Goal: Task Accomplishment & Management: Manage account settings

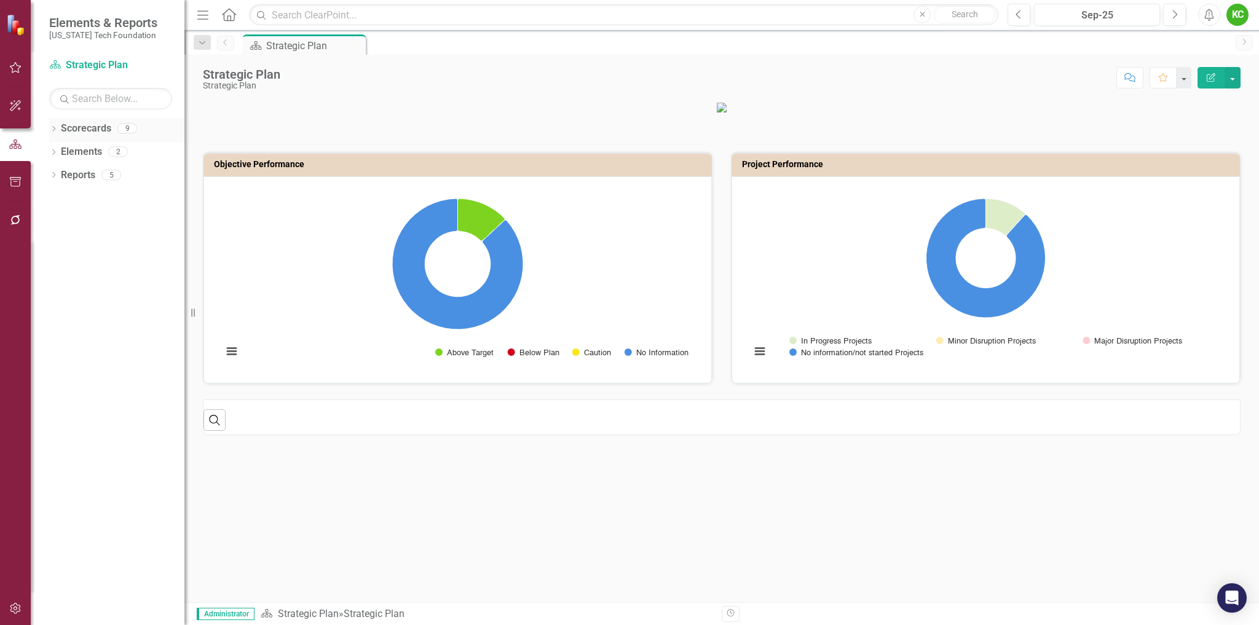
click at [55, 128] on icon at bounding box center [53, 129] width 3 height 6
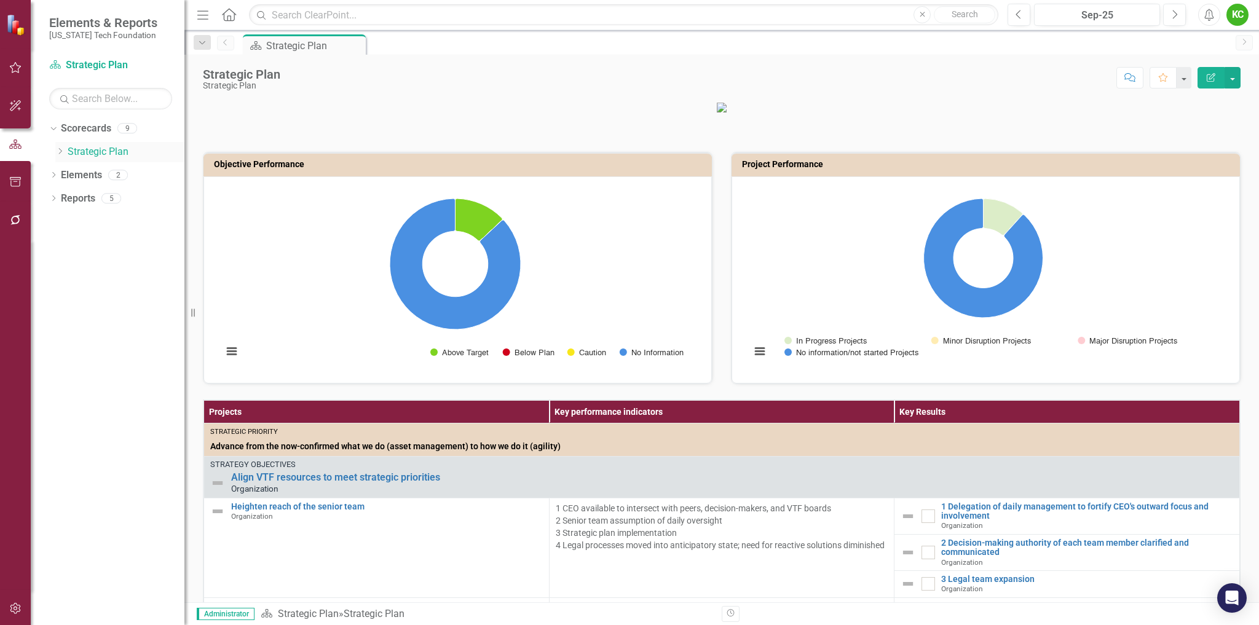
click at [60, 149] on icon at bounding box center [60, 151] width 3 height 6
click at [100, 312] on link "VTCRC" at bounding box center [132, 315] width 104 height 14
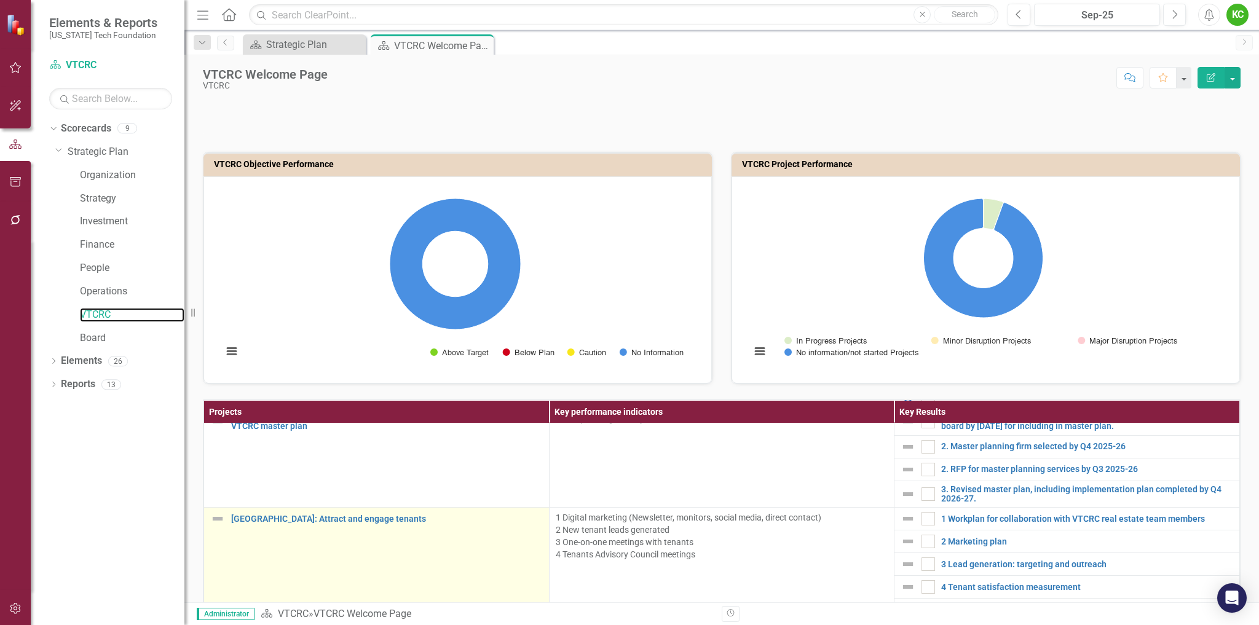
scroll to position [492, 0]
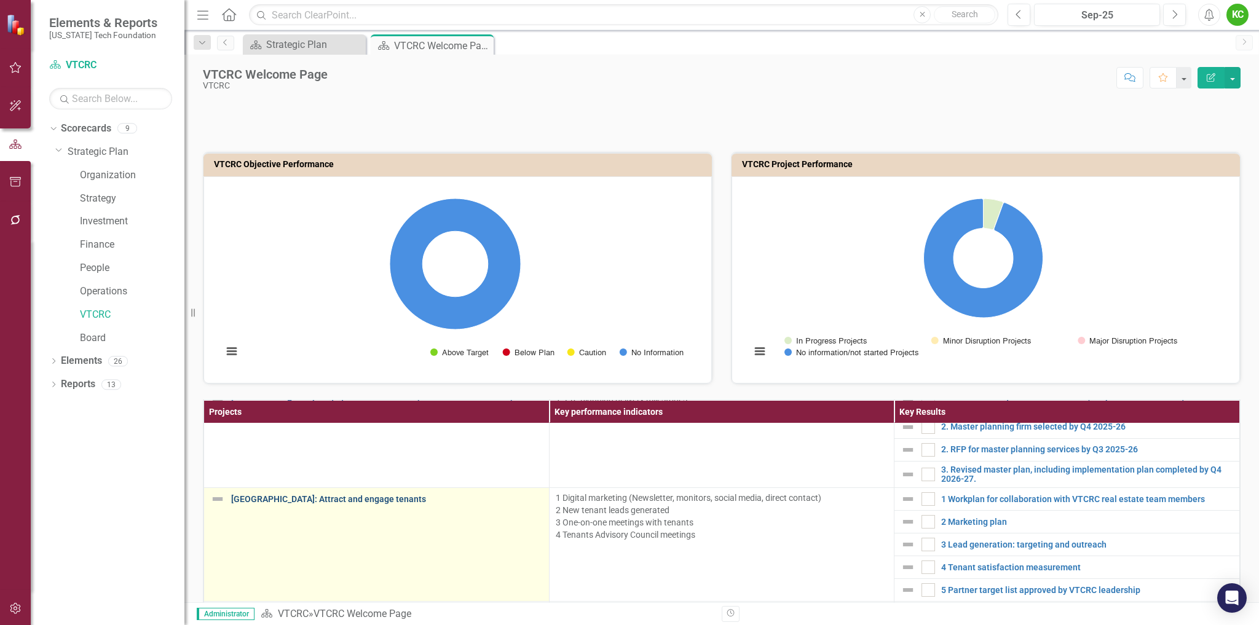
click at [353, 500] on link "[GEOGRAPHIC_DATA]: Attract and engage tenants" at bounding box center [387, 499] width 312 height 9
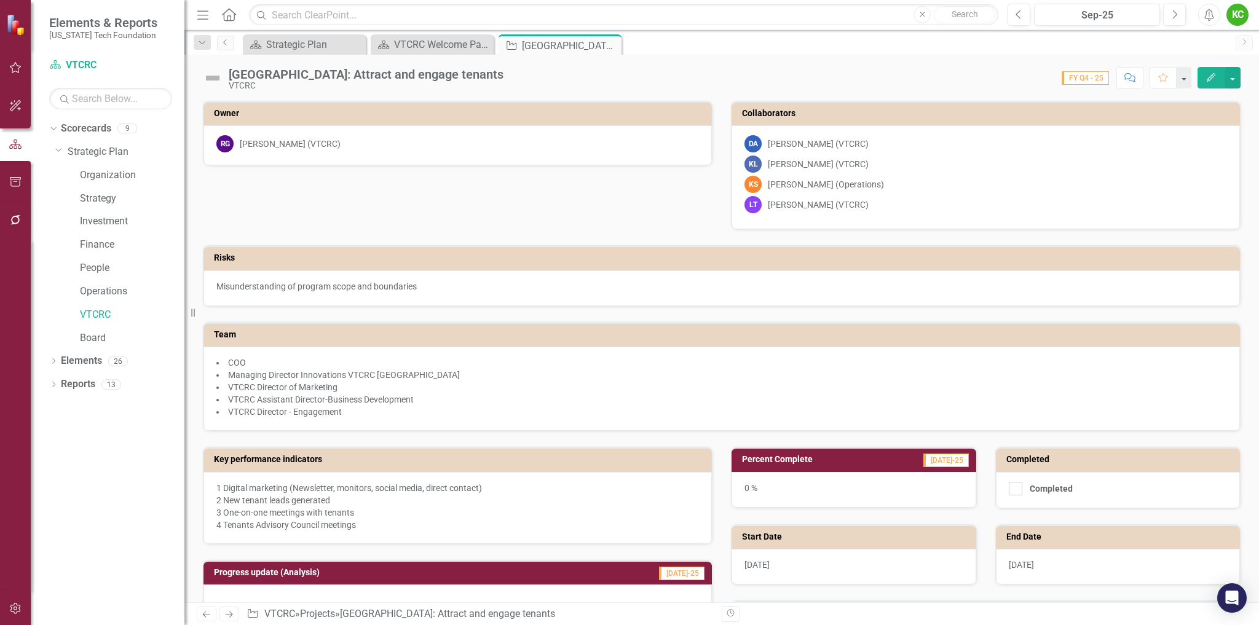
click at [930, 116] on h3 "Collaborators" at bounding box center [988, 113] width 492 height 9
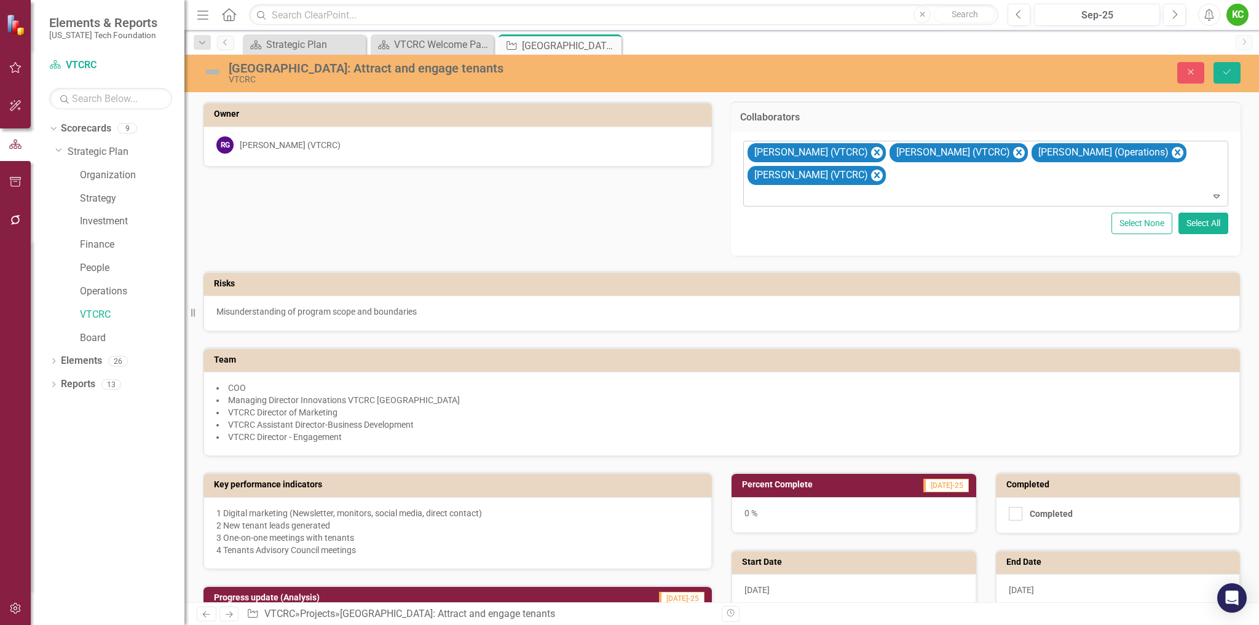
click at [932, 178] on div "[PERSON_NAME] (VTCRC) [PERSON_NAME] (VTCRC) [PERSON_NAME] (Operations) [PERSON_…" at bounding box center [987, 173] width 482 height 65
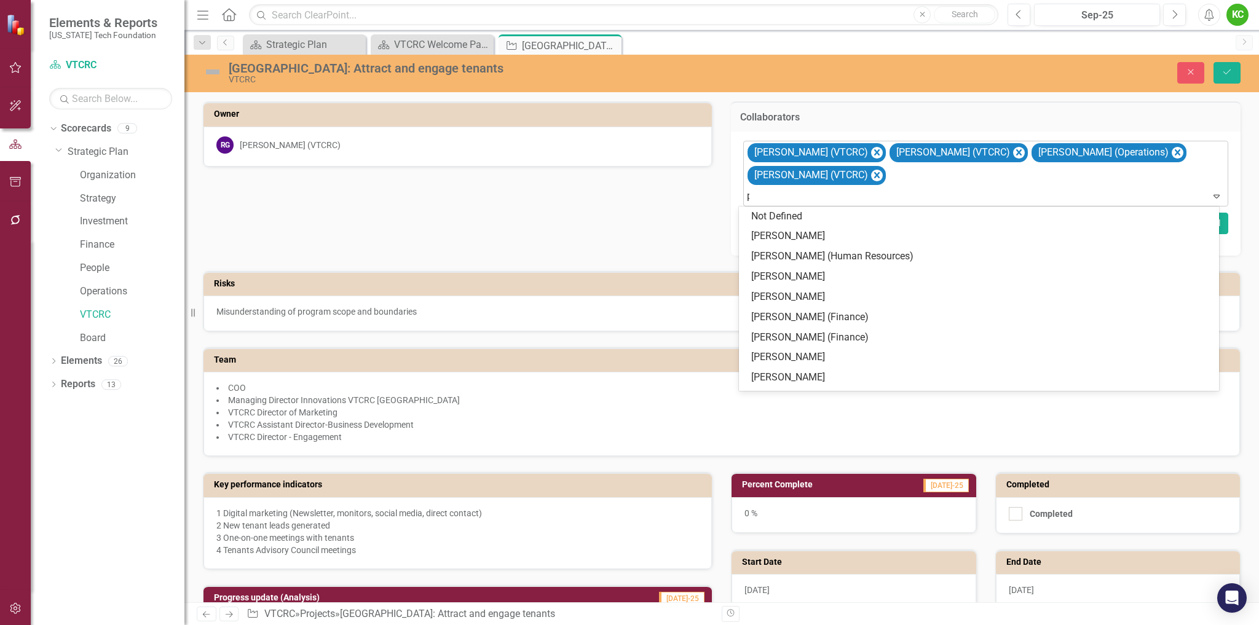
type input "pat"
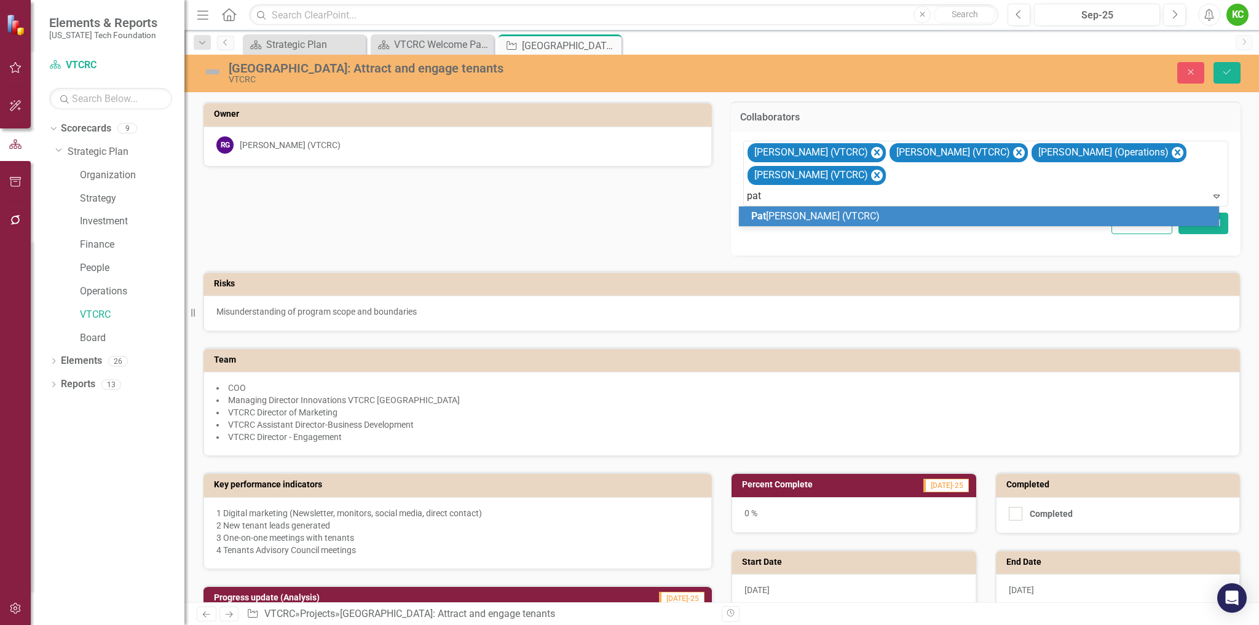
click at [802, 215] on span "[PERSON_NAME] (VTCRC)" at bounding box center [815, 216] width 128 height 12
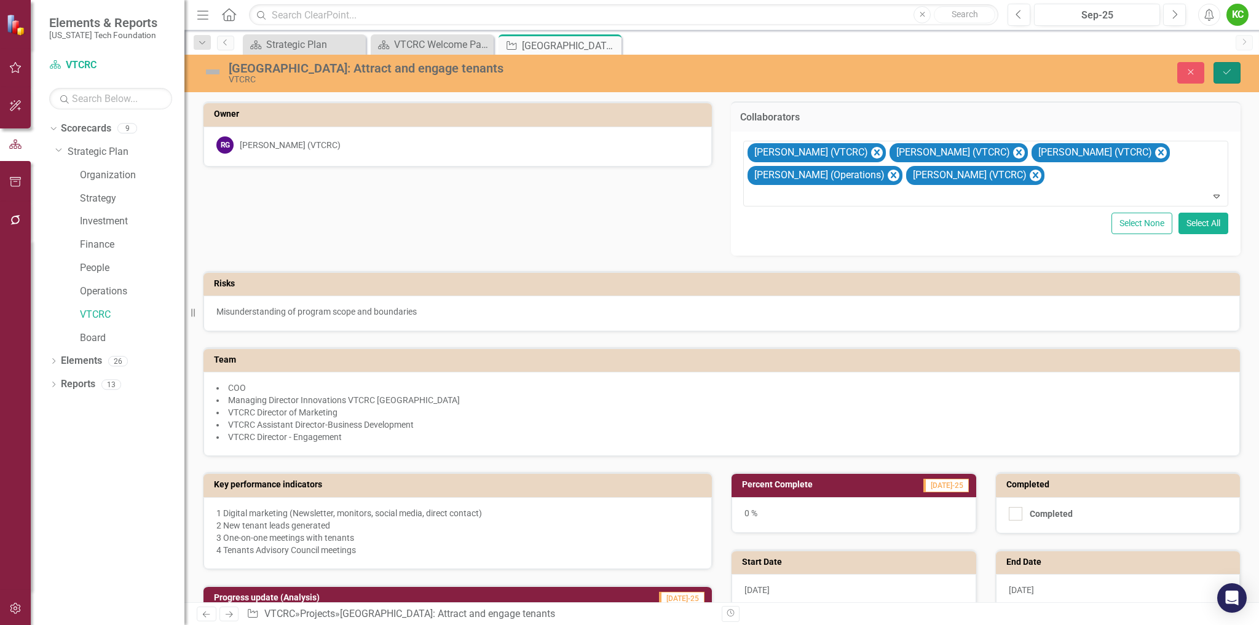
click at [1227, 71] on icon "Save" at bounding box center [1226, 72] width 11 height 9
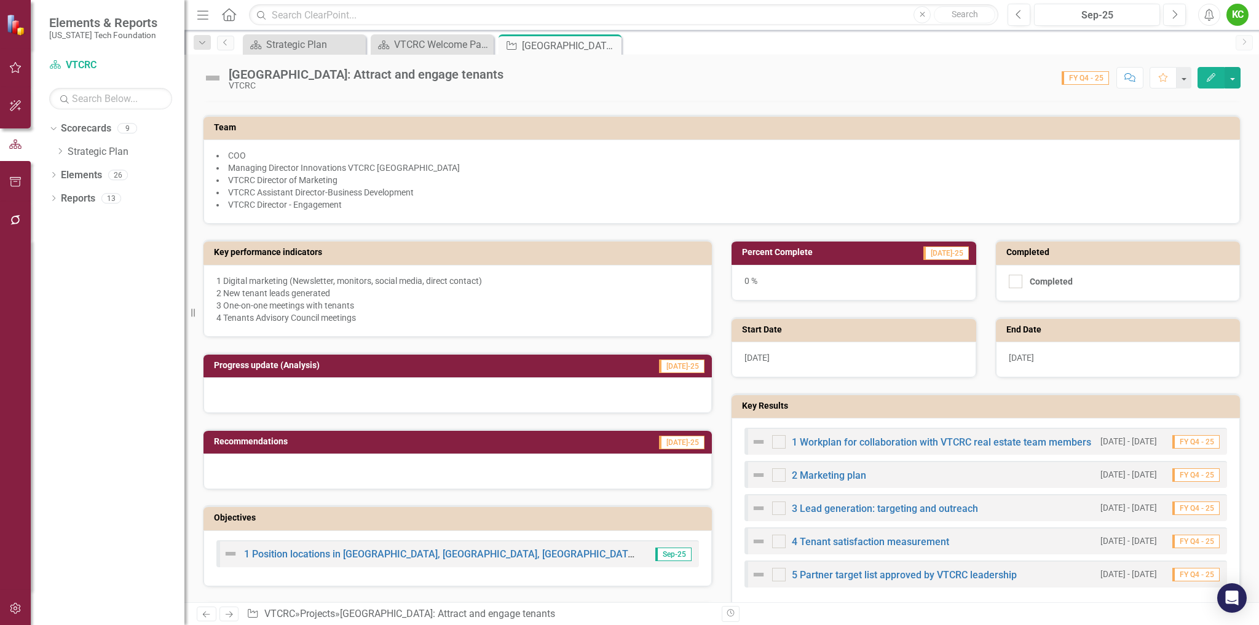
scroll to position [246, 0]
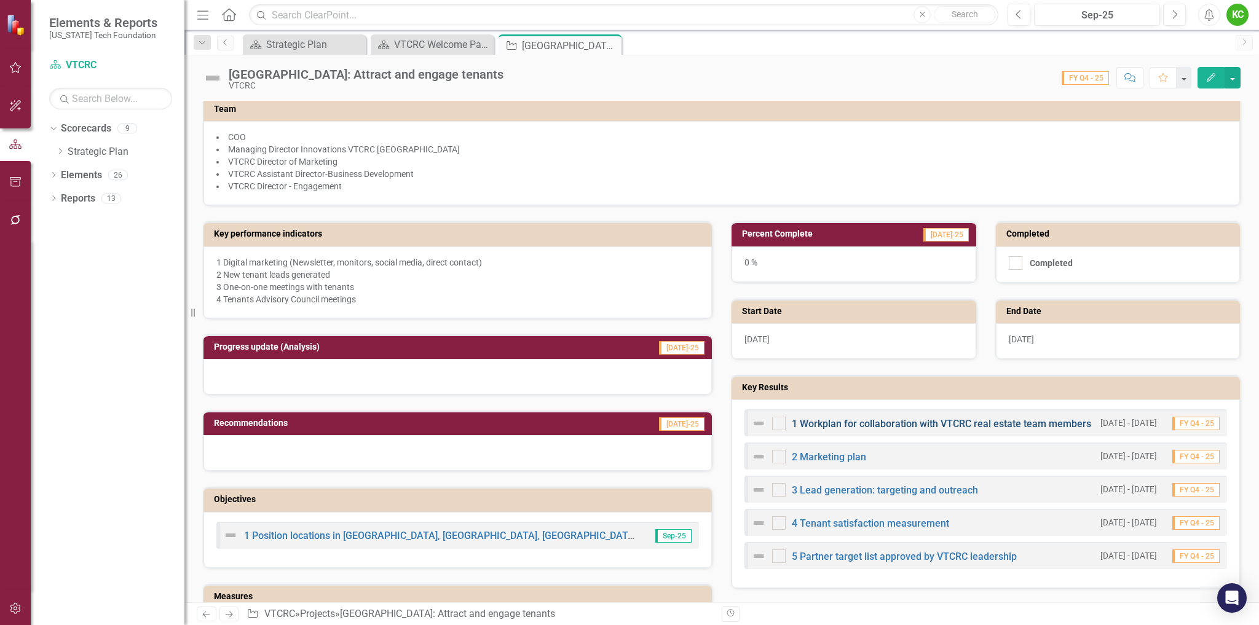
click at [894, 419] on link "1 Workplan for collaboration with VTCRC real estate team members" at bounding box center [941, 424] width 299 height 12
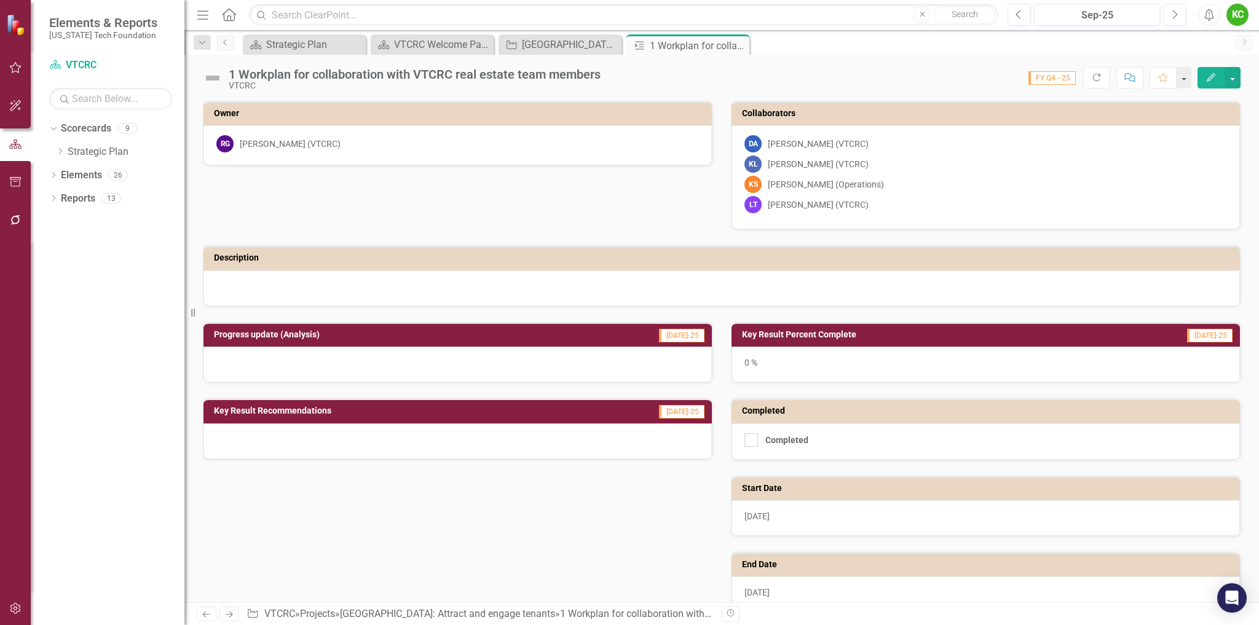
click at [1026, 119] on td "Collaborators" at bounding box center [988, 115] width 492 height 18
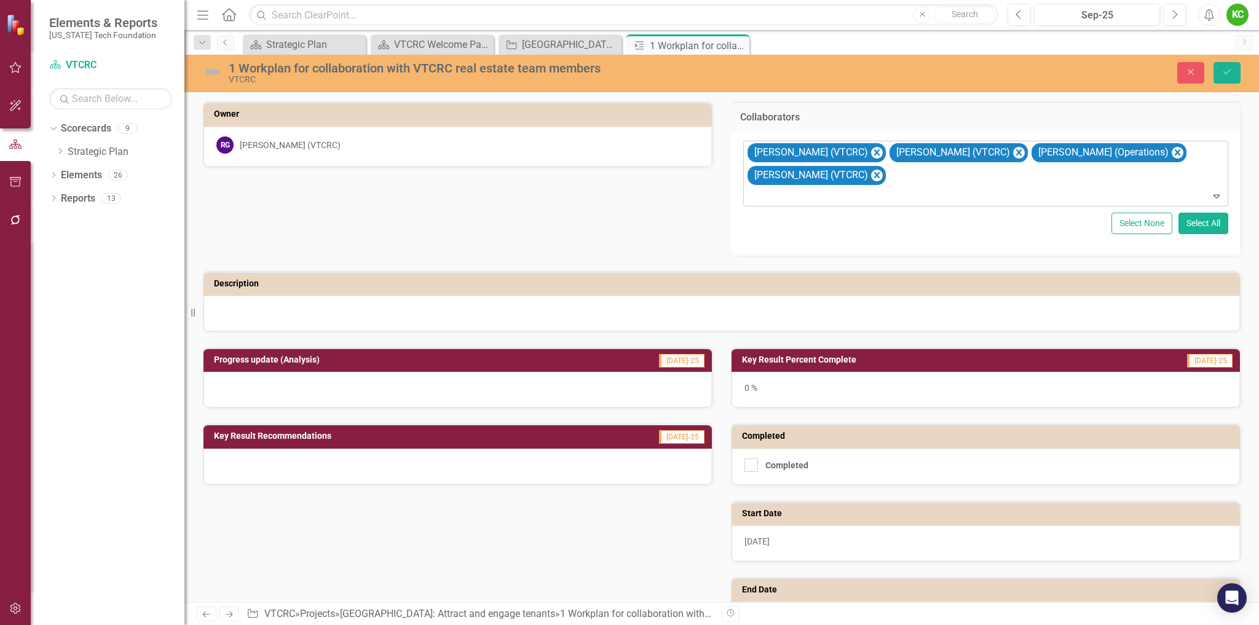
click at [947, 175] on div "[PERSON_NAME] (VTCRC) [PERSON_NAME] (VTCRC) [PERSON_NAME] (Operations) [PERSON_…" at bounding box center [987, 173] width 482 height 65
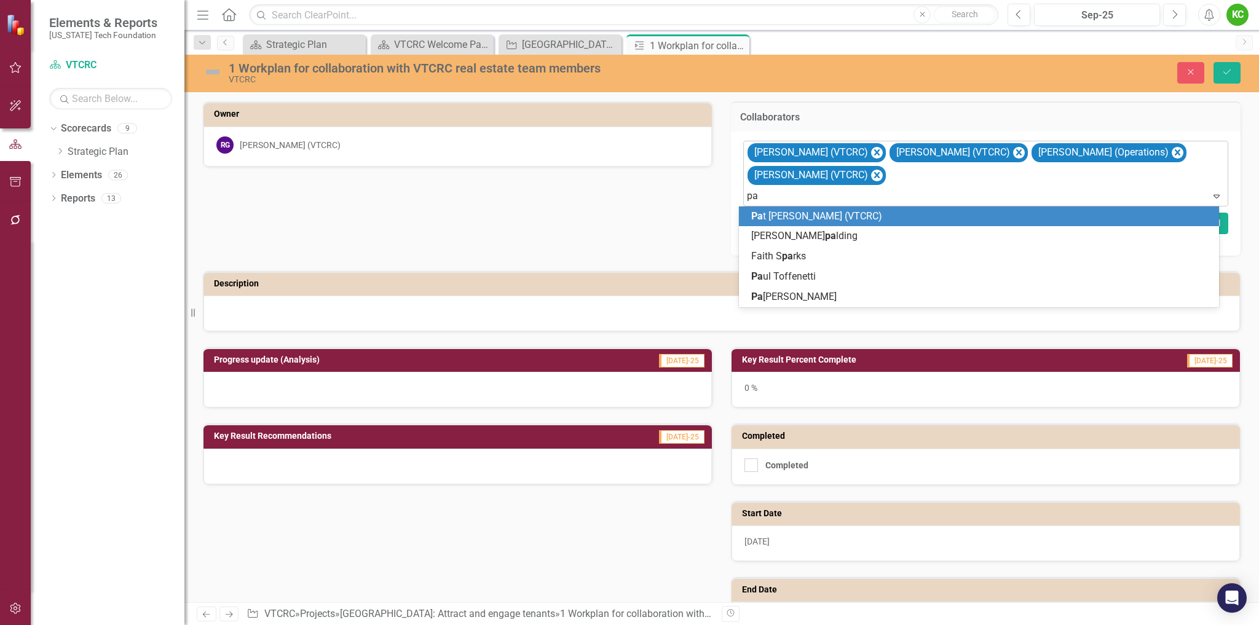
type input "pat"
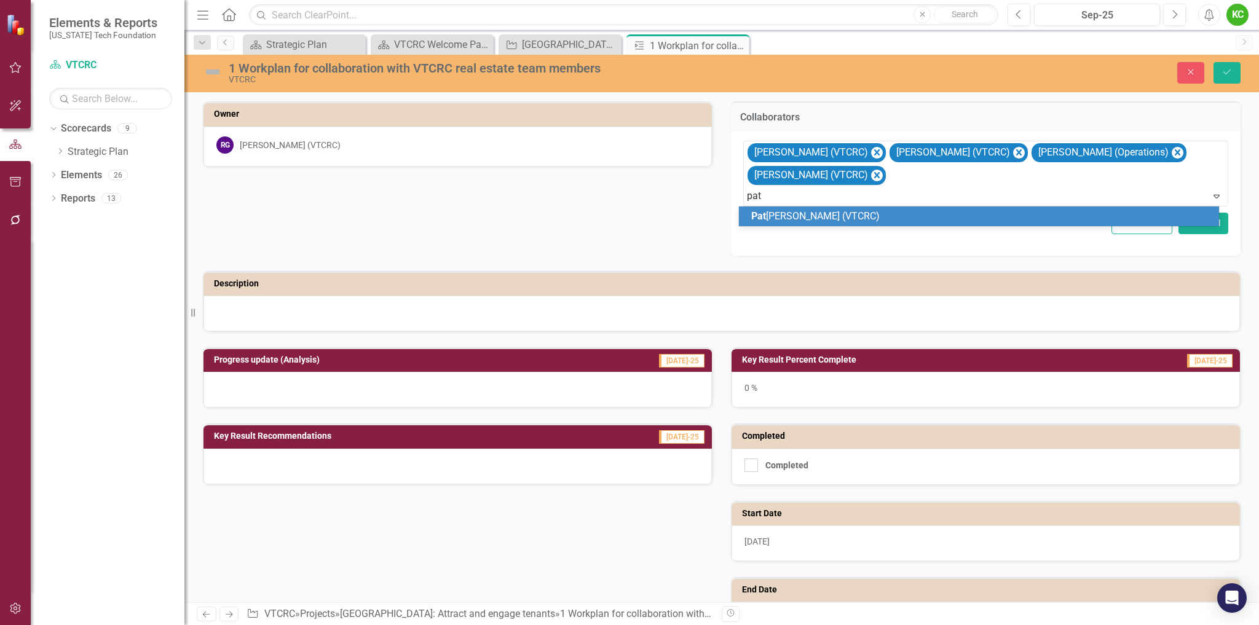
click at [803, 211] on span "[PERSON_NAME] (VTCRC)" at bounding box center [815, 216] width 128 height 12
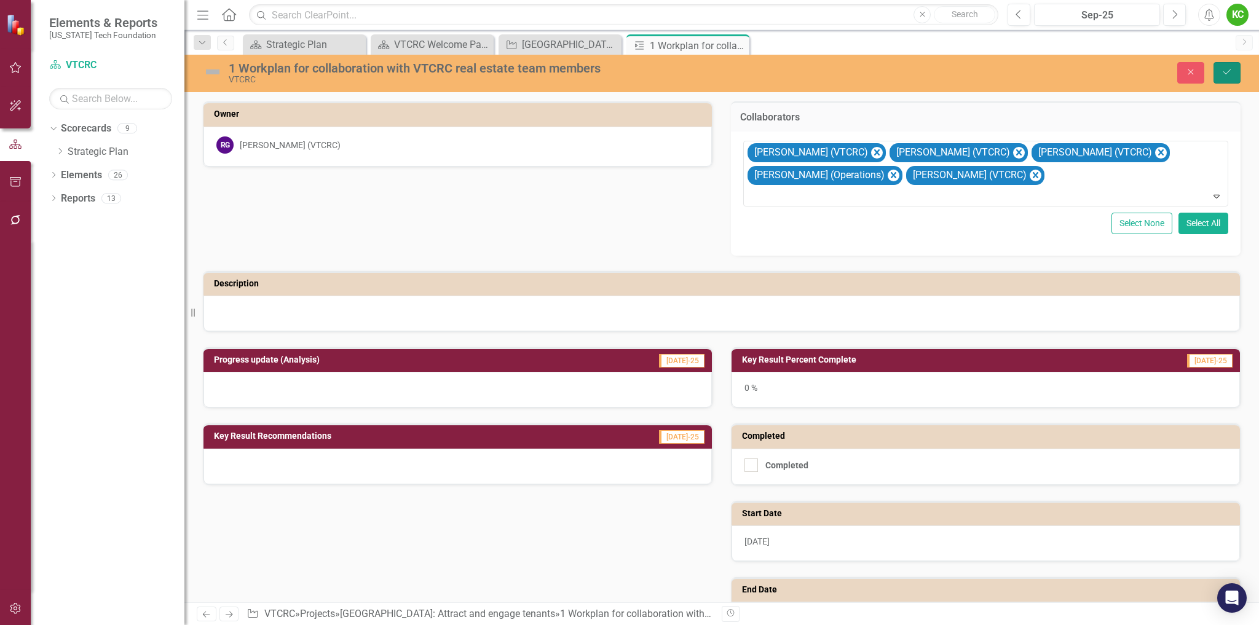
click at [1224, 73] on icon "submit" at bounding box center [1226, 71] width 7 height 5
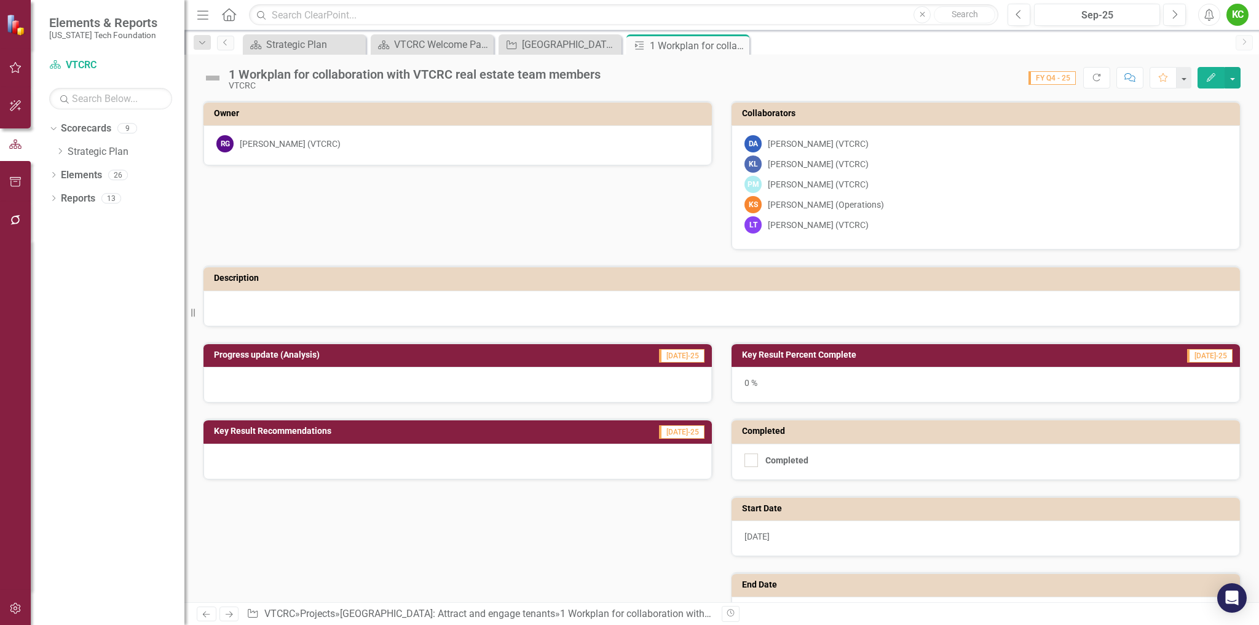
drag, startPoint x: 736, startPoint y: 45, endPoint x: 729, endPoint y: 48, distance: 7.8
click at [0, 0] on icon "Close" at bounding box center [0, 0] width 0 height 0
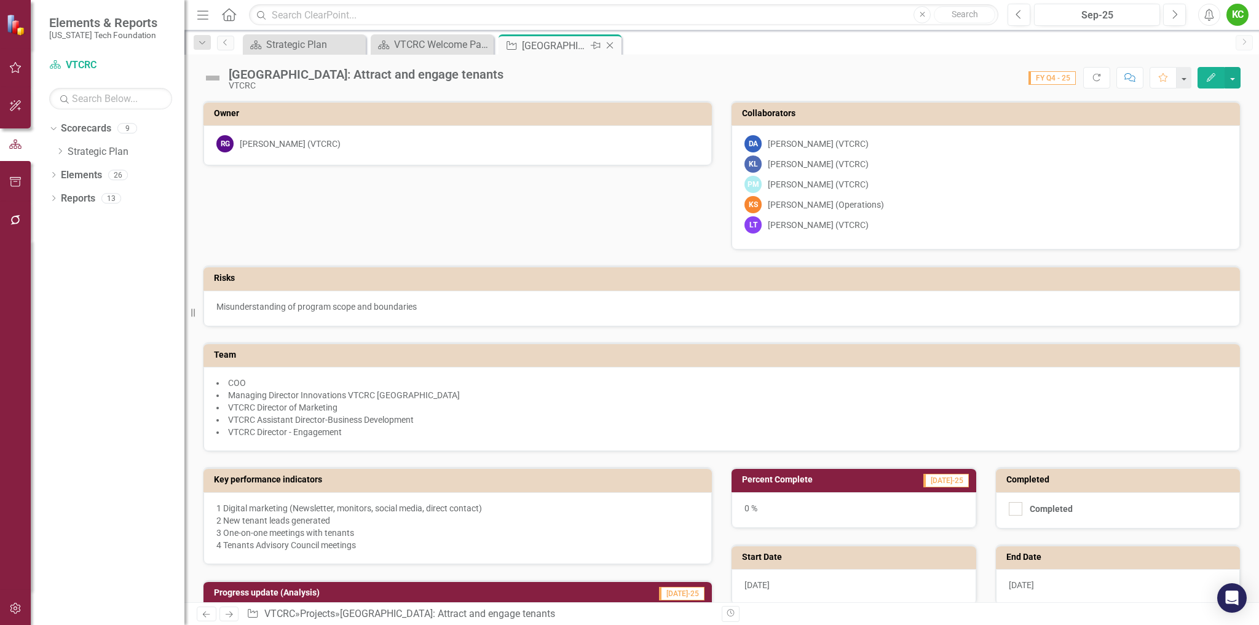
click at [610, 44] on icon "Close" at bounding box center [610, 46] width 12 height 10
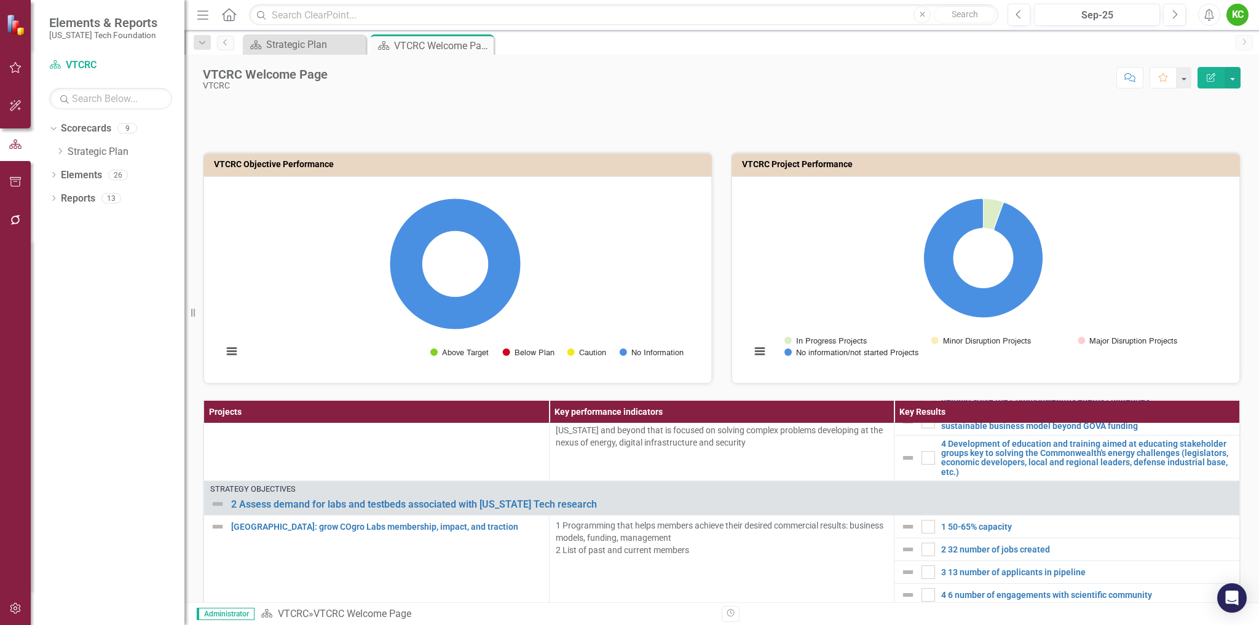
scroll to position [1168, 0]
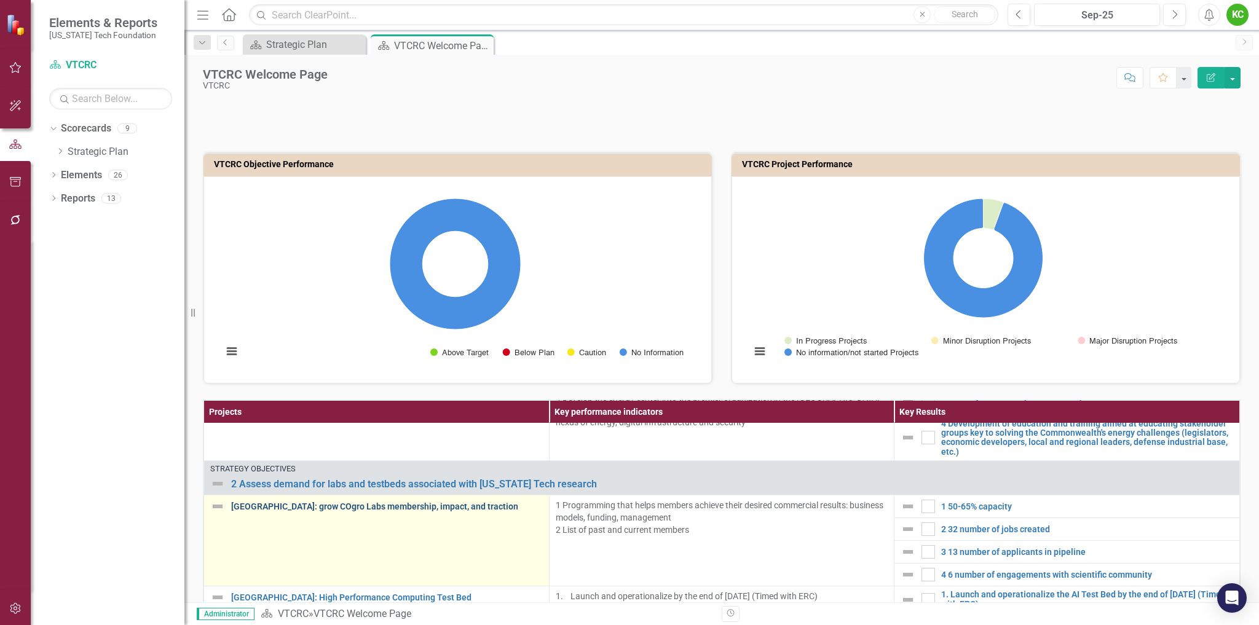
click at [409, 505] on link "[GEOGRAPHIC_DATA]: grow COgro Labs membership, impact, and traction" at bounding box center [387, 506] width 312 height 9
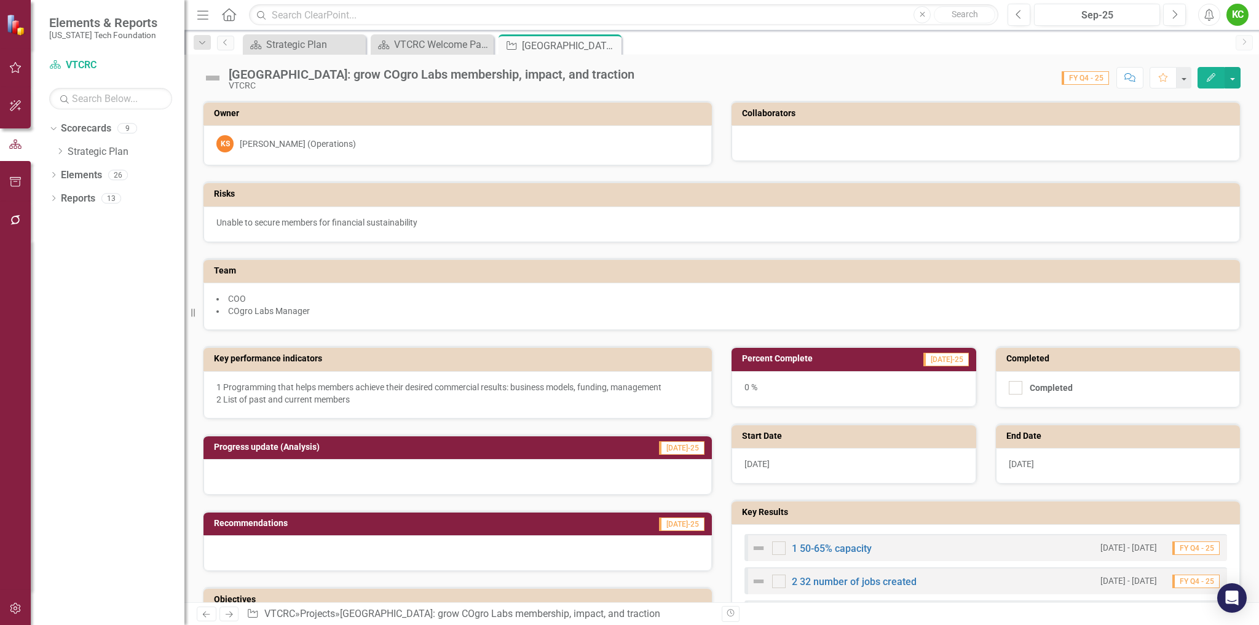
click at [779, 117] on h3 "Collaborators" at bounding box center [988, 113] width 492 height 9
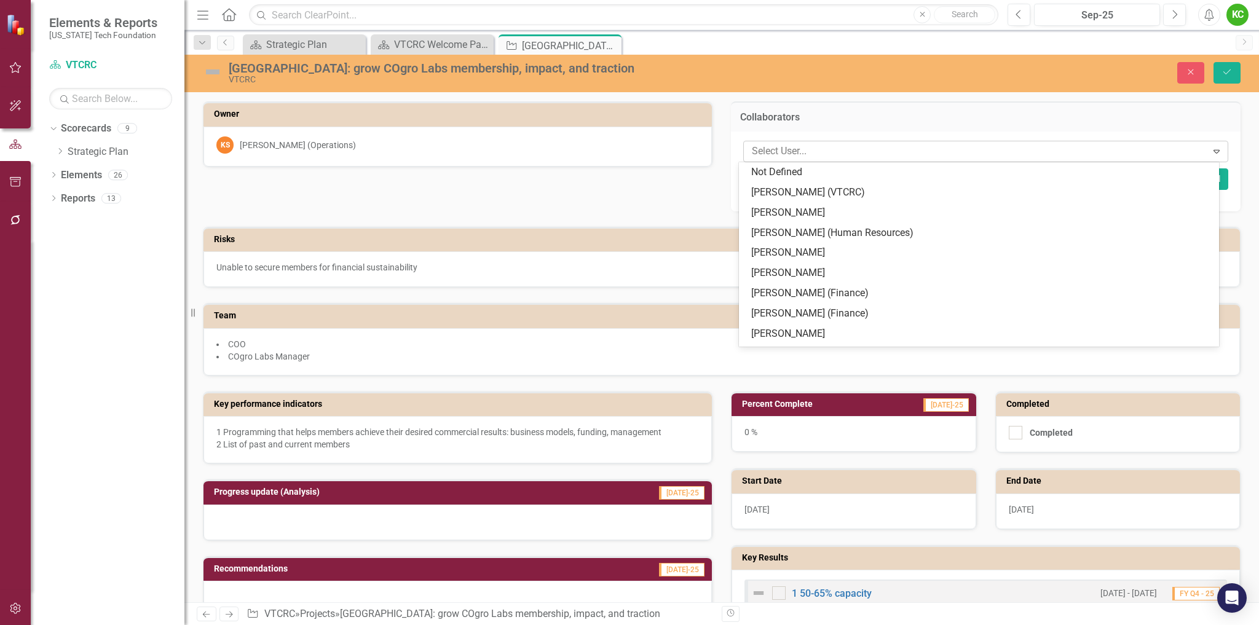
click at [816, 156] on div at bounding box center [977, 151] width 460 height 17
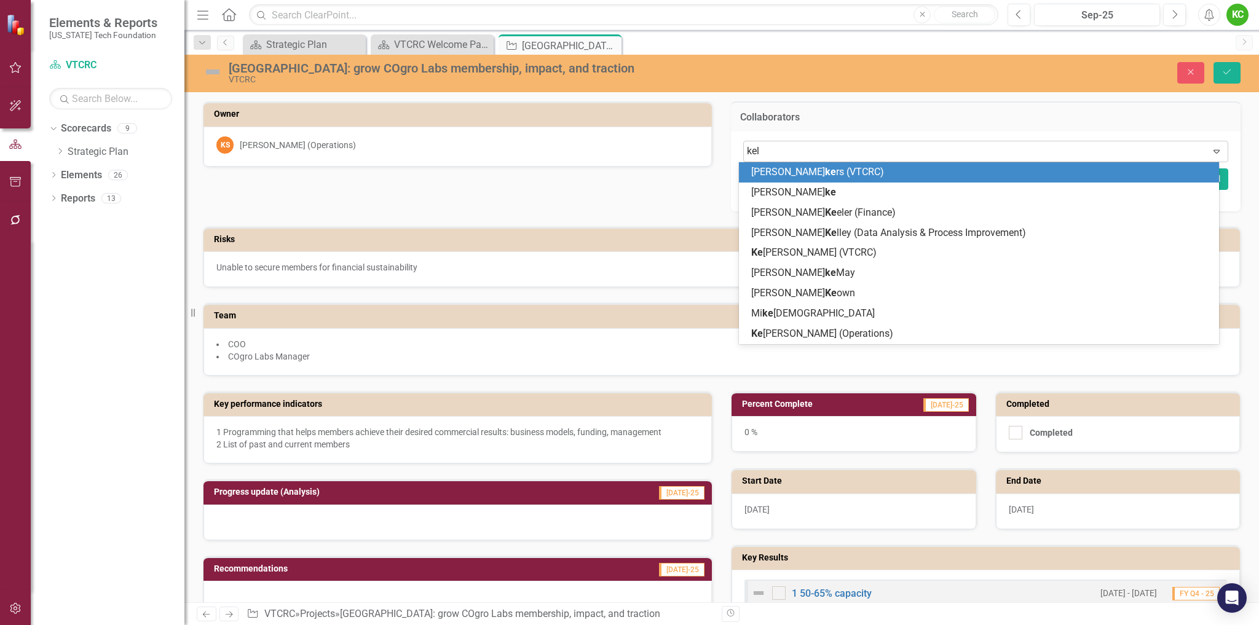
type input "[PERSON_NAME]"
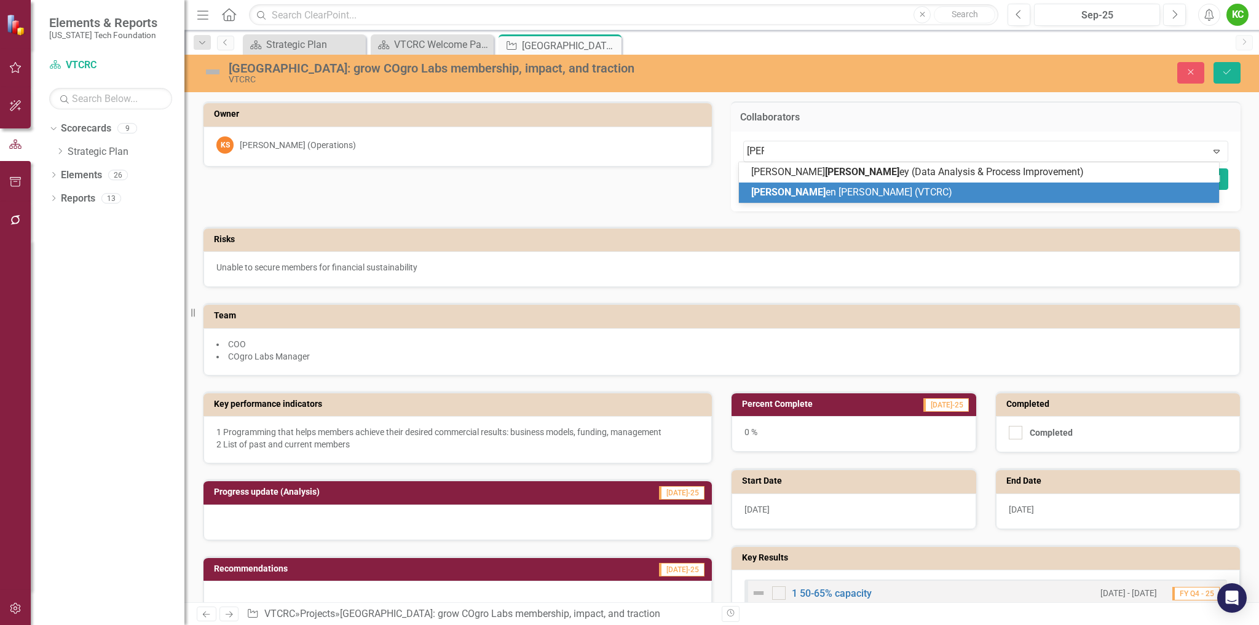
click at [824, 192] on span "[PERSON_NAME] en [PERSON_NAME] (VTCRC)" at bounding box center [851, 192] width 201 height 12
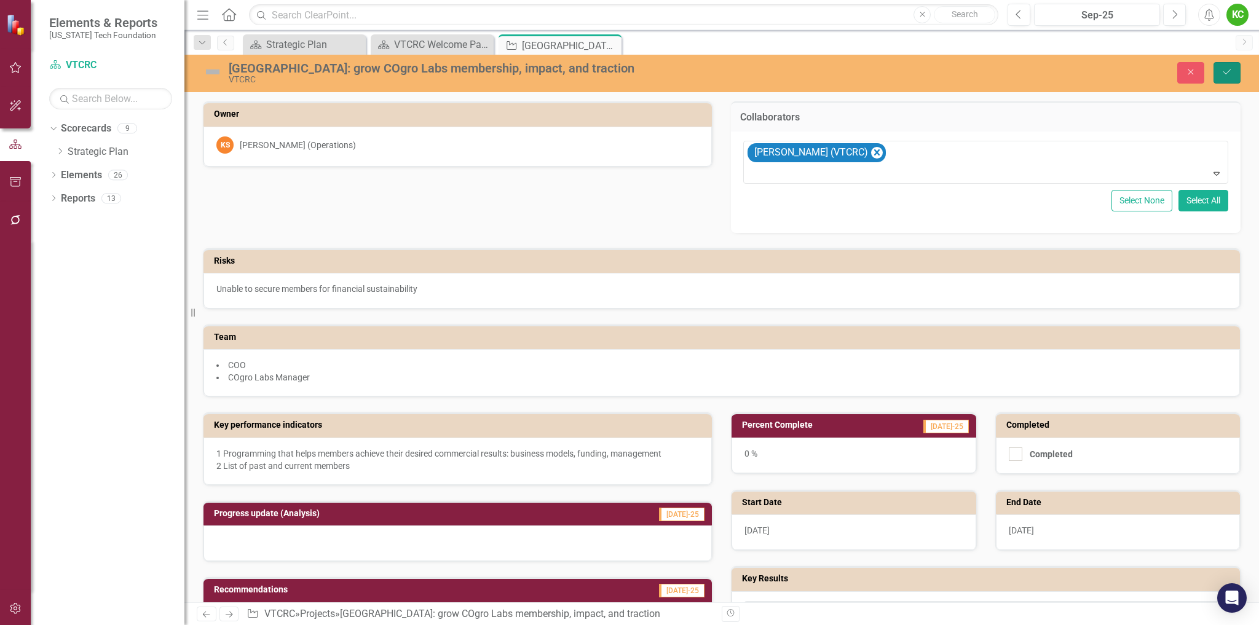
click at [1224, 71] on icon "Save" at bounding box center [1226, 72] width 11 height 9
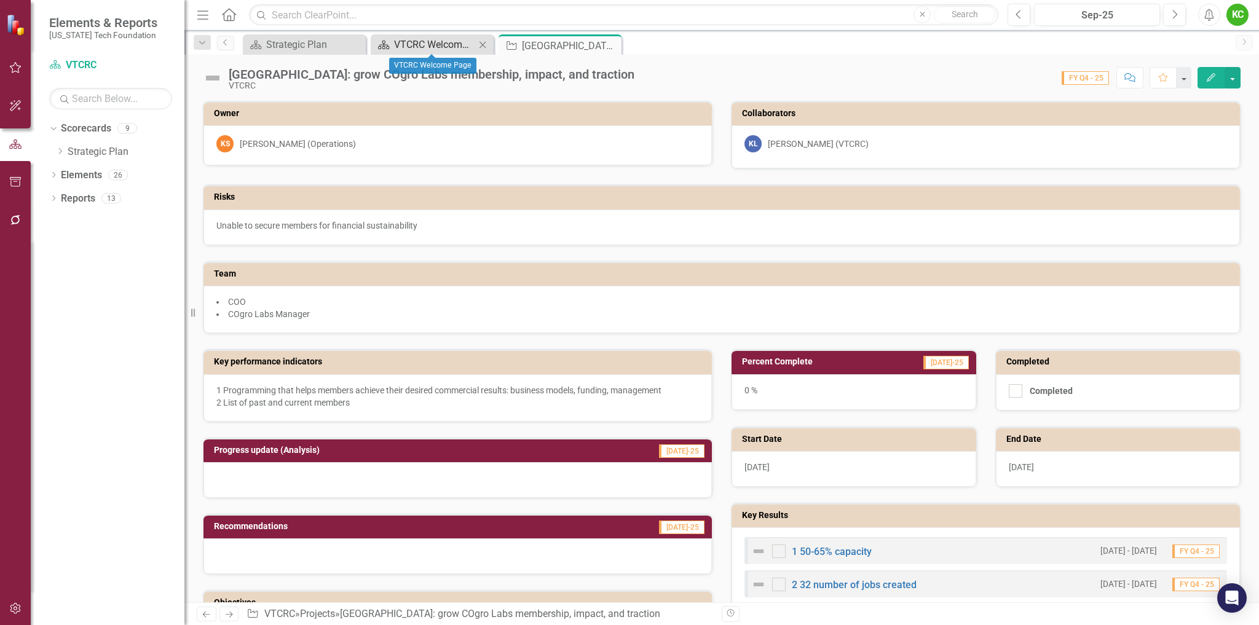
click at [449, 44] on div "VTCRC Welcome Page" at bounding box center [434, 44] width 81 height 15
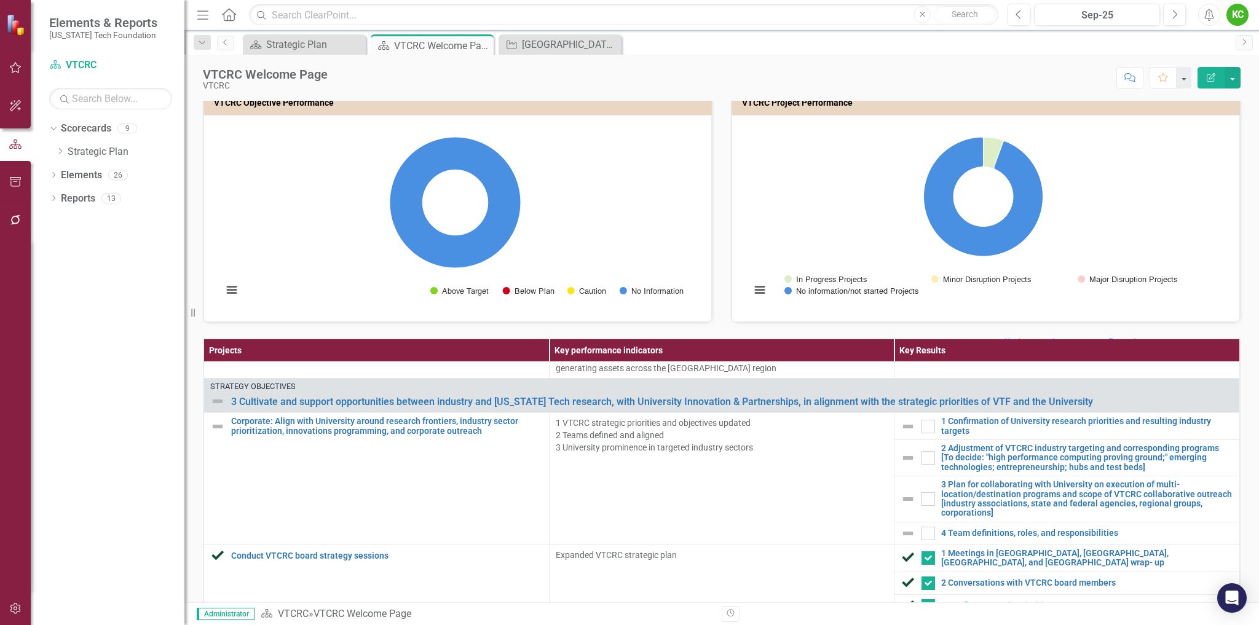
scroll to position [1824, 0]
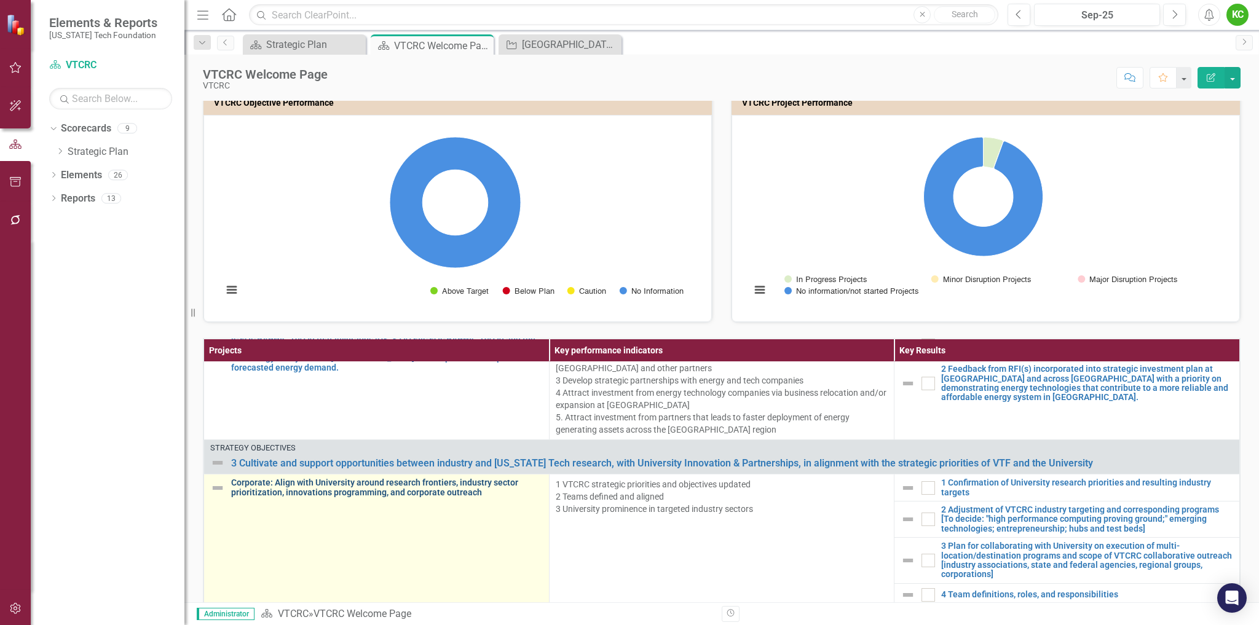
click at [409, 492] on link "Corporate: Align with University around research frontiers, industry sector pri…" at bounding box center [387, 487] width 312 height 19
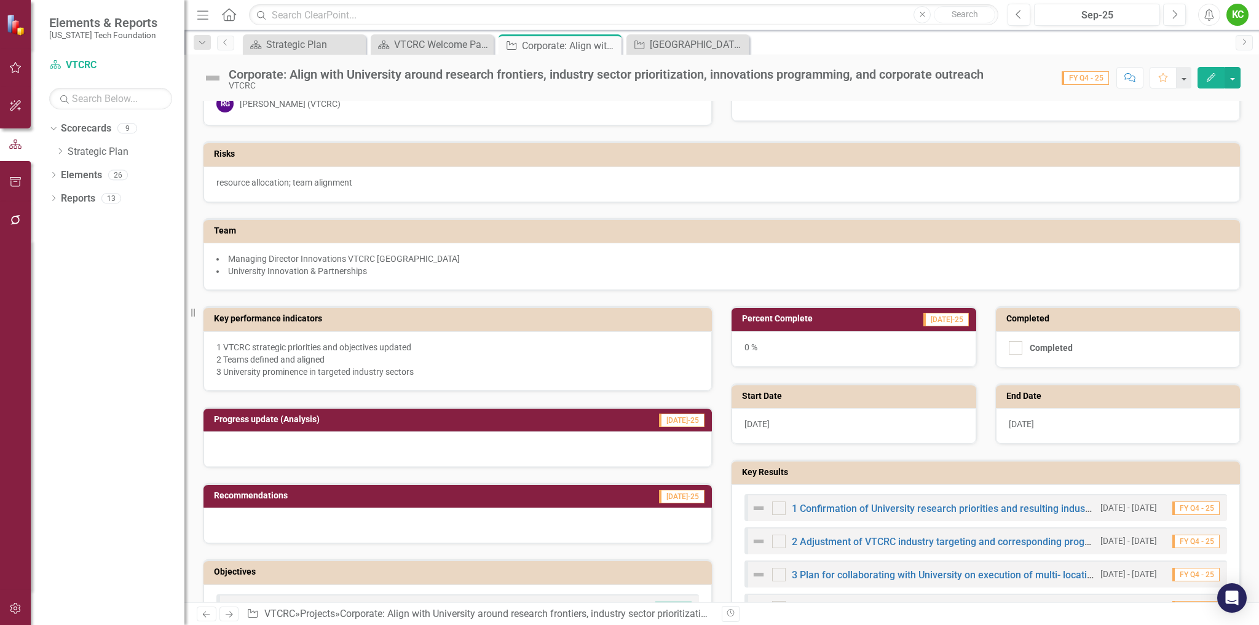
scroll to position [61, 0]
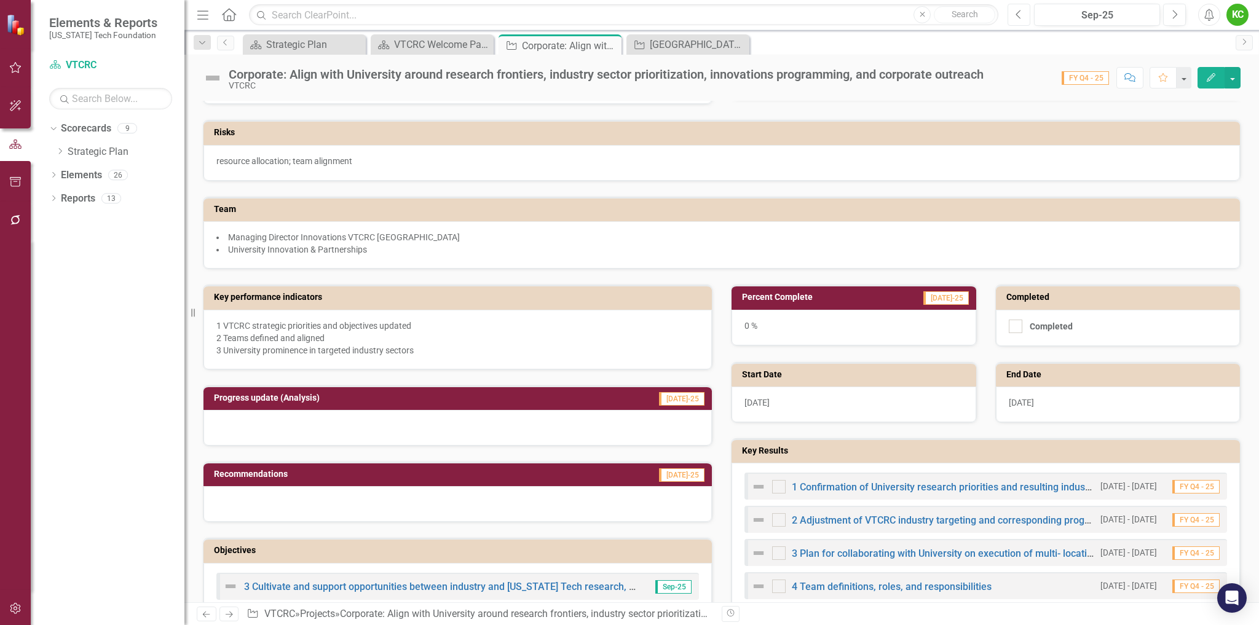
click at [1025, 14] on button "Previous" at bounding box center [1018, 15] width 23 height 22
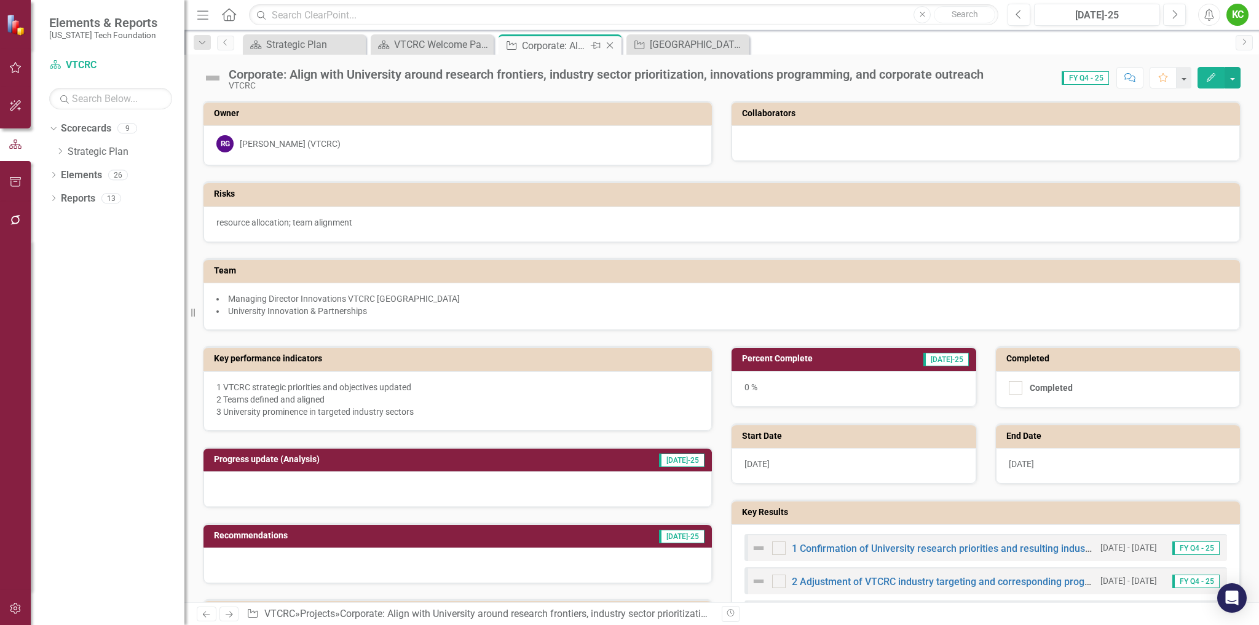
click at [611, 40] on div "Close" at bounding box center [610, 45] width 15 height 15
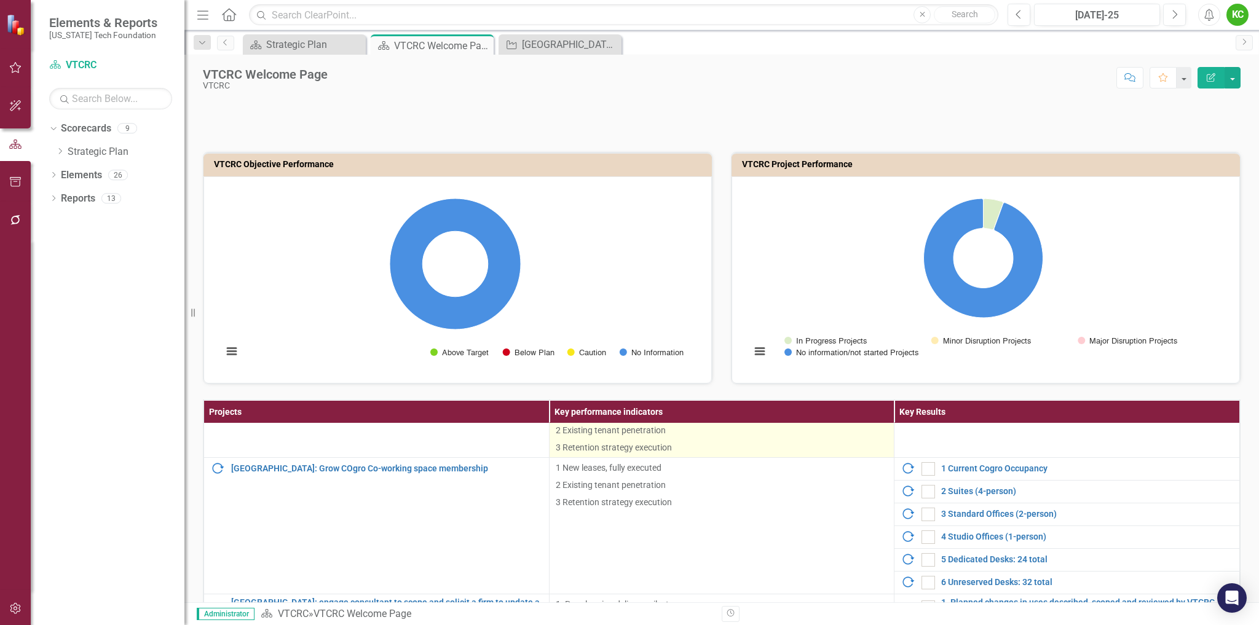
scroll to position [307, 0]
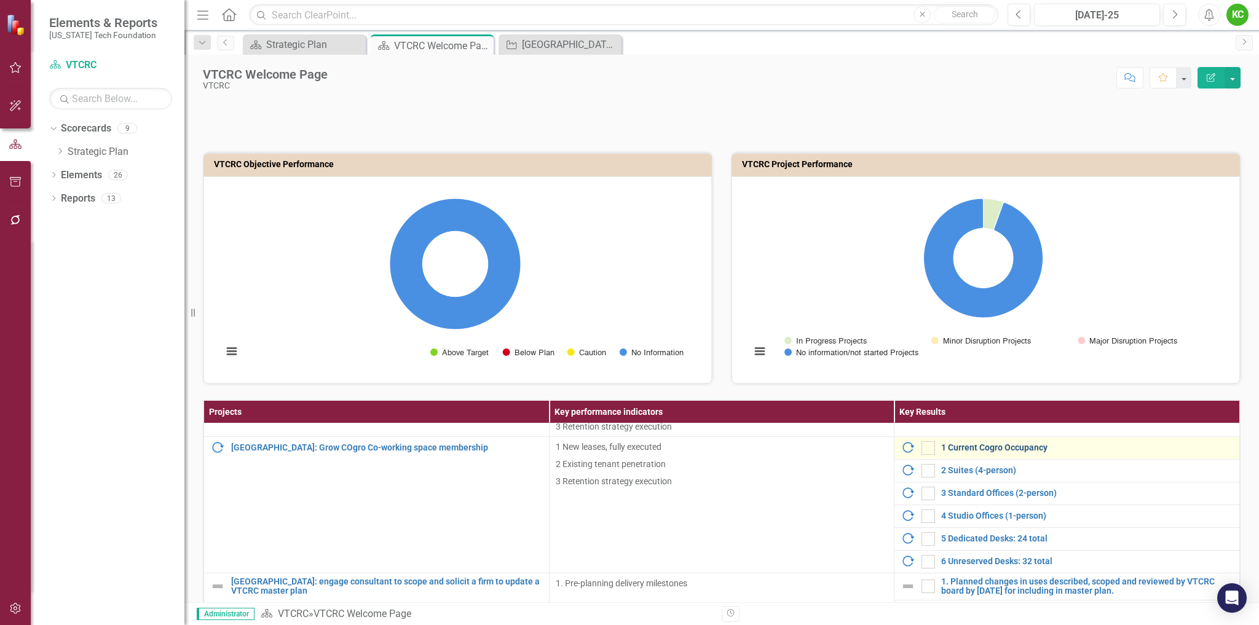
click at [1024, 444] on link "1 Current Cogro Occupancy" at bounding box center [1087, 447] width 292 height 9
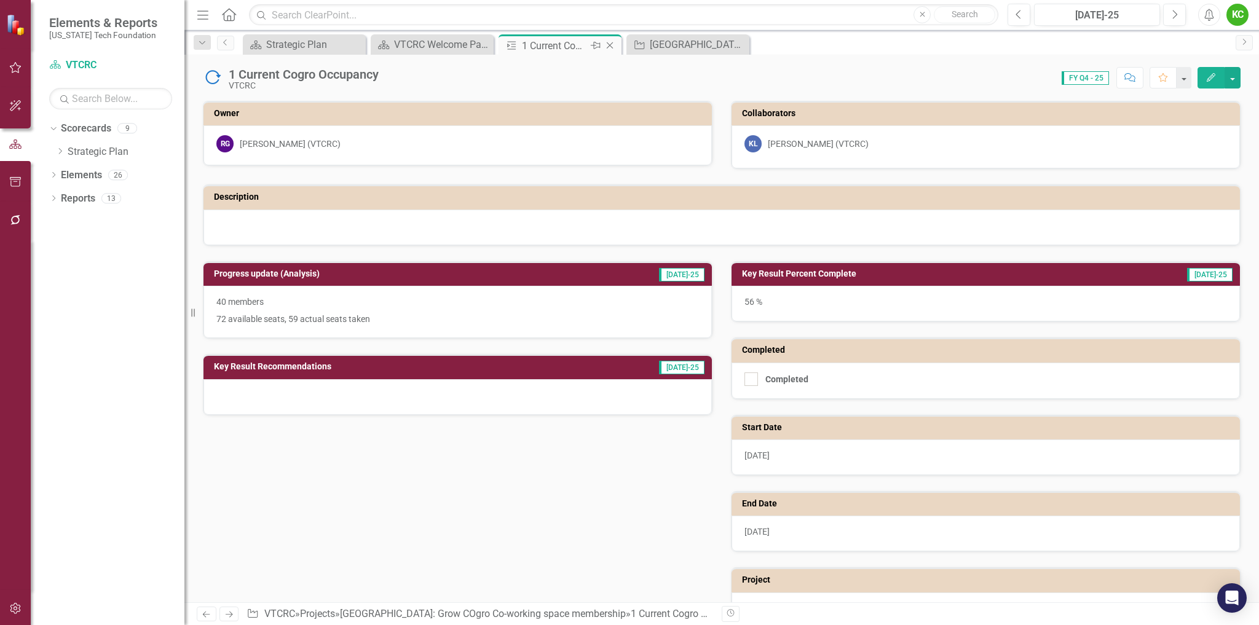
click at [607, 44] on icon "Close" at bounding box center [610, 46] width 12 height 10
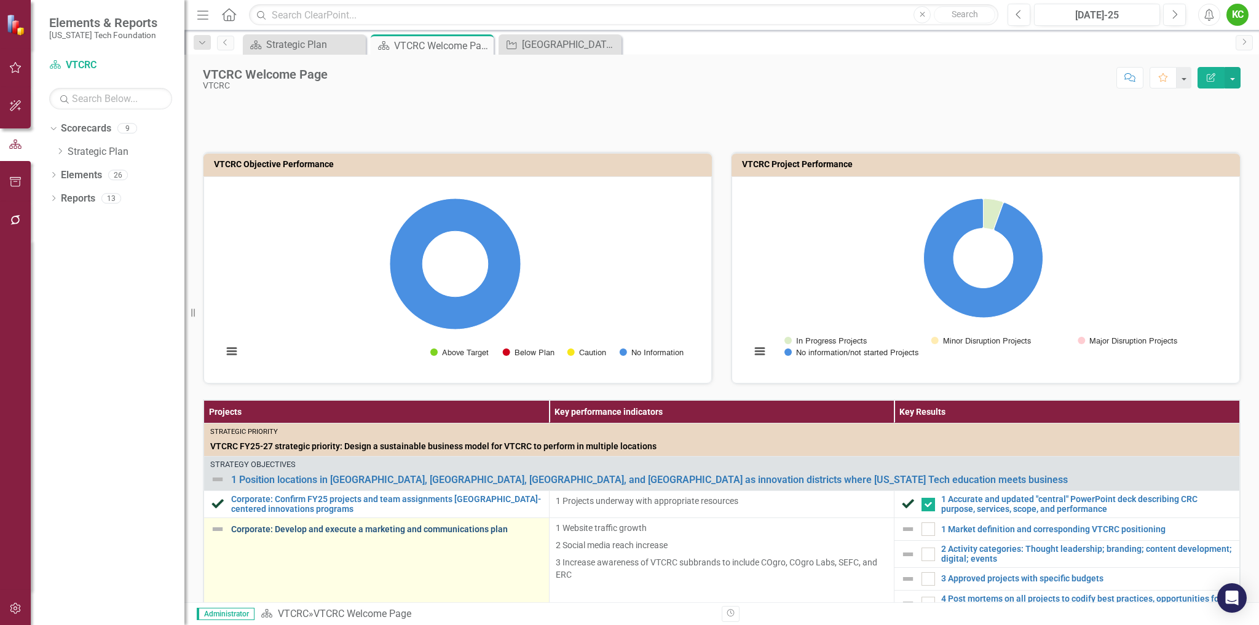
click at [429, 530] on link "Corporate: Develop and execute a marketing and communications plan" at bounding box center [387, 529] width 312 height 9
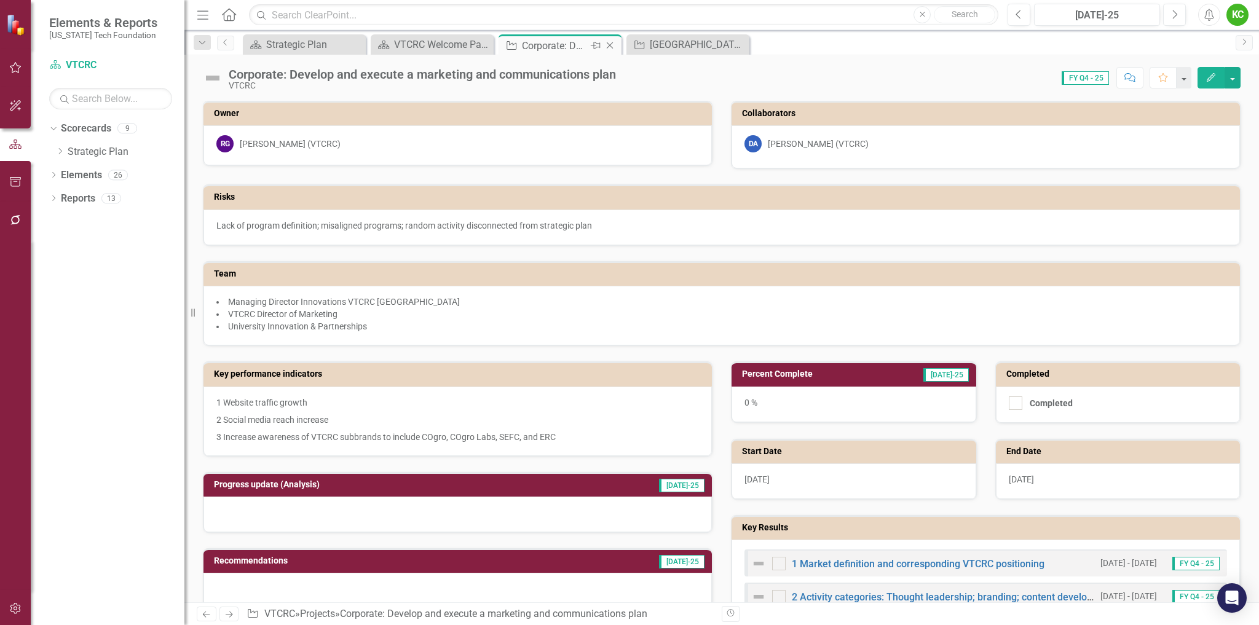
click at [609, 46] on icon at bounding box center [610, 45] width 7 height 7
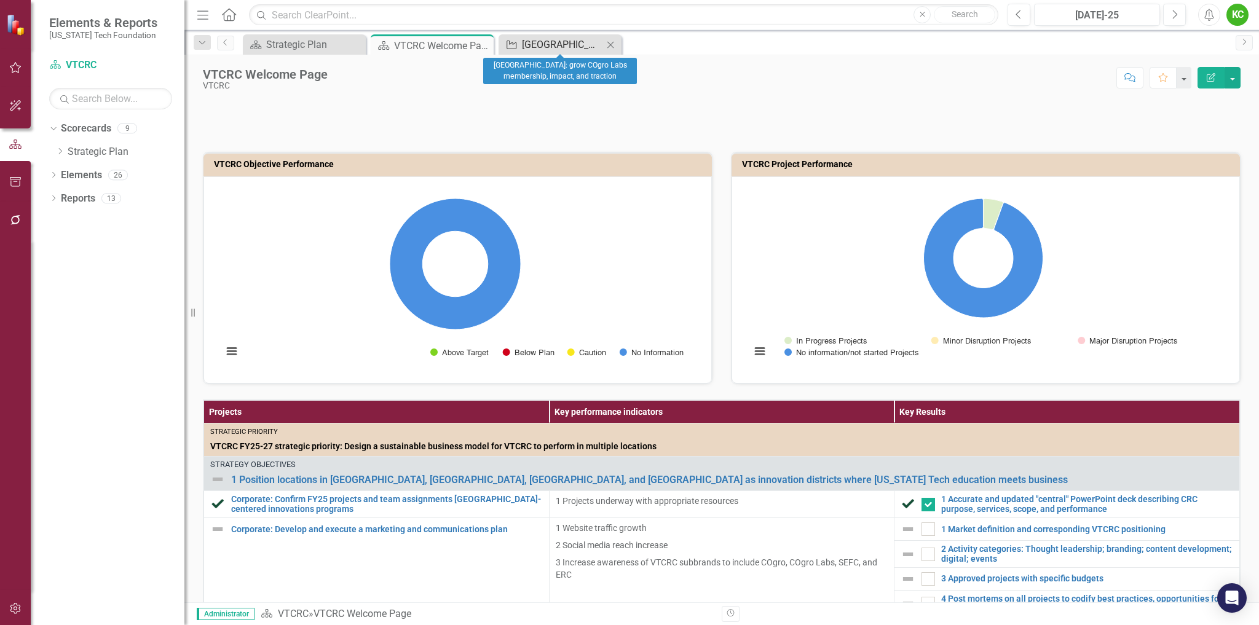
click at [567, 47] on div "[GEOGRAPHIC_DATA]: grow COgro Labs membership, impact, and traction" at bounding box center [562, 44] width 81 height 15
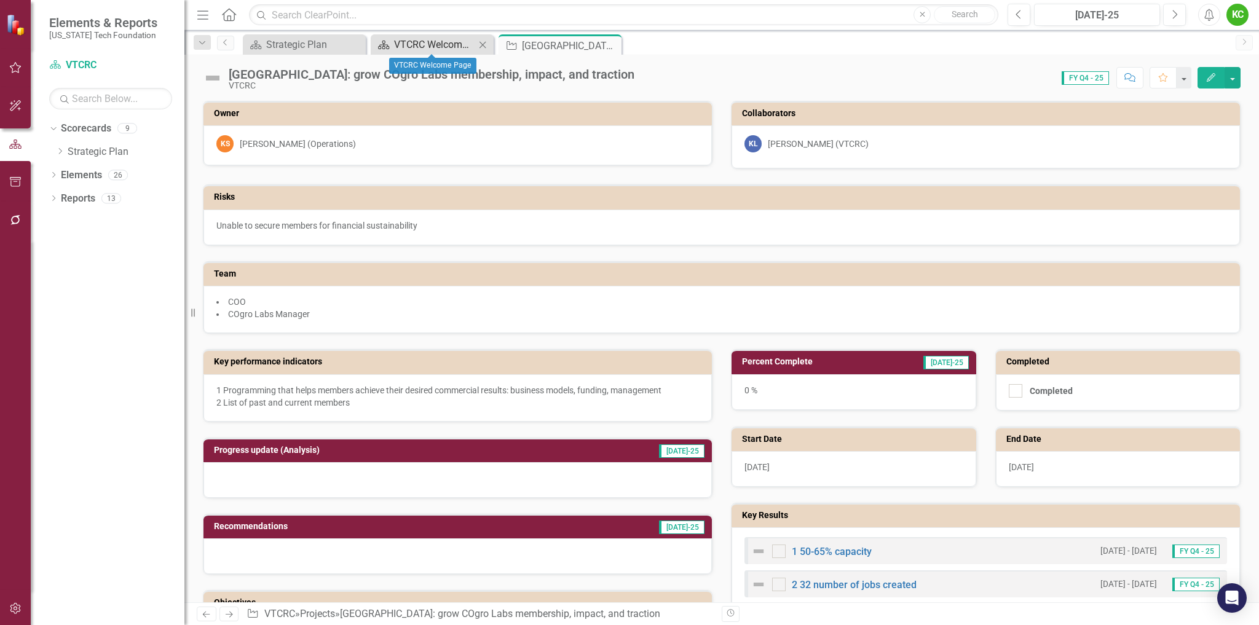
click at [444, 40] on div "VTCRC Welcome Page" at bounding box center [434, 44] width 81 height 15
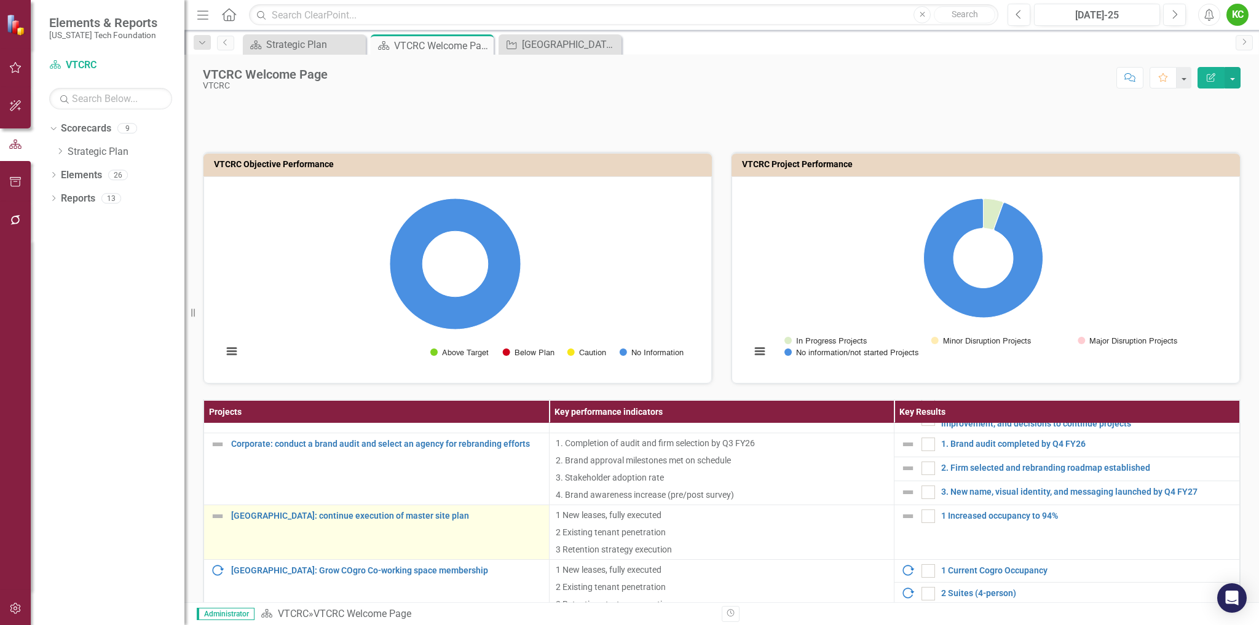
scroll to position [246, 0]
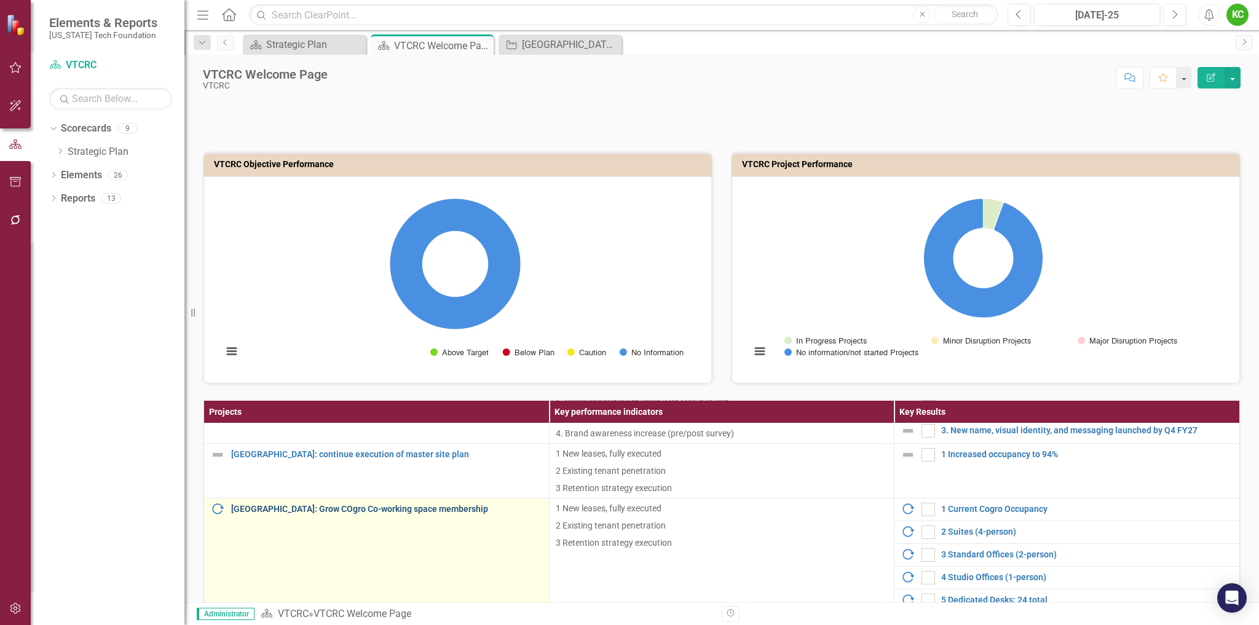
click at [395, 507] on link "[GEOGRAPHIC_DATA]: Grow COgro Co-working space membership" at bounding box center [387, 509] width 312 height 9
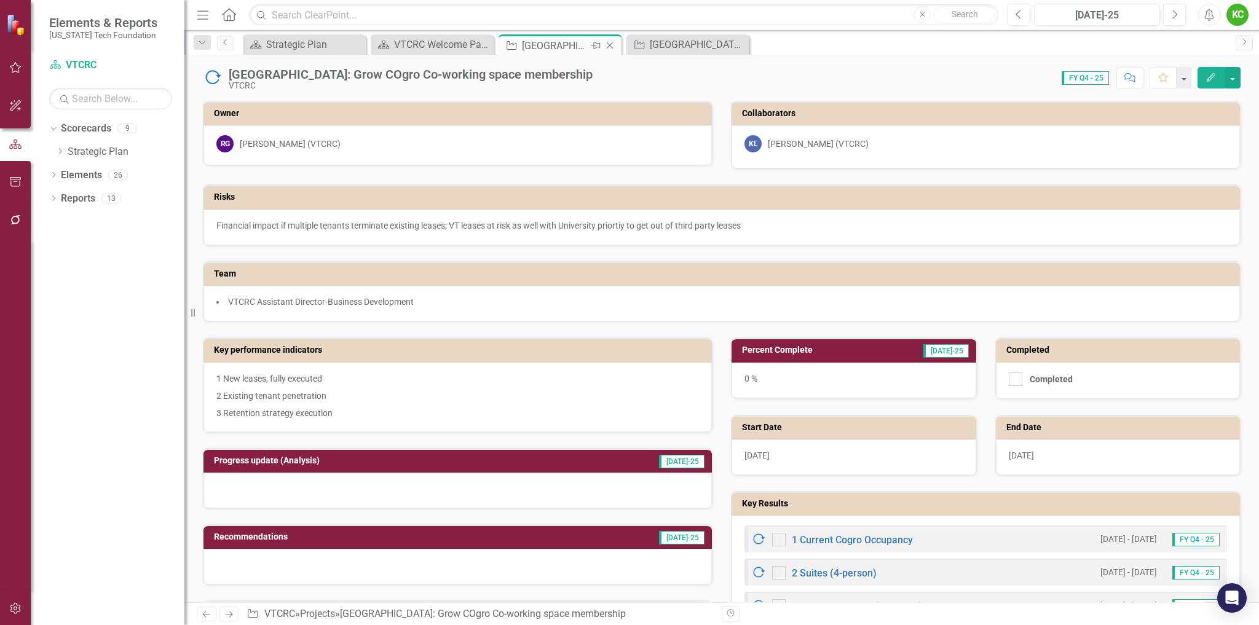
click at [609, 45] on icon "Close" at bounding box center [610, 46] width 12 height 10
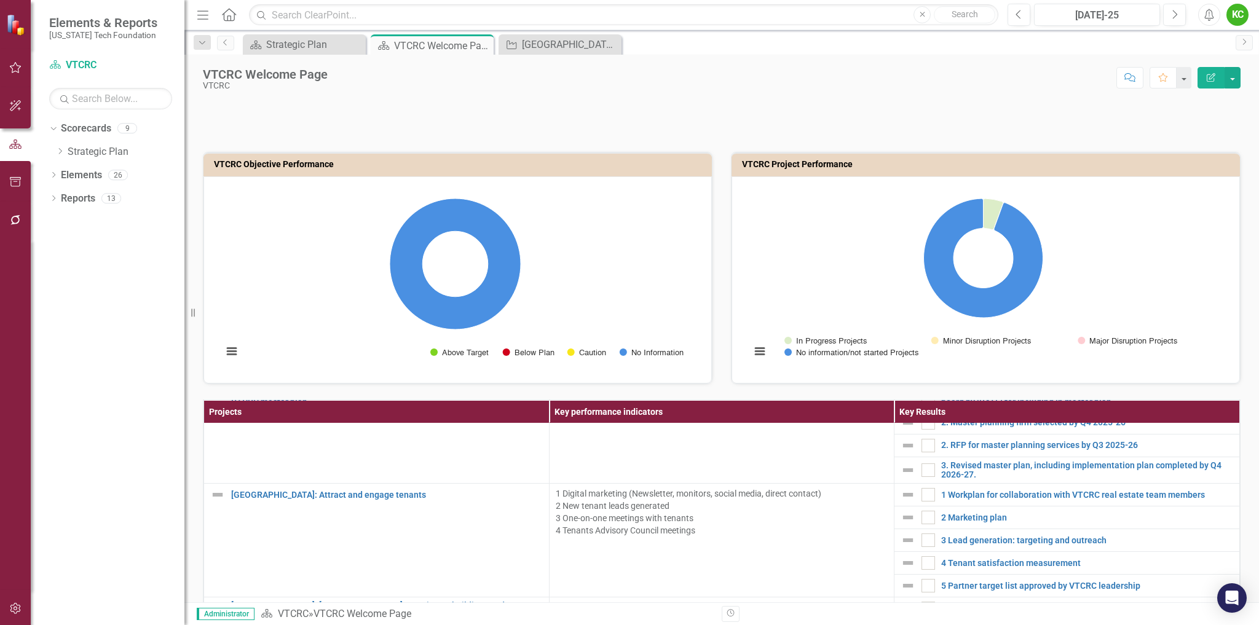
scroll to position [492, 0]
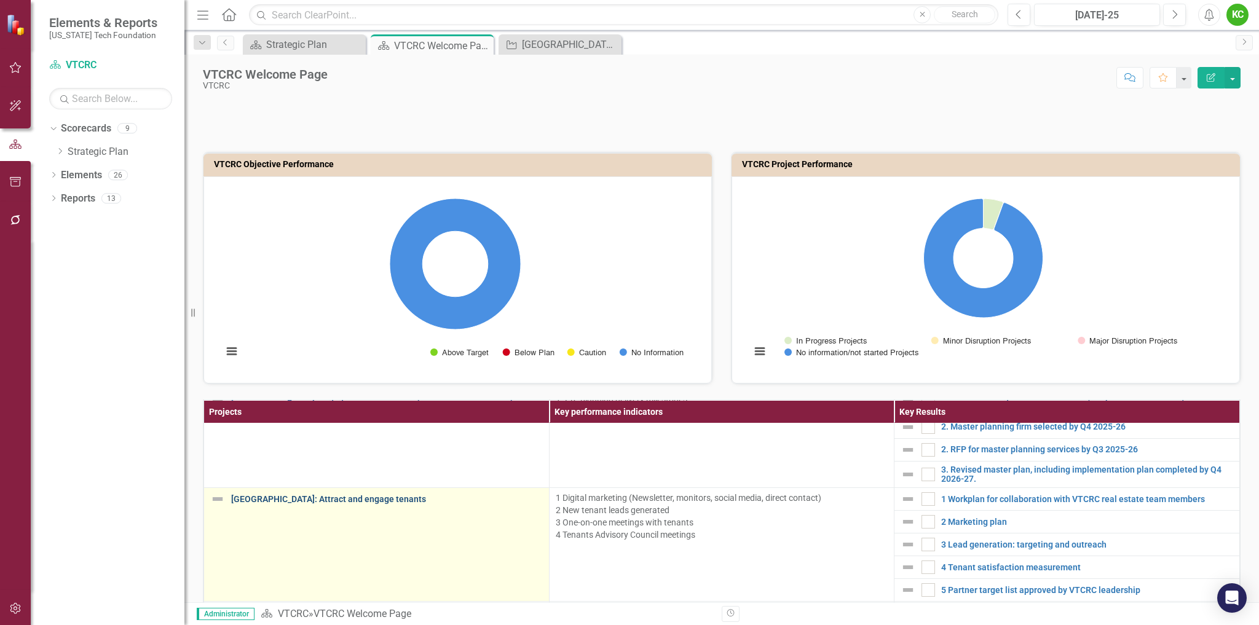
click at [345, 498] on link "[GEOGRAPHIC_DATA]: Attract and engage tenants" at bounding box center [387, 499] width 312 height 9
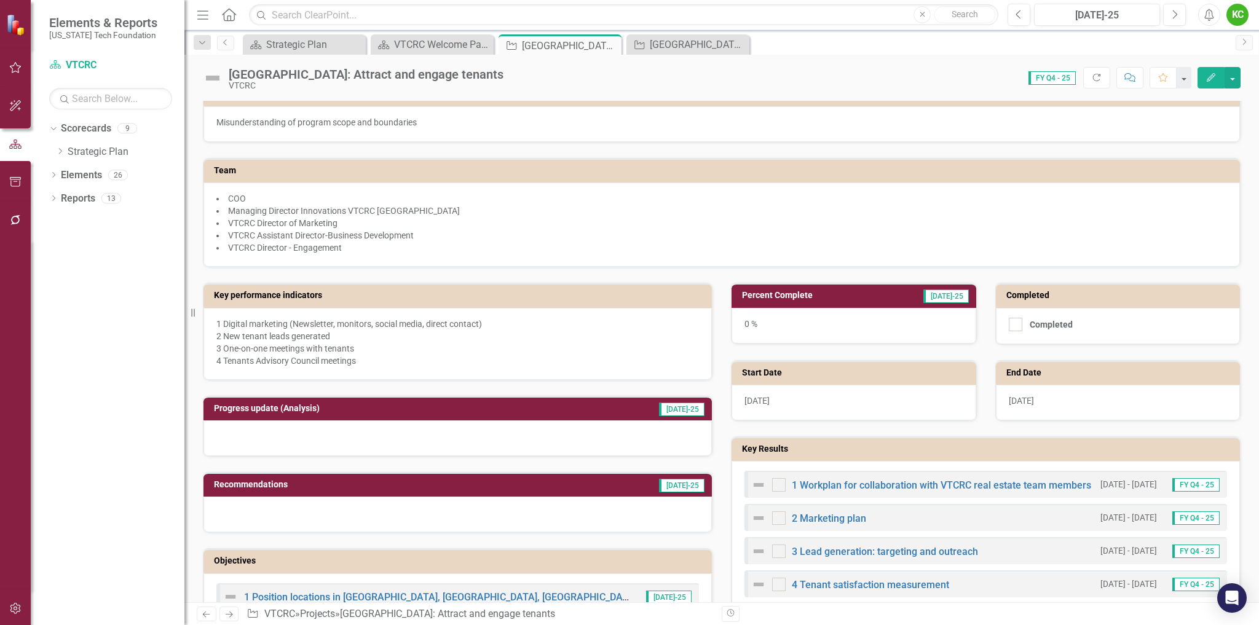
scroll to position [246, 0]
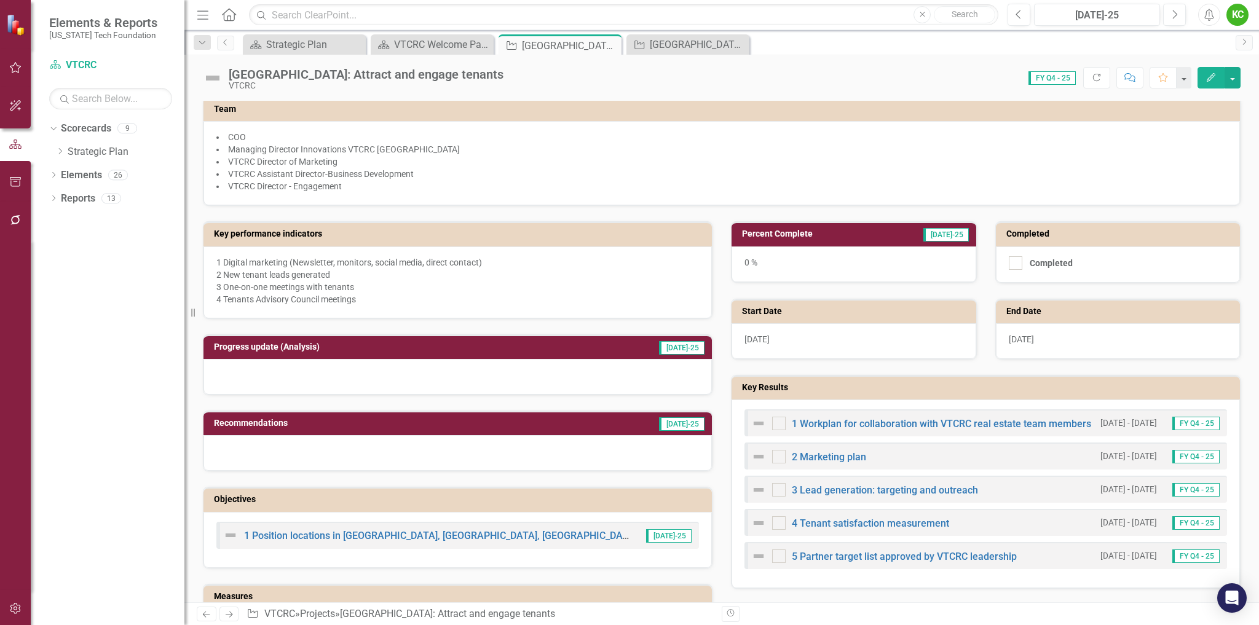
click at [466, 235] on h3 "Key performance indicators" at bounding box center [460, 233] width 492 height 9
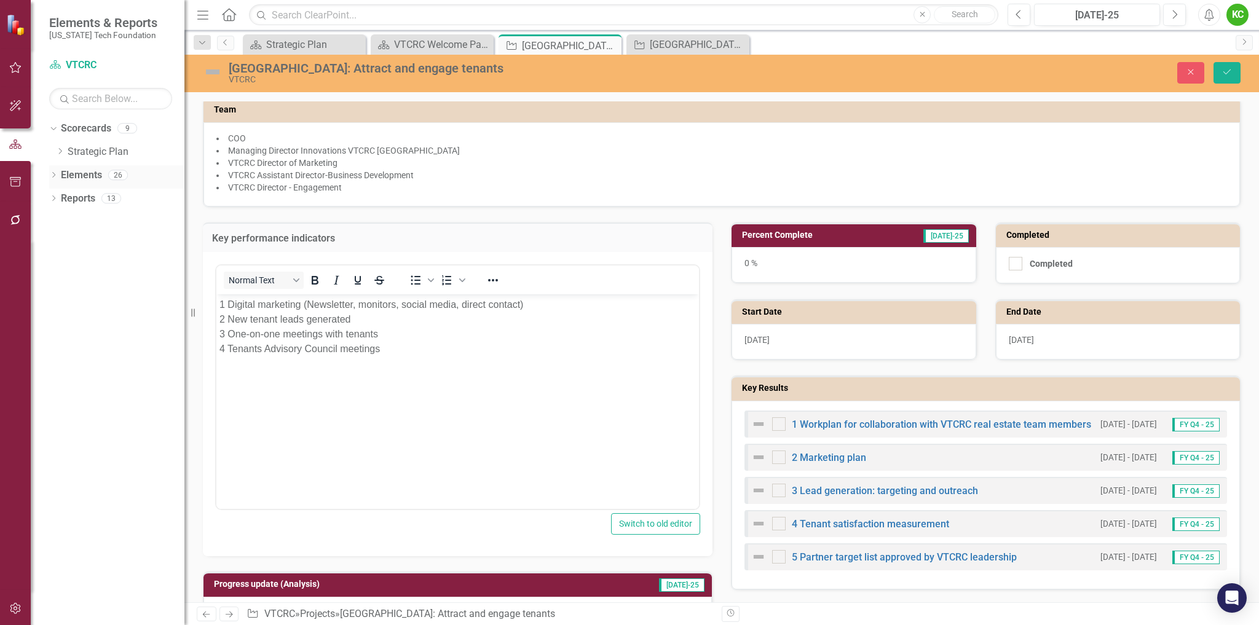
scroll to position [0, 0]
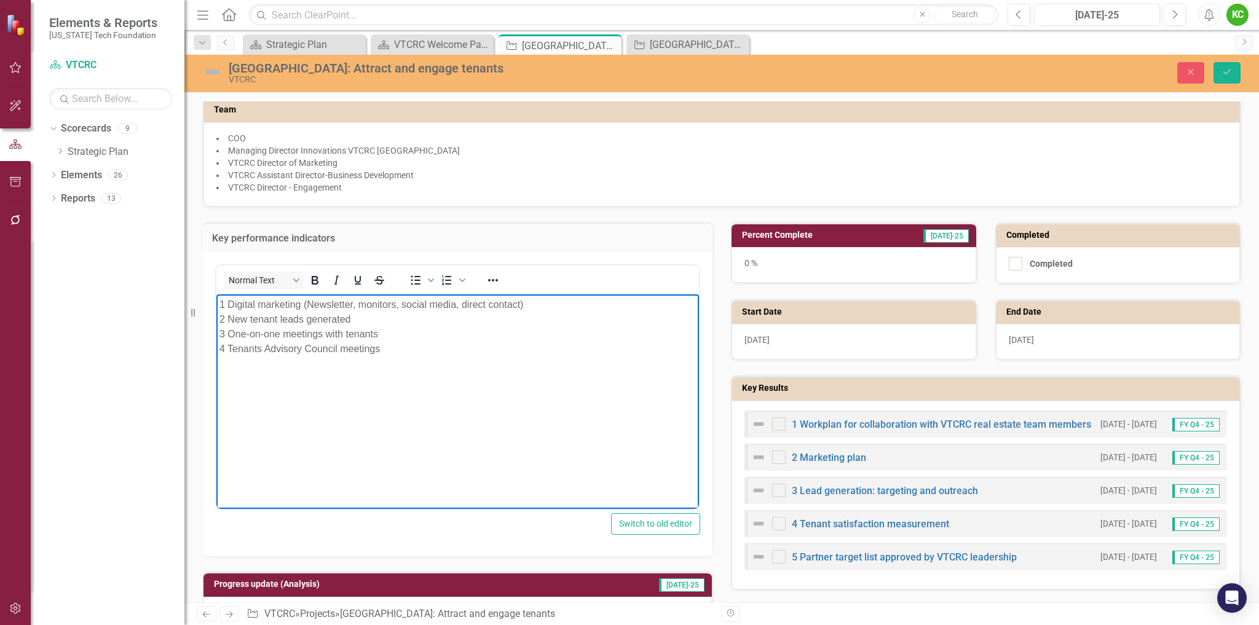
click at [278, 334] on p "1 Digital marketing (Newsletter, monitors, social media, direct contact) 2 New …" at bounding box center [457, 326] width 476 height 59
drag, startPoint x: 1223, startPoint y: 76, endPoint x: 1052, endPoint y: 222, distance: 225.3
click at [1223, 75] on icon "Save" at bounding box center [1226, 72] width 11 height 9
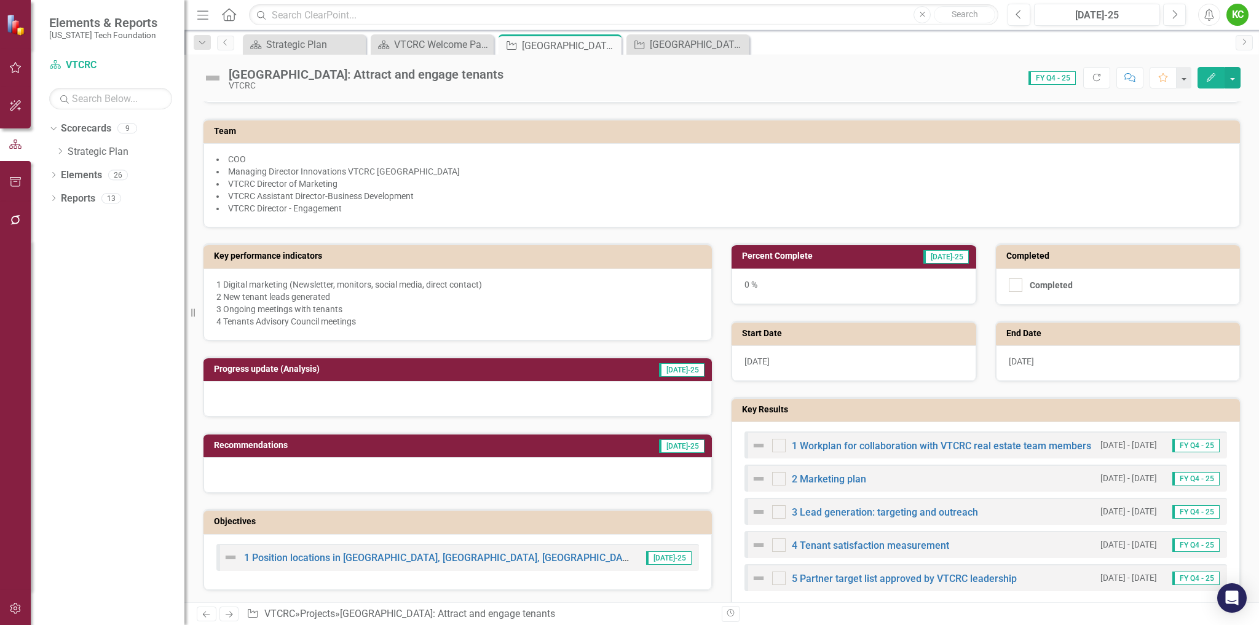
scroll to position [246, 0]
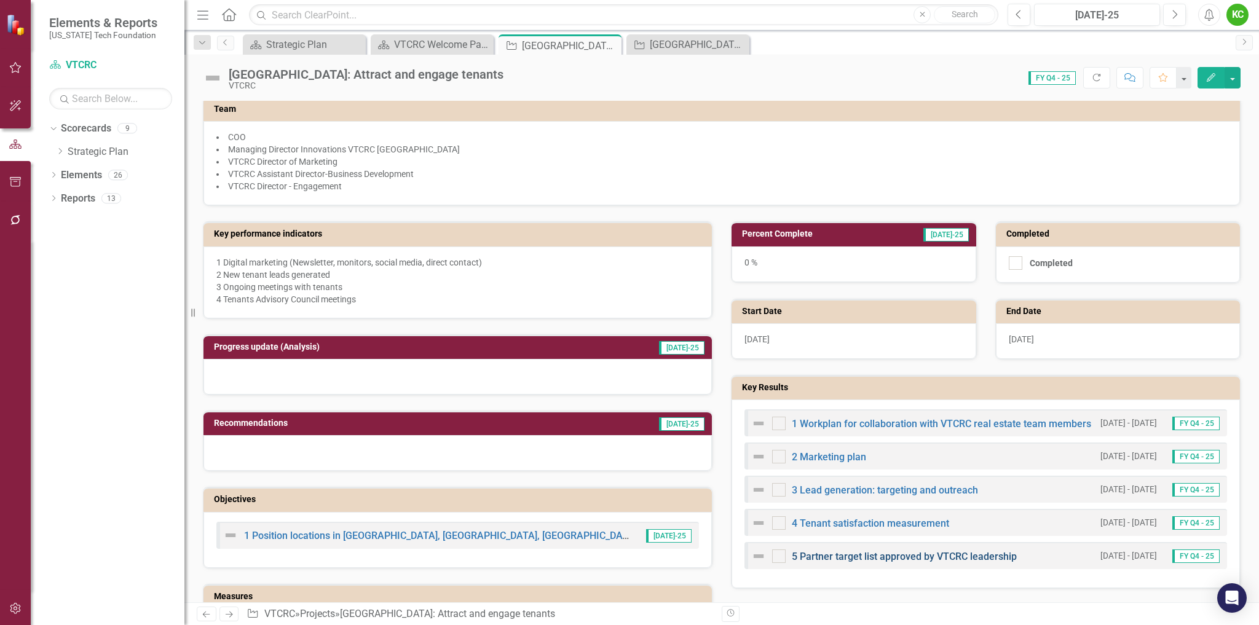
click at [920, 554] on link "5 Partner target list approved by VTCRC leadership" at bounding box center [904, 557] width 225 height 12
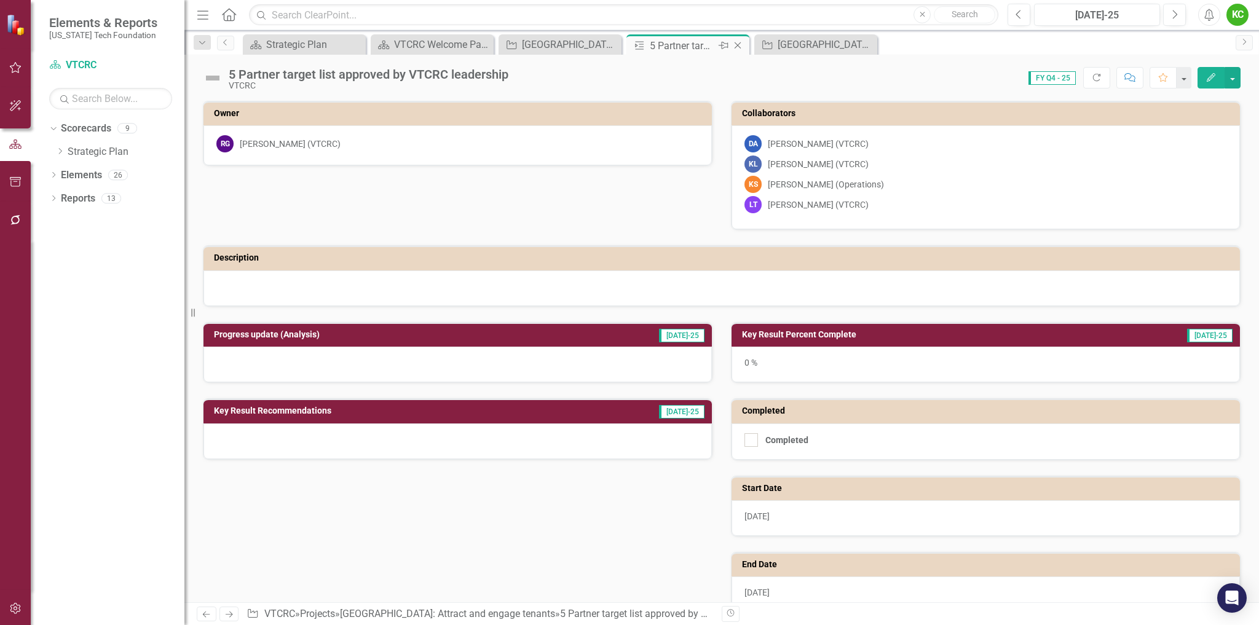
click at [737, 42] on icon "Close" at bounding box center [737, 46] width 12 height 10
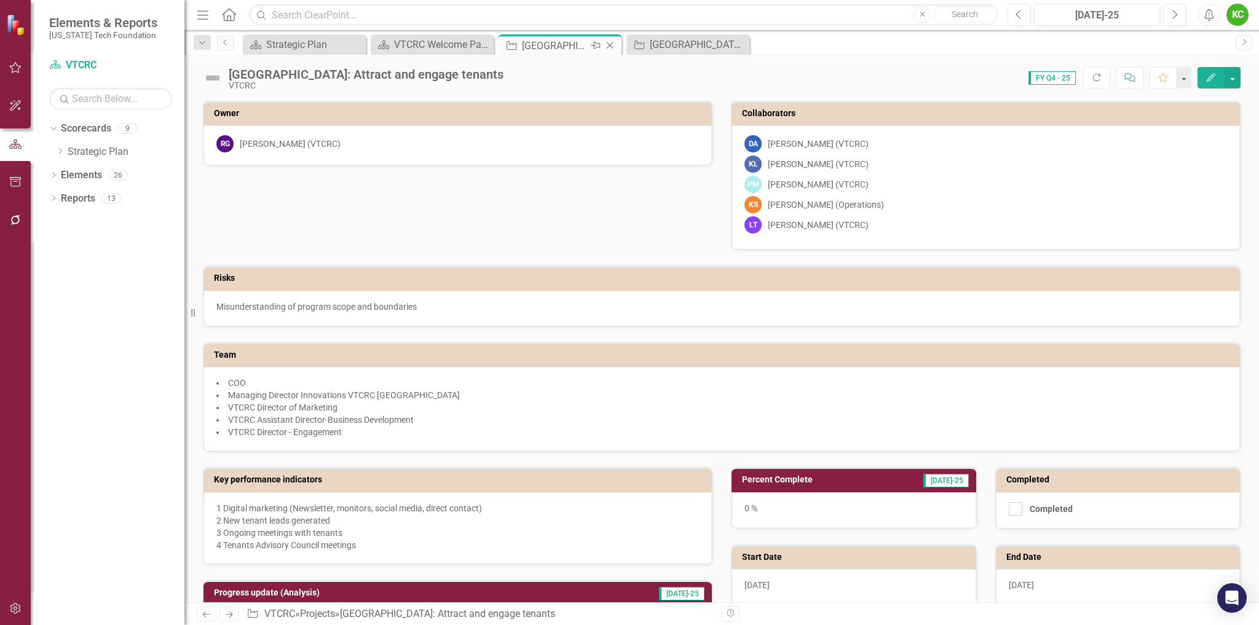
click at [608, 42] on icon "Close" at bounding box center [610, 46] width 12 height 10
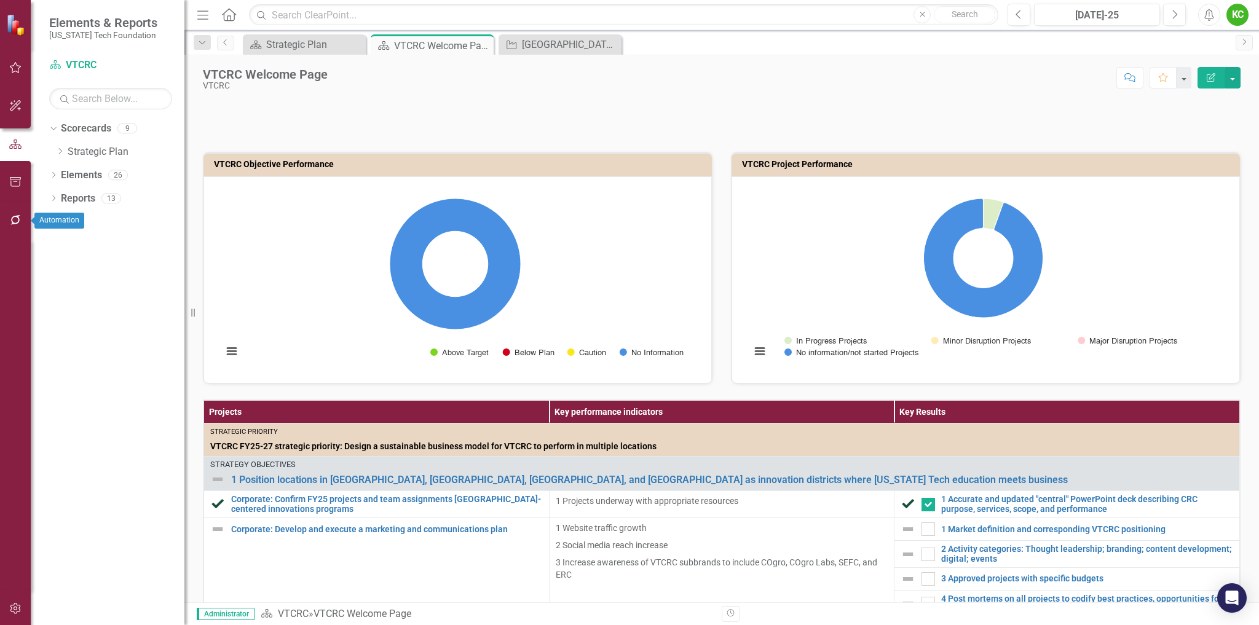
click at [12, 218] on icon "button" at bounding box center [15, 220] width 10 height 10
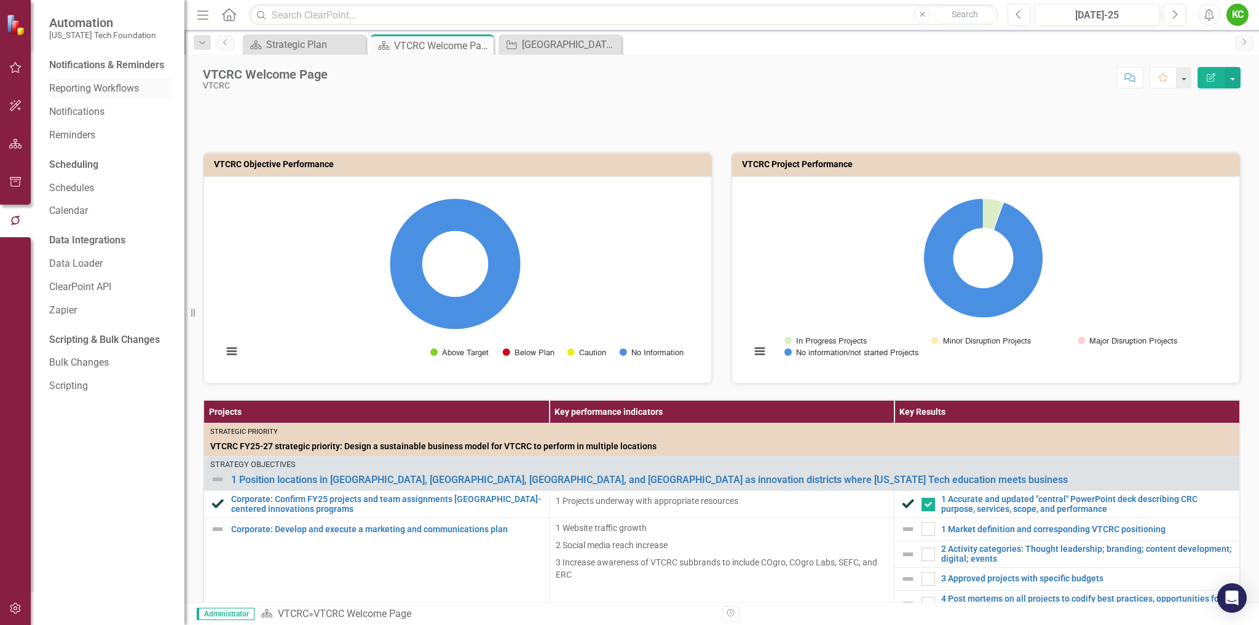
click at [100, 83] on link "Reporting Workflows" at bounding box center [110, 89] width 123 height 14
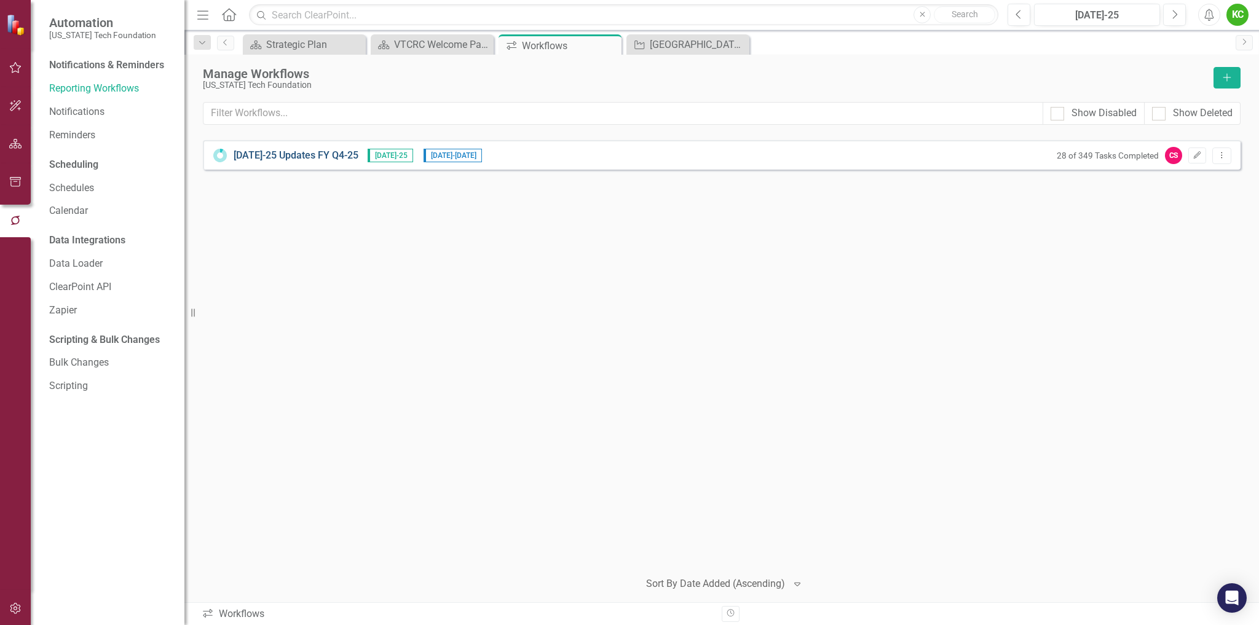
click at [299, 155] on link "[DATE]-25 Updates FY Q4-25" at bounding box center [296, 156] width 125 height 14
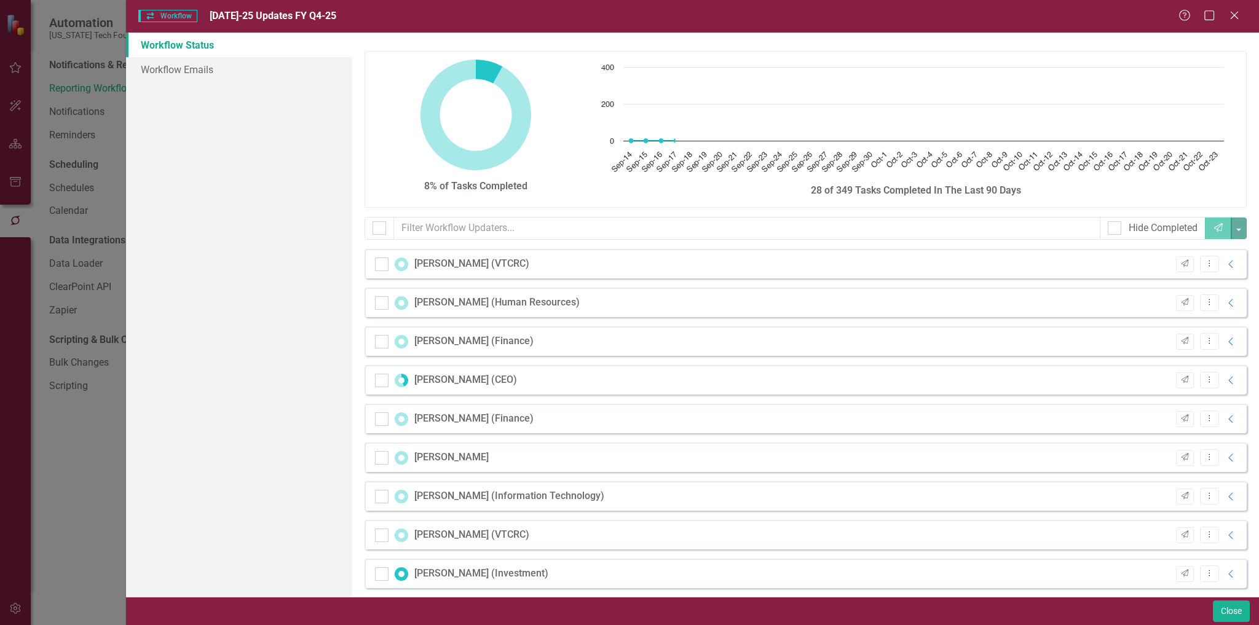
checkbox input "false"
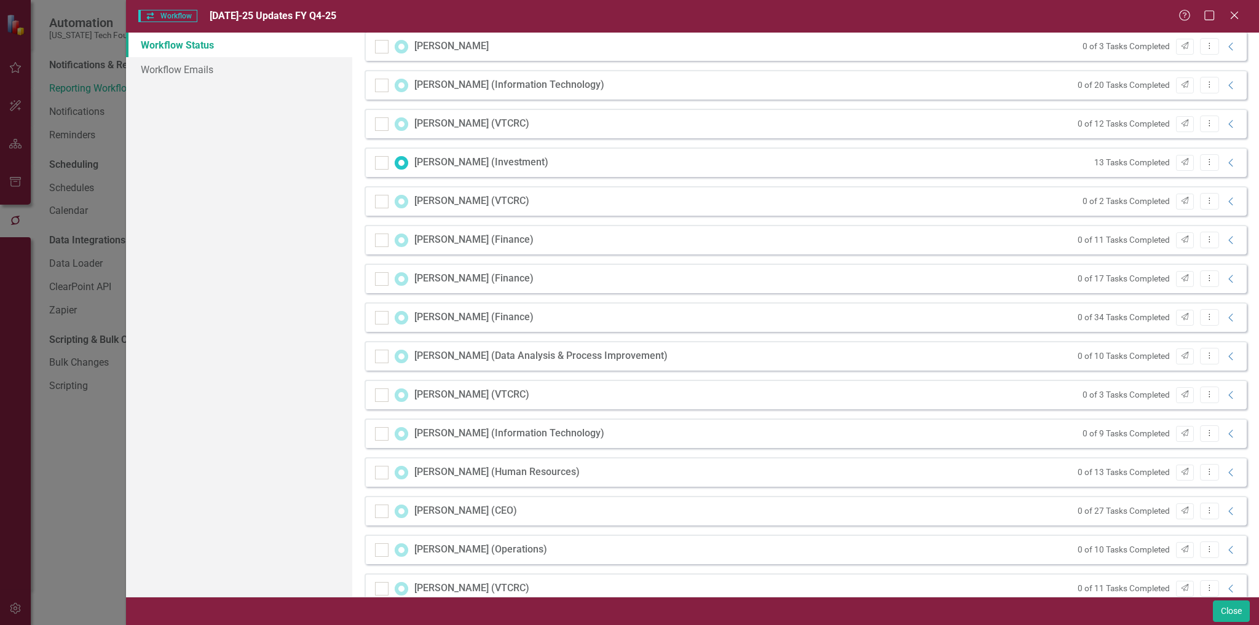
scroll to position [430, 0]
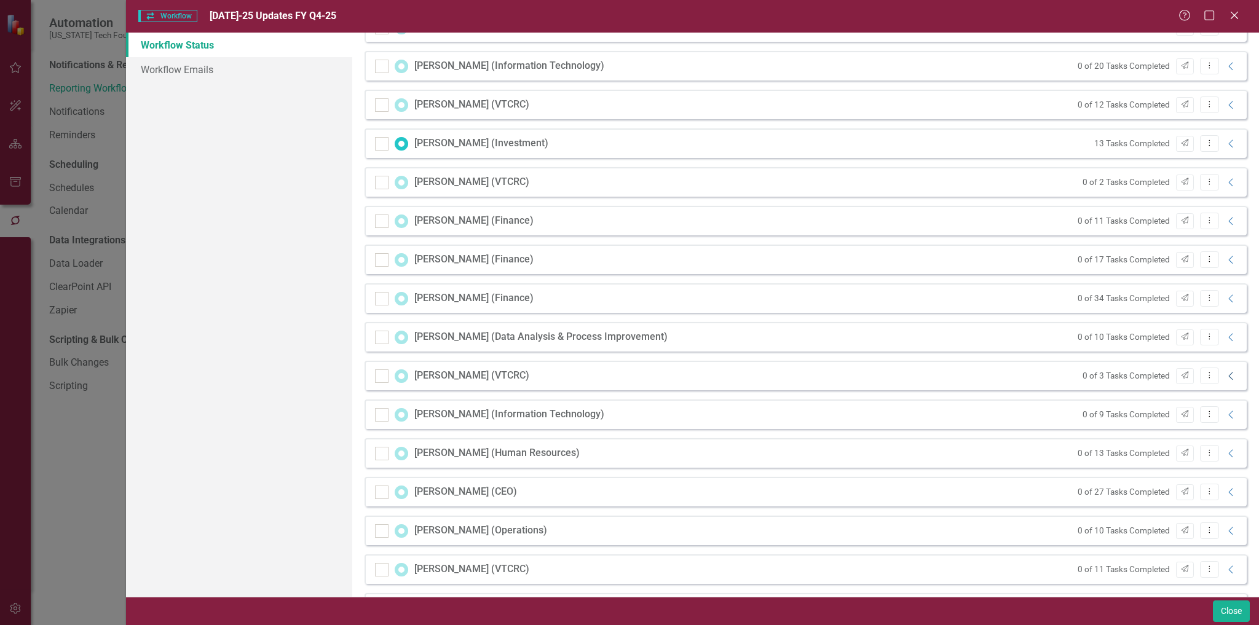
click at [1225, 375] on icon "Collapse" at bounding box center [1231, 376] width 12 height 10
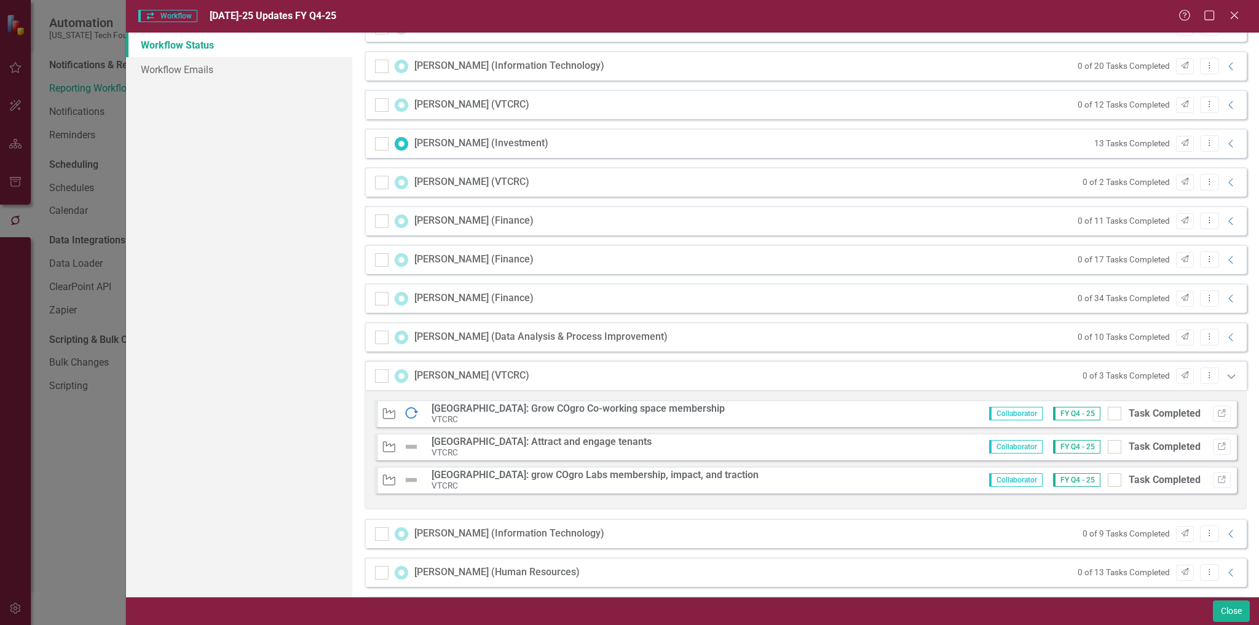
click at [1225, 376] on icon "Expanded" at bounding box center [1231, 376] width 12 height 10
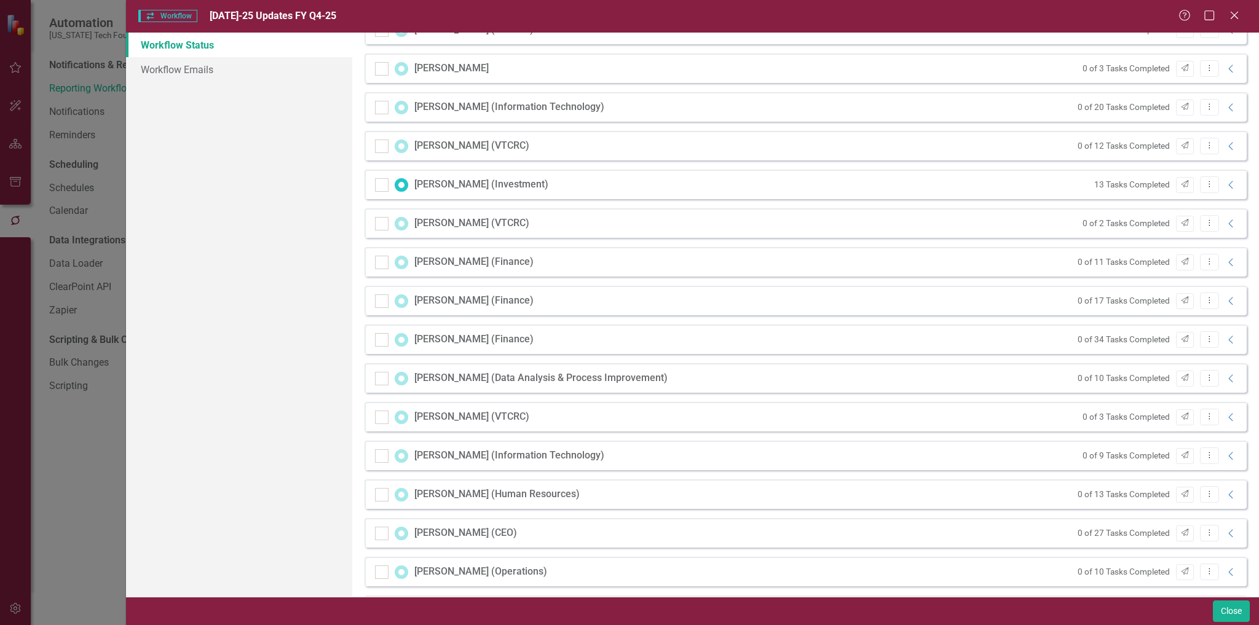
scroll to position [369, 0]
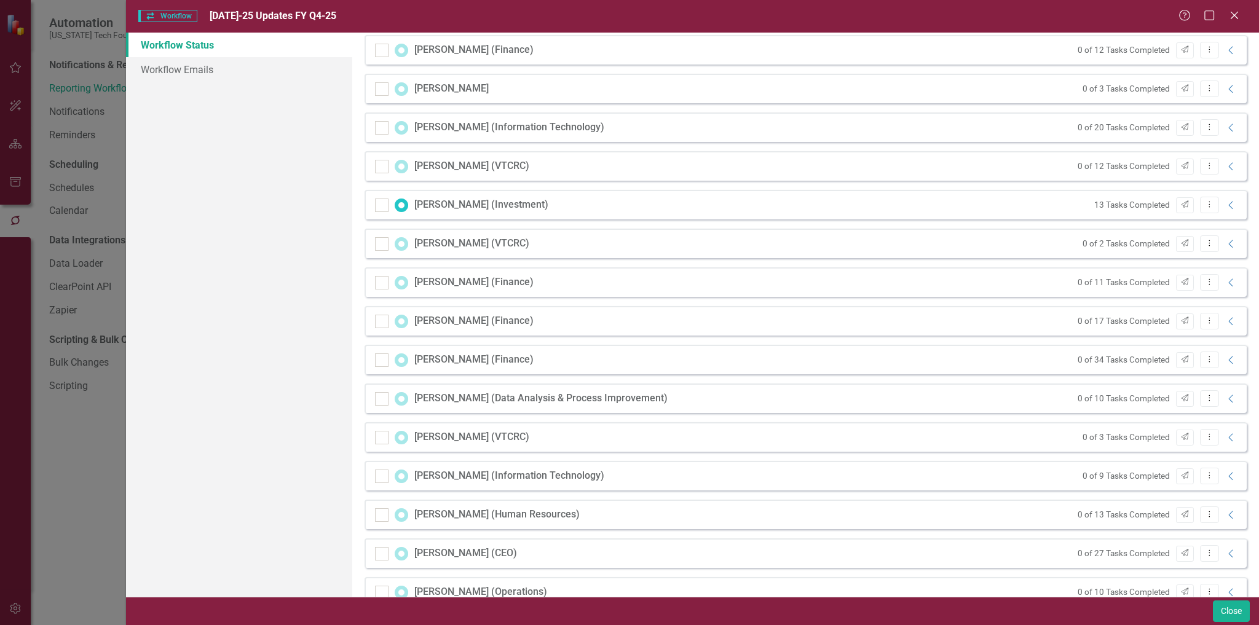
click at [461, 168] on div "[PERSON_NAME] (VTCRC)" at bounding box center [471, 166] width 115 height 14
click at [1225, 162] on icon "Collapse" at bounding box center [1231, 167] width 12 height 10
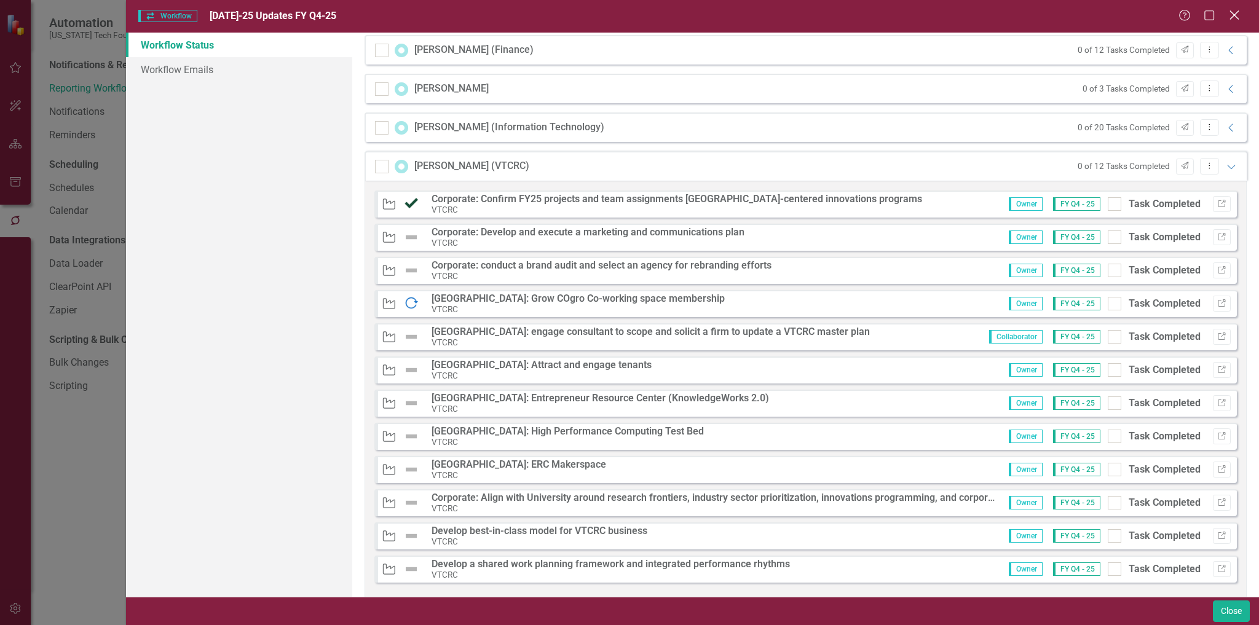
click at [1236, 14] on icon at bounding box center [1233, 14] width 9 height 9
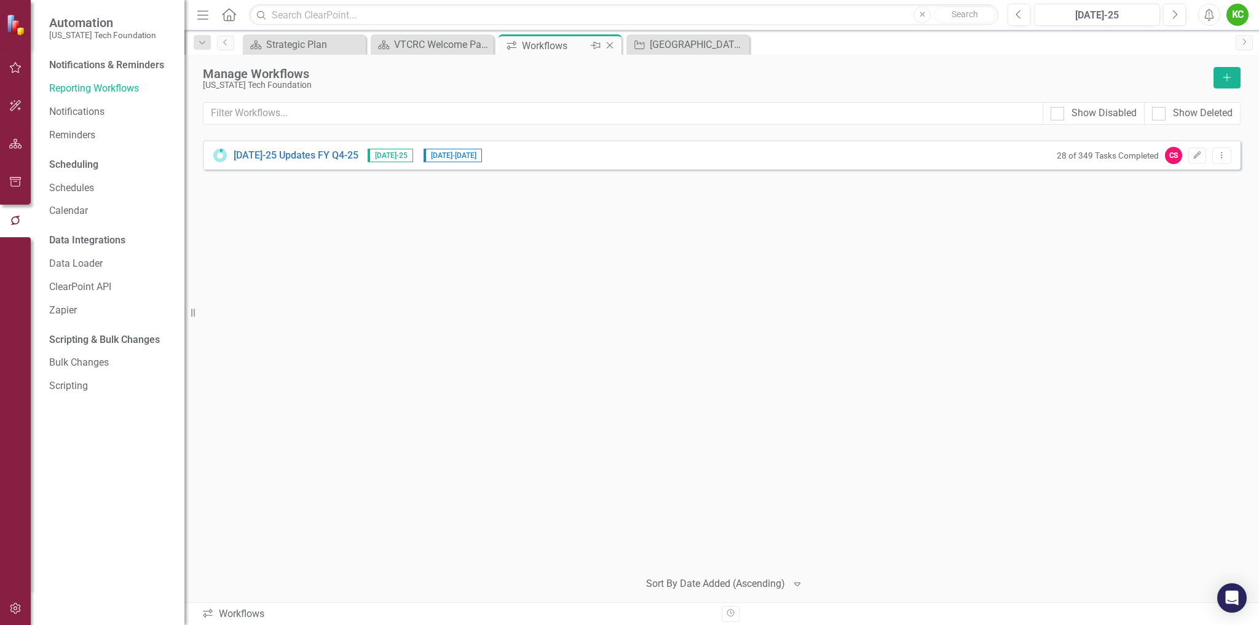
click at [608, 42] on icon "Close" at bounding box center [610, 46] width 12 height 10
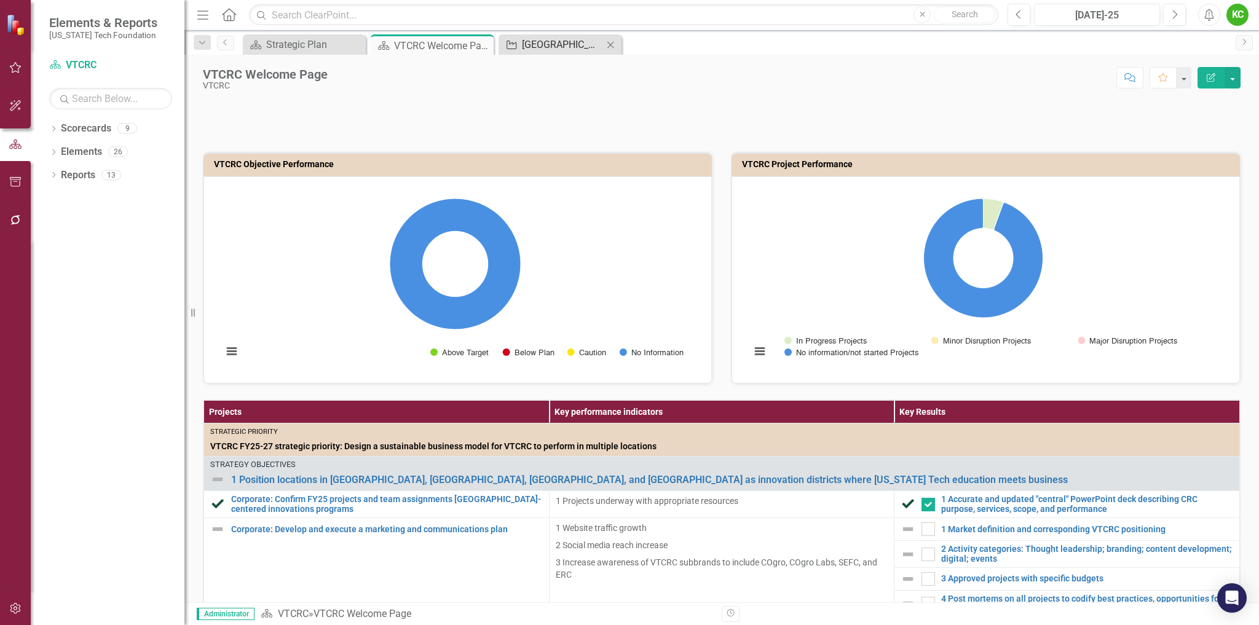
click at [567, 47] on div "[GEOGRAPHIC_DATA]: grow COgro Labs membership, impact, and traction" at bounding box center [562, 44] width 81 height 15
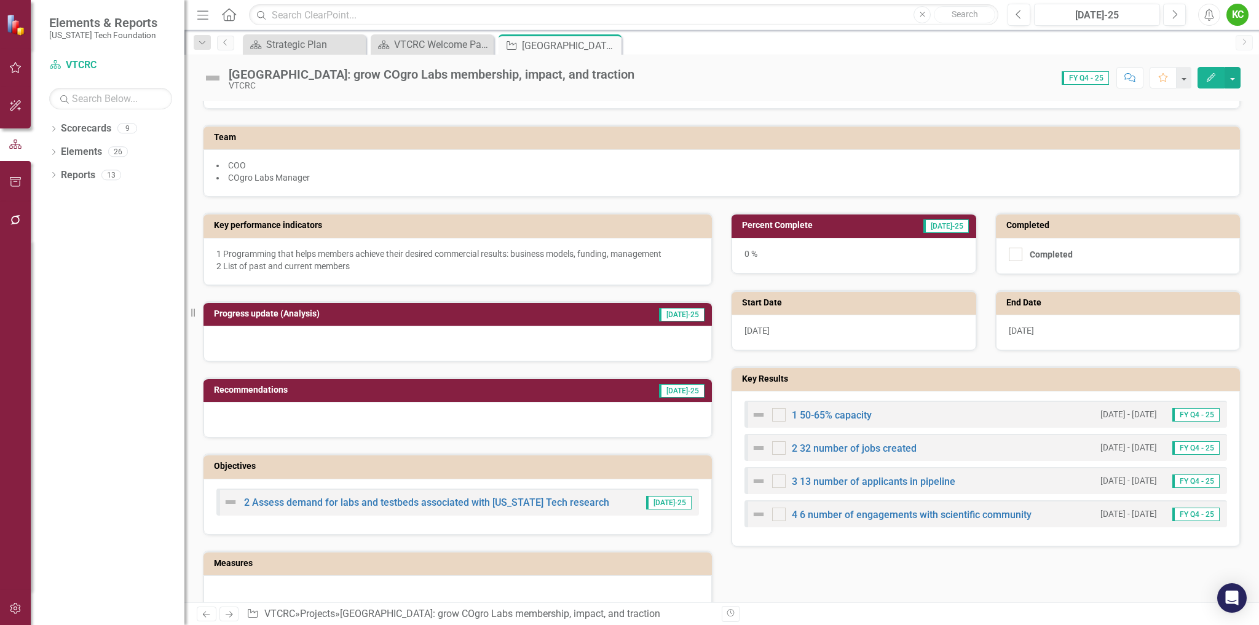
scroll to position [184, 0]
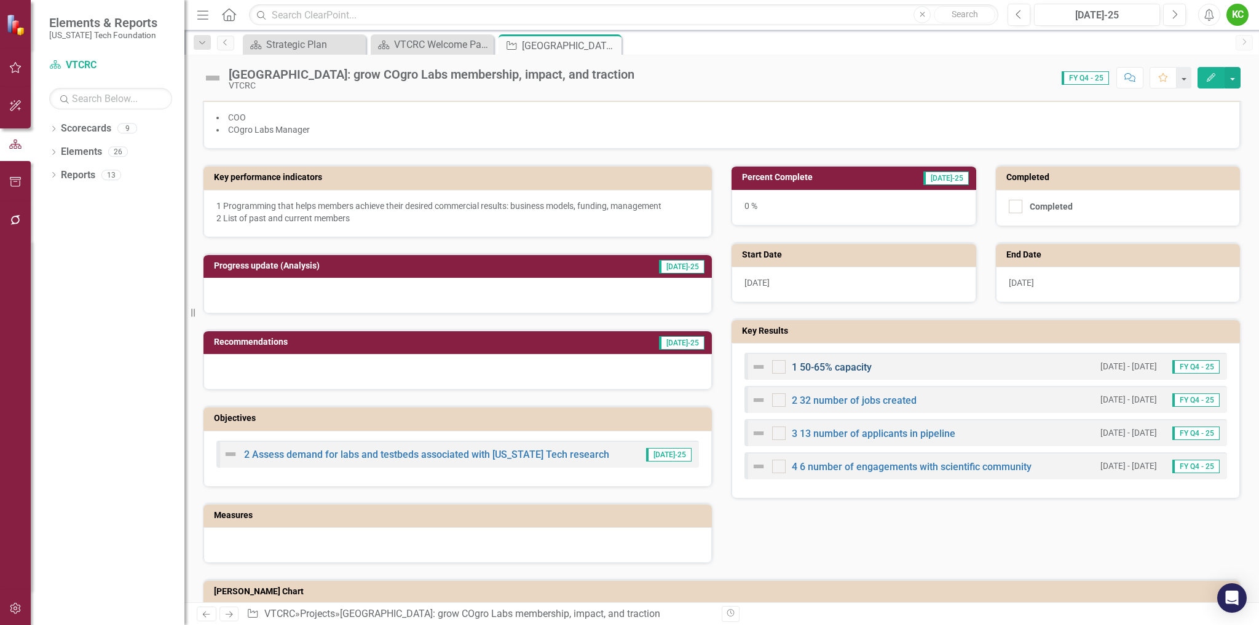
click at [846, 366] on link "1 50-65% capacity" at bounding box center [832, 367] width 80 height 12
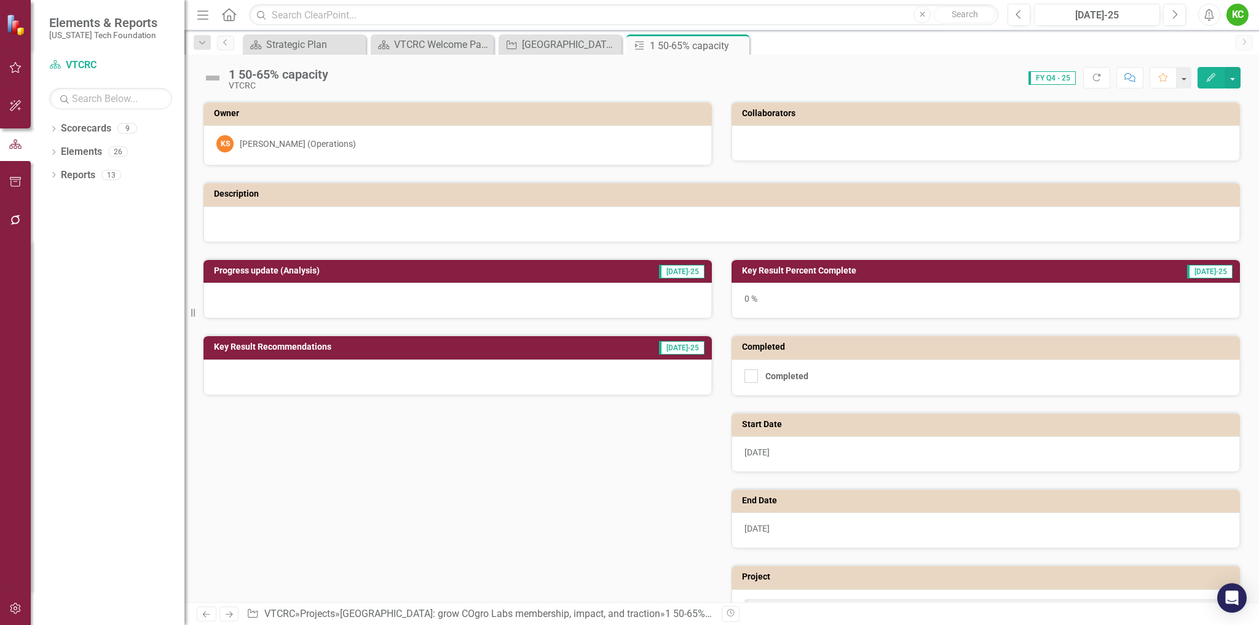
click at [830, 119] on td "Collaborators" at bounding box center [988, 115] width 492 height 18
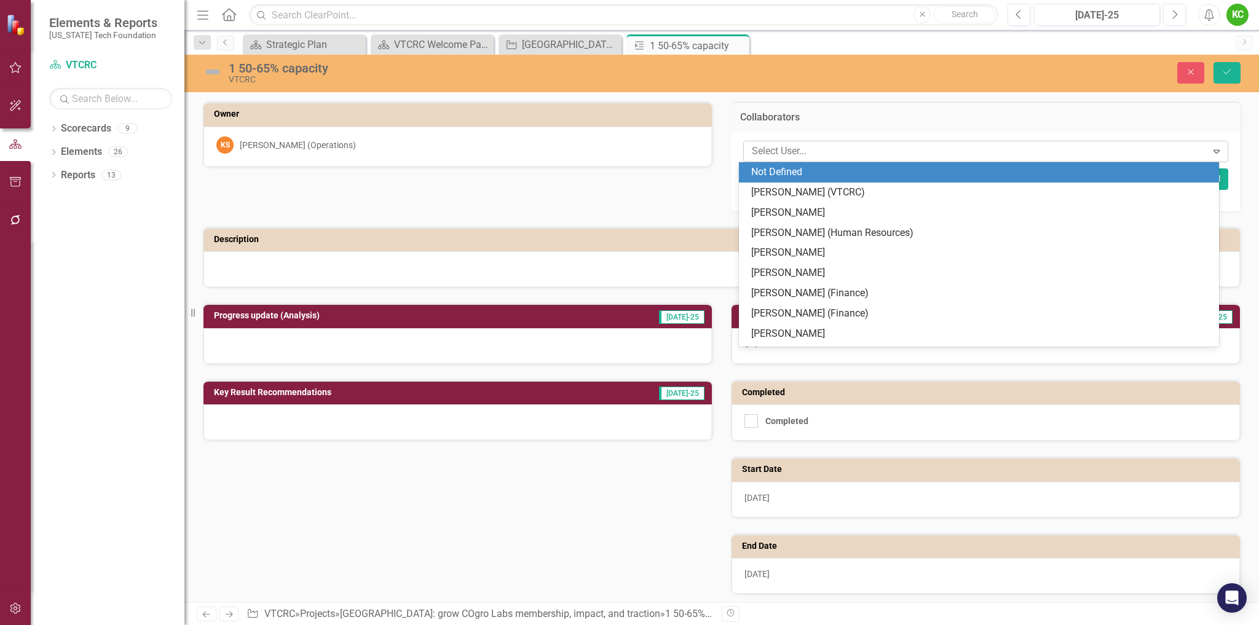
click at [853, 154] on div at bounding box center [977, 151] width 460 height 17
type input "[PERSON_NAME]"
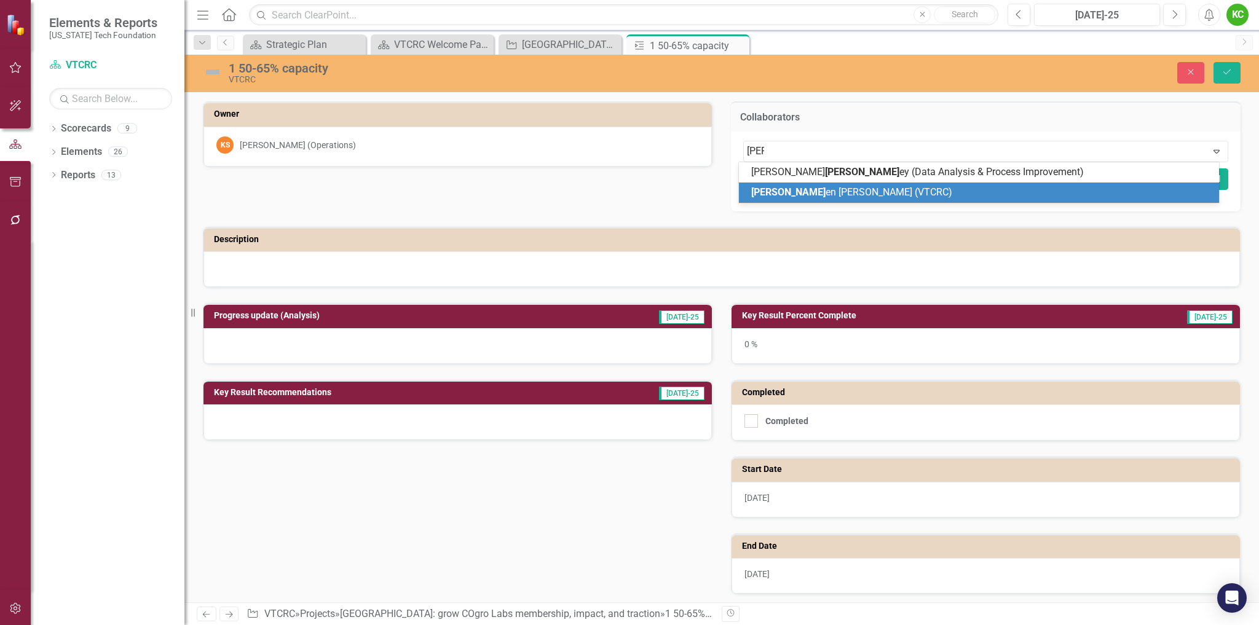
click at [855, 191] on div "[PERSON_NAME] en [PERSON_NAME] (VTCRC)" at bounding box center [981, 193] width 461 height 14
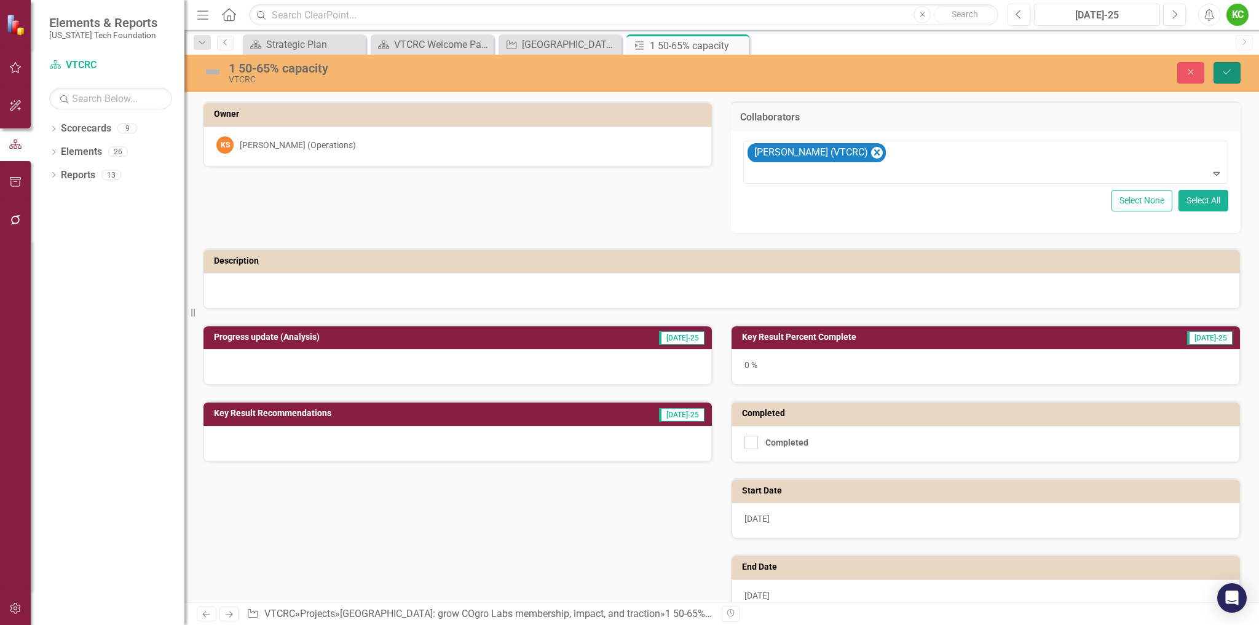
click at [1229, 69] on icon "Save" at bounding box center [1226, 72] width 11 height 9
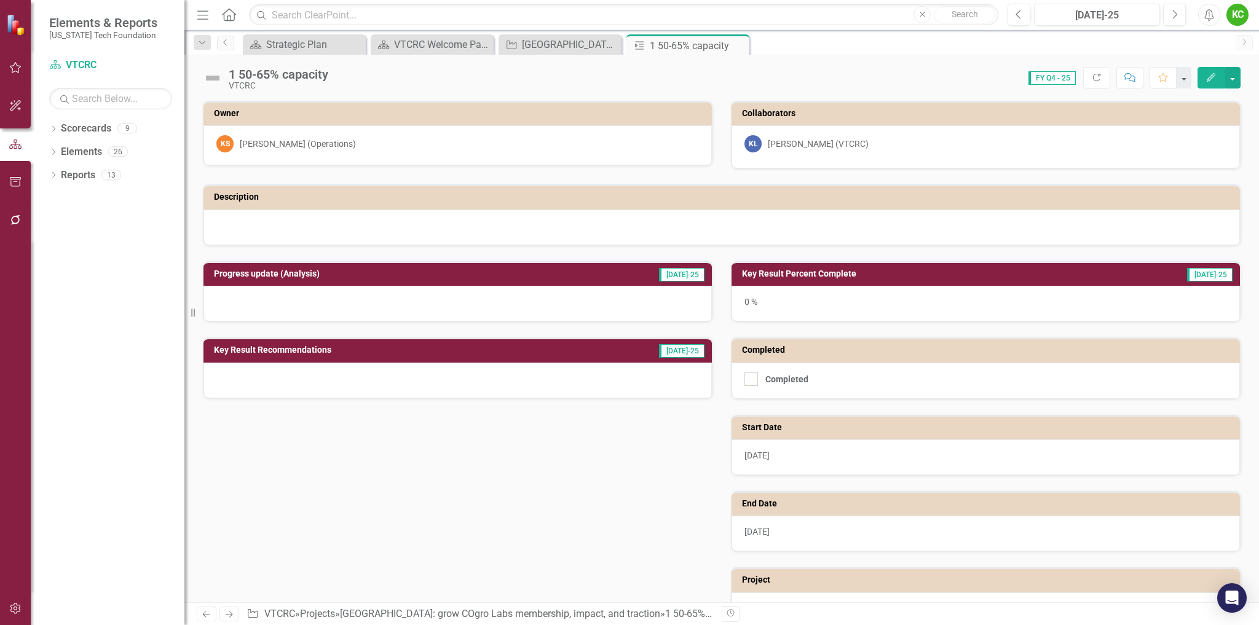
click at [0, 0] on icon "Close" at bounding box center [0, 0] width 0 height 0
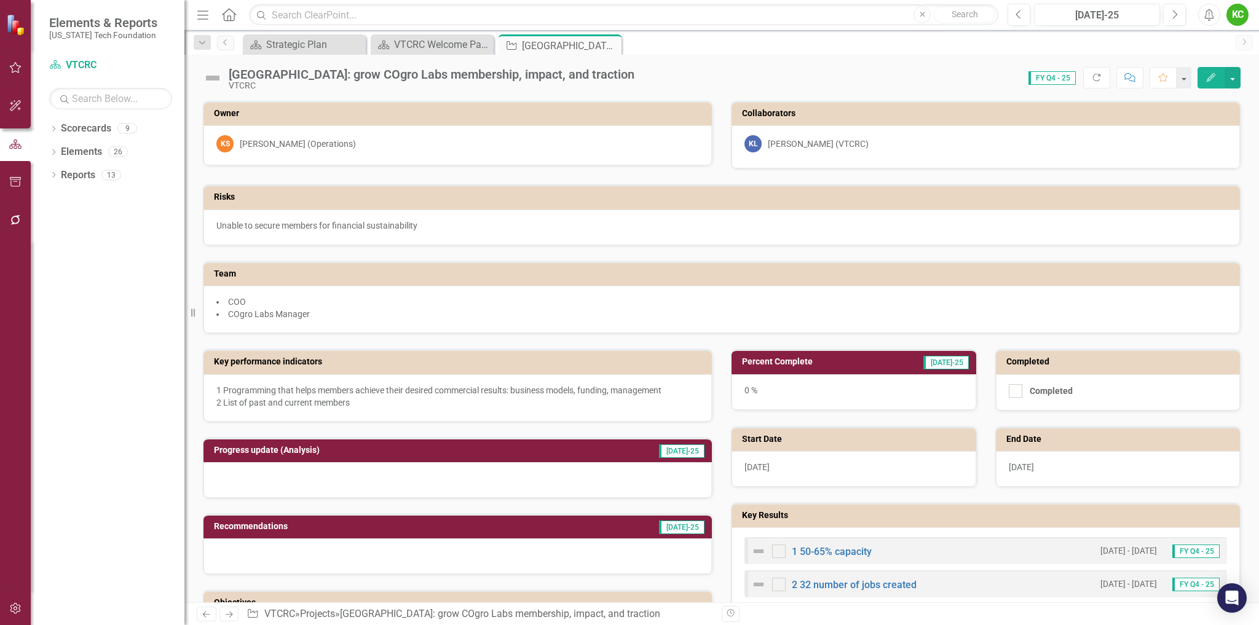
scroll to position [61, 0]
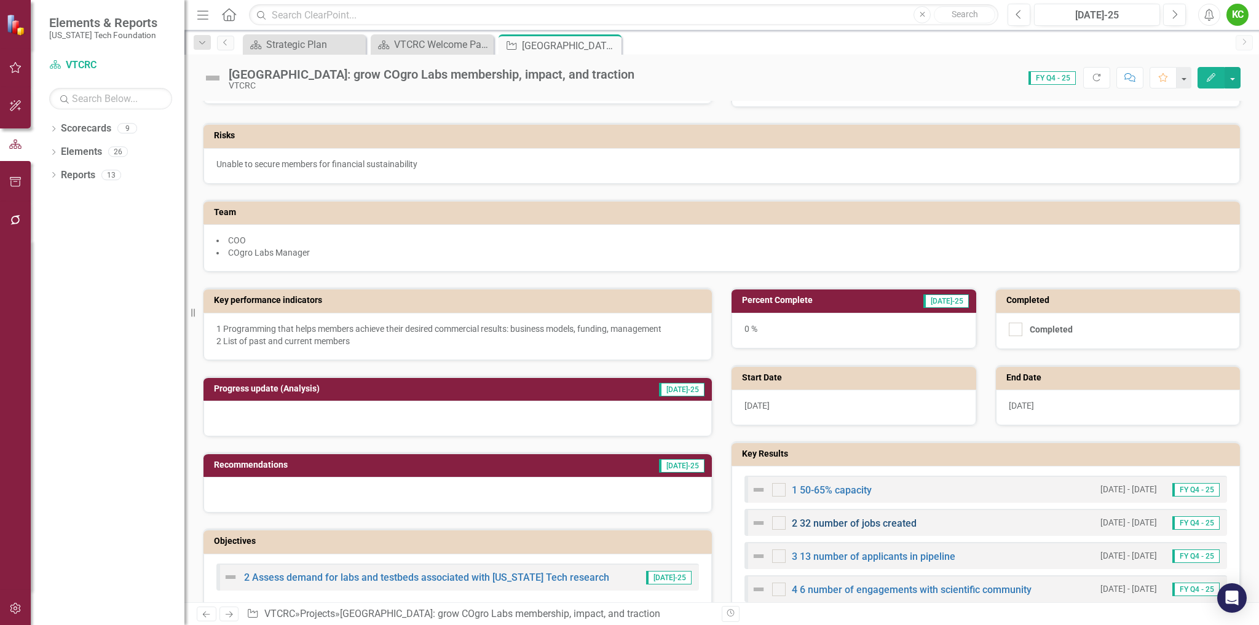
click at [840, 519] on link "2 32 number of jobs created" at bounding box center [854, 524] width 125 height 12
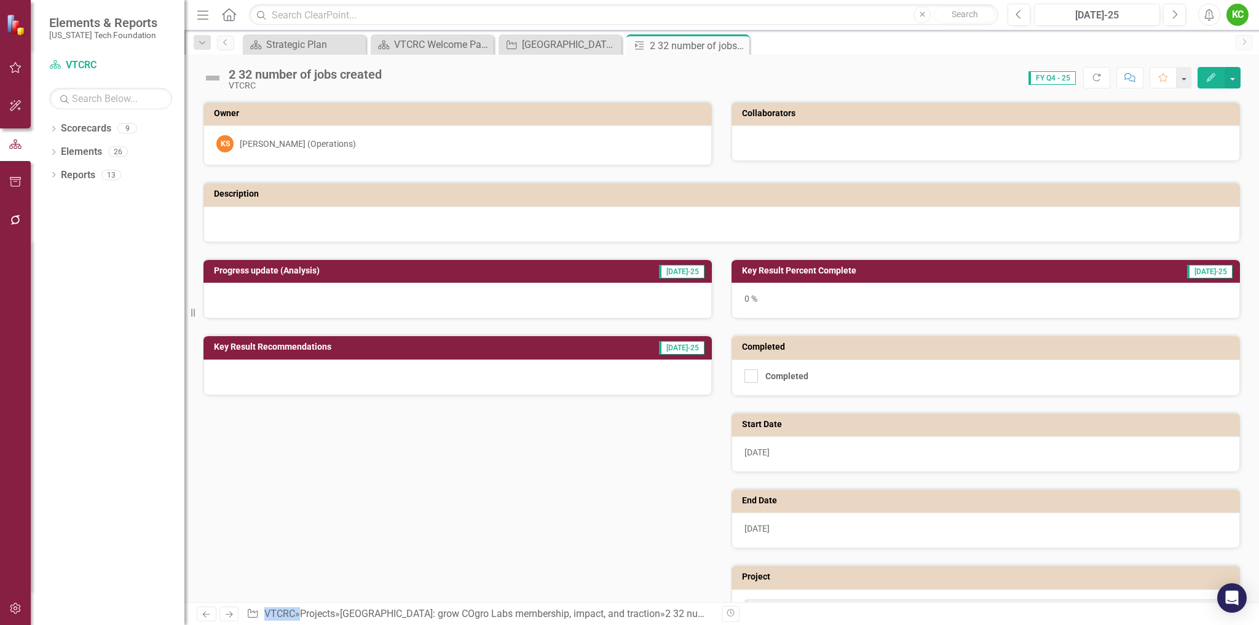
click at [902, 117] on h3 "Collaborators" at bounding box center [988, 113] width 492 height 9
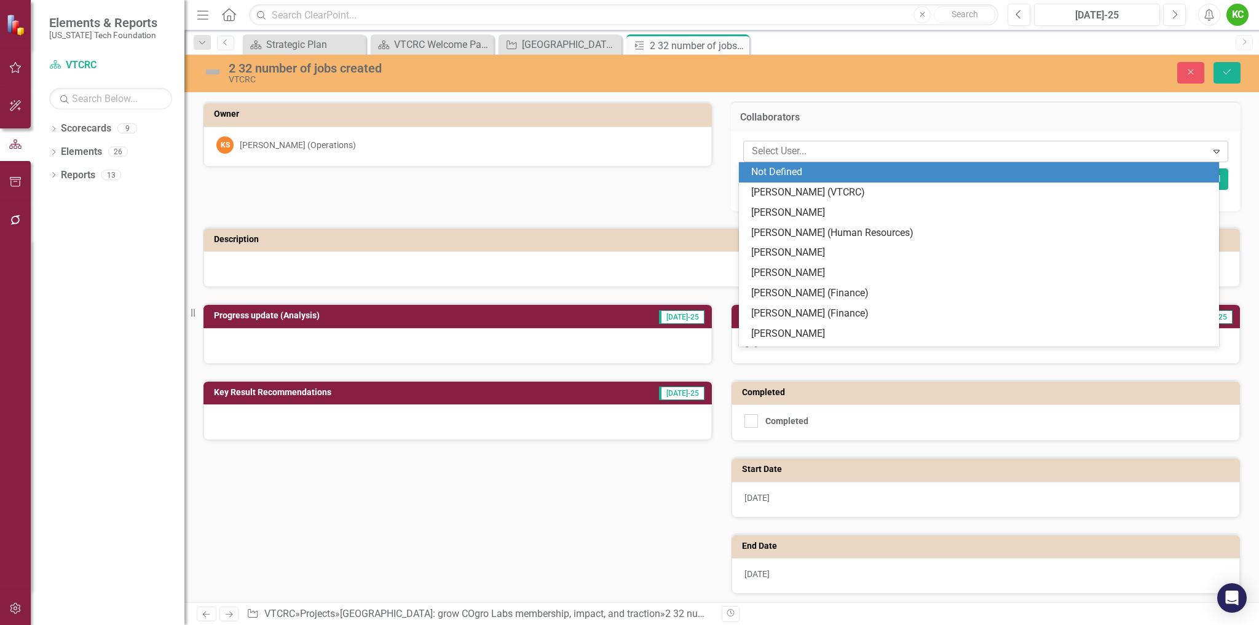
click at [870, 155] on div at bounding box center [977, 151] width 460 height 17
type input "[PERSON_NAME]"
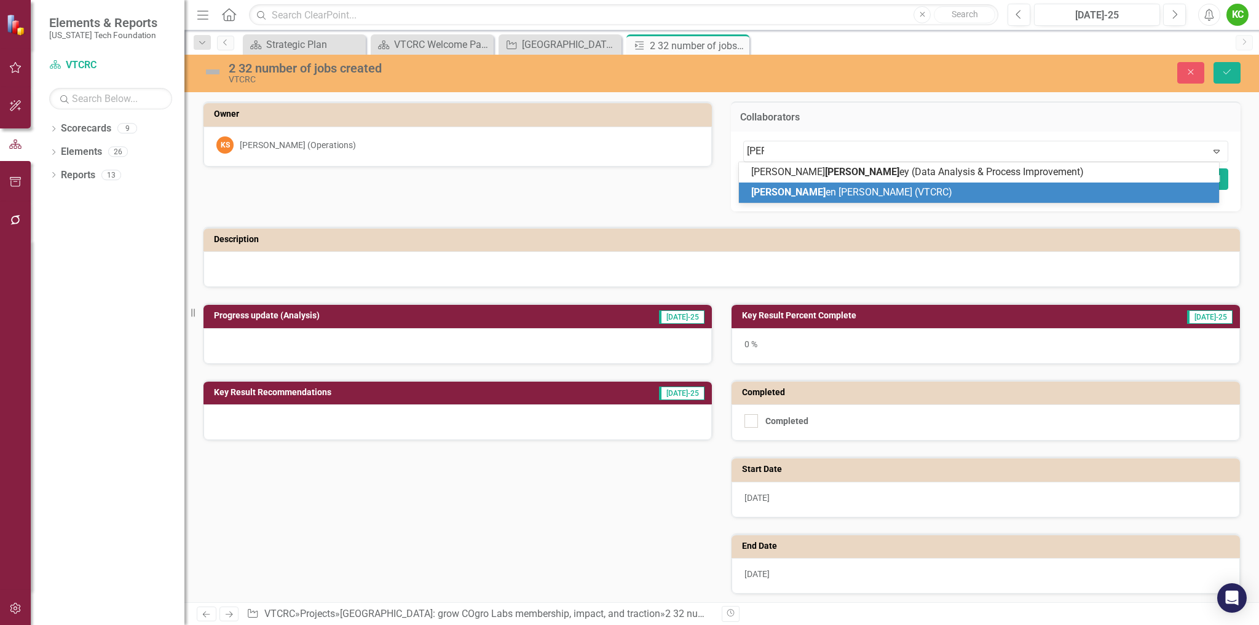
click at [821, 190] on span "[PERSON_NAME] en [PERSON_NAME] (VTCRC)" at bounding box center [851, 192] width 201 height 12
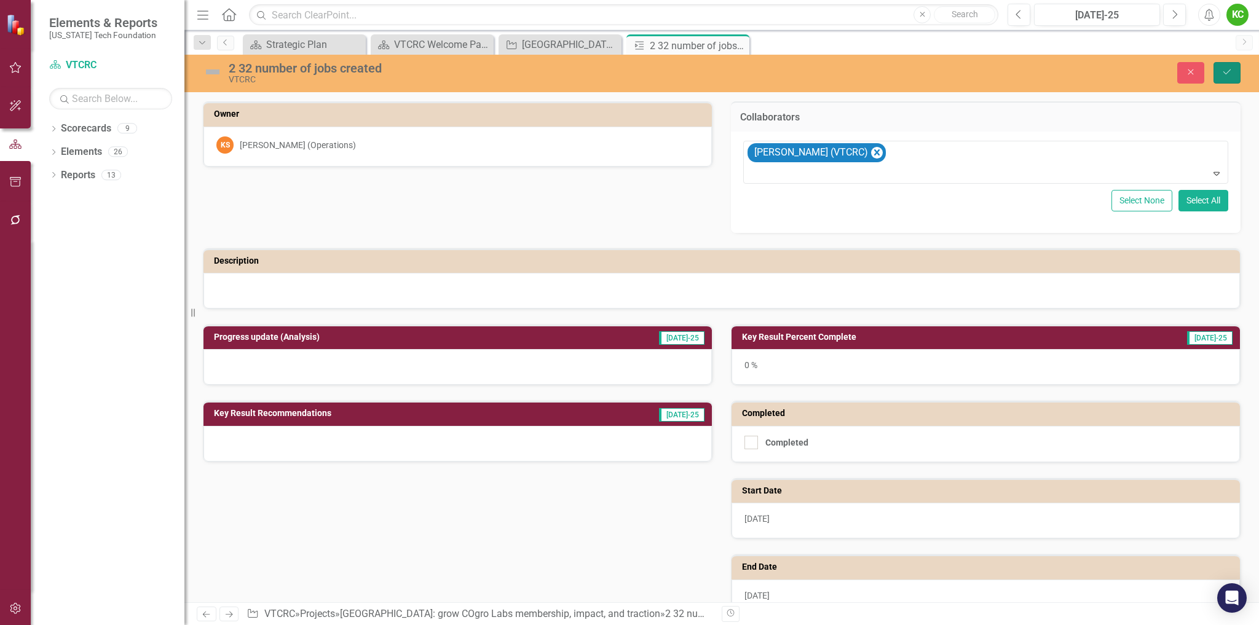
click at [1219, 68] on button "Save" at bounding box center [1226, 73] width 27 height 22
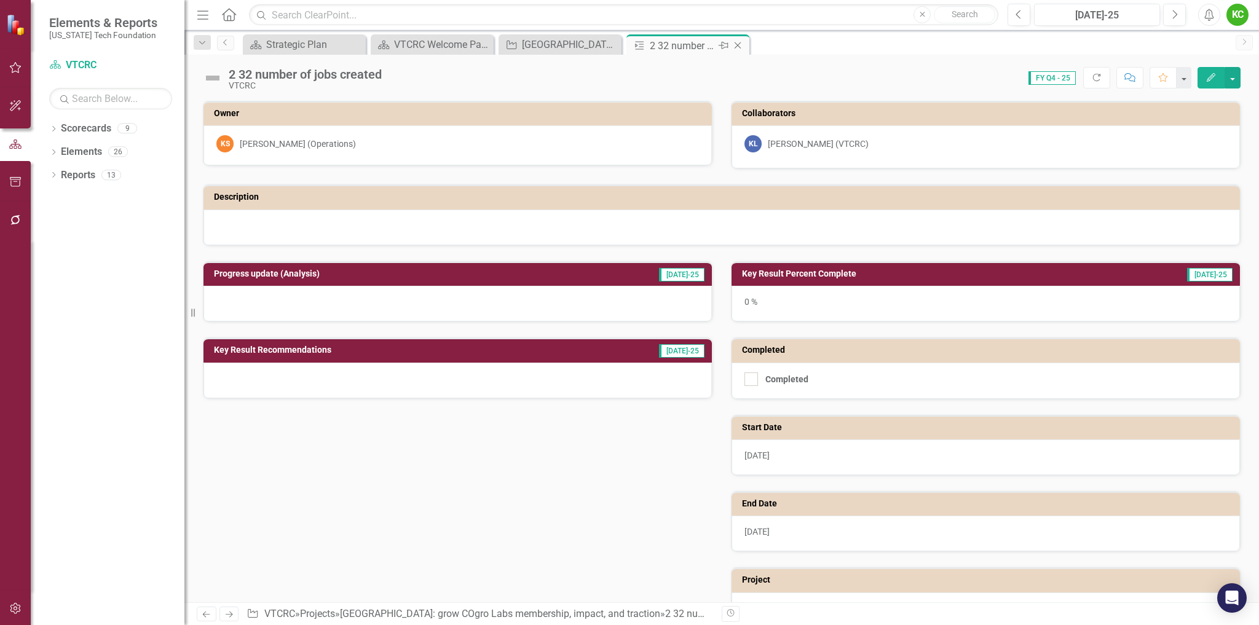
click at [738, 45] on icon at bounding box center [737, 45] width 7 height 7
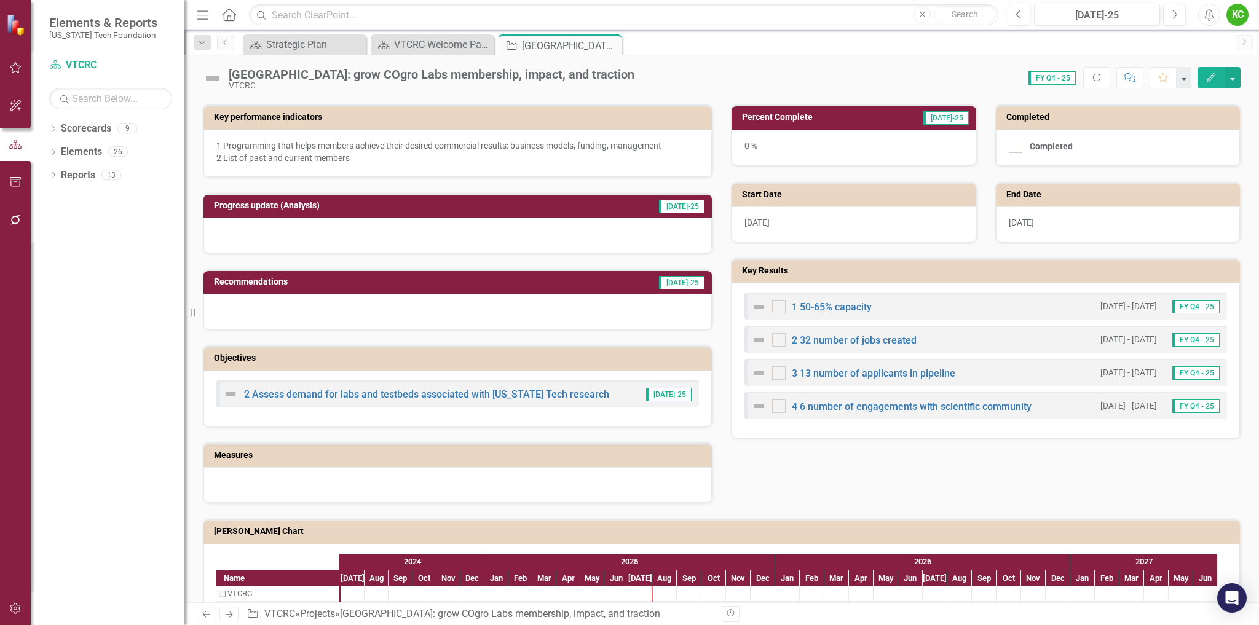
scroll to position [246, 0]
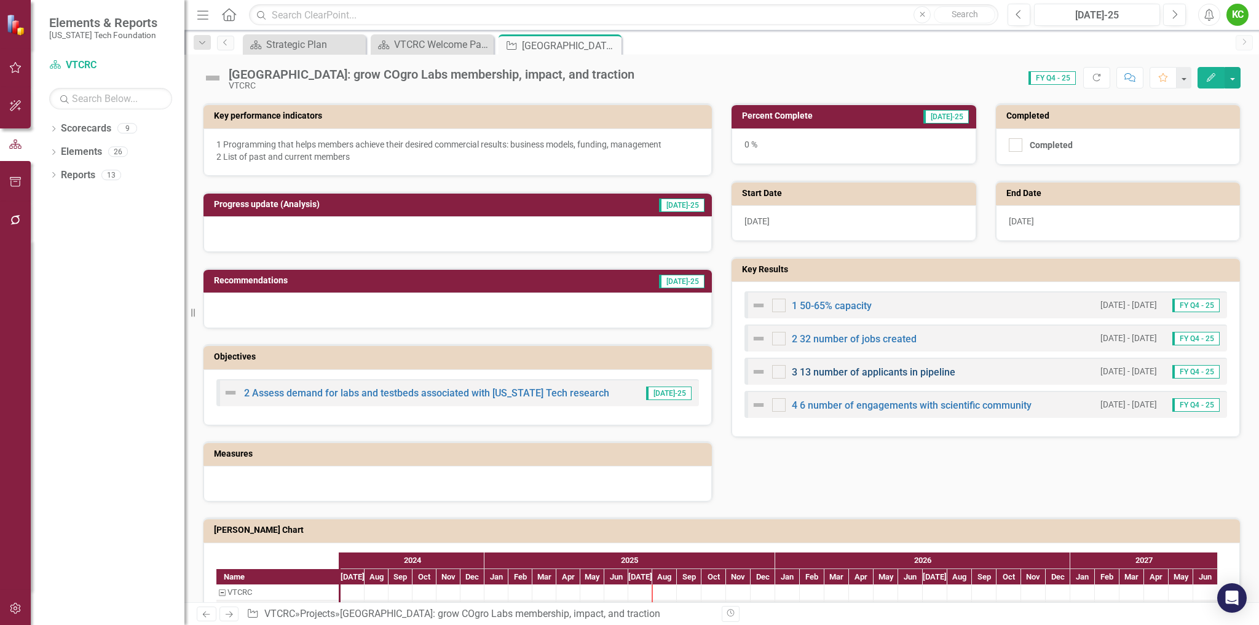
click at [859, 373] on link "3 13 number of applicants in pipeline" at bounding box center [873, 372] width 163 height 12
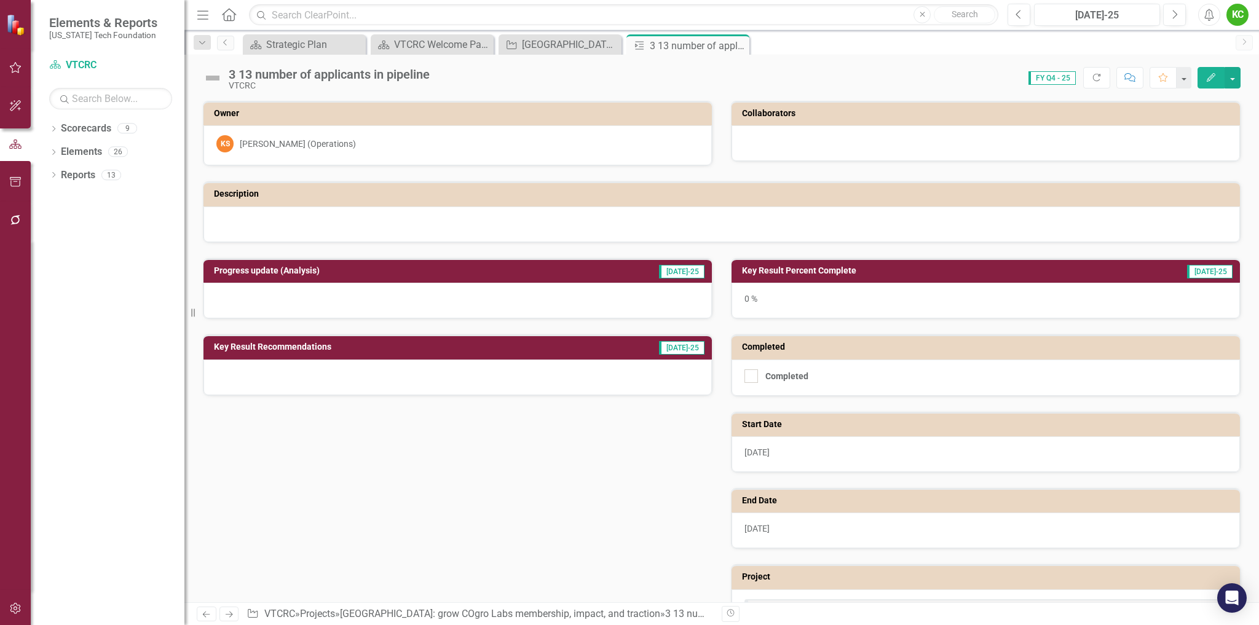
click at [778, 109] on h3 "Collaborators" at bounding box center [988, 113] width 492 height 9
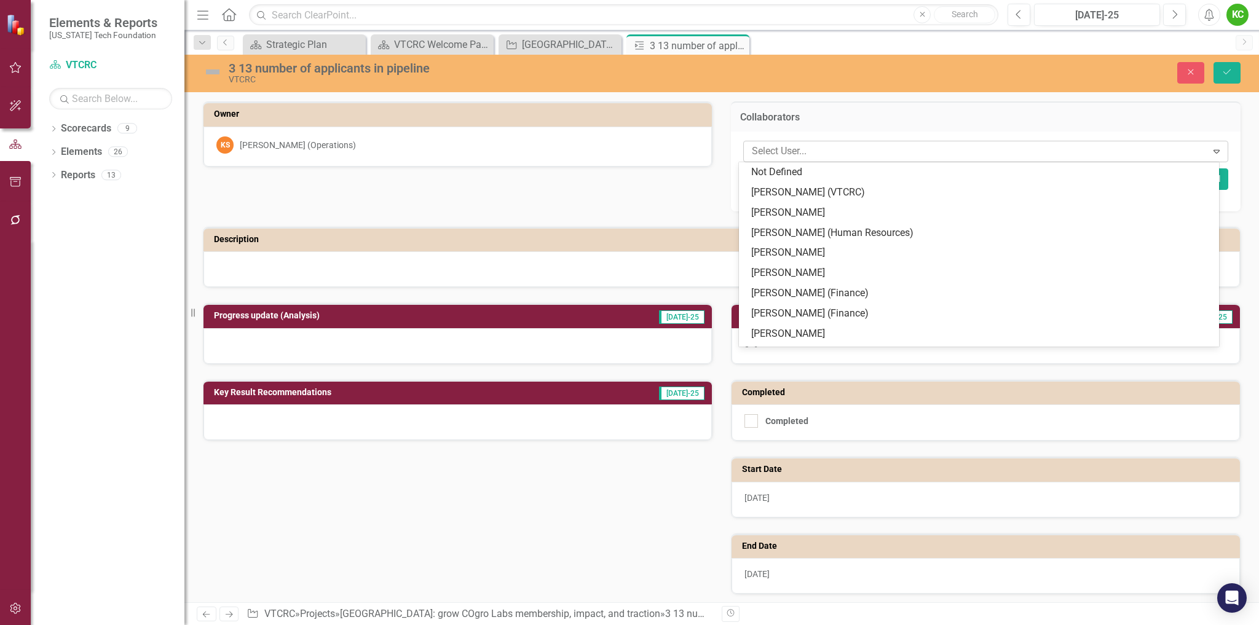
click at [800, 148] on div at bounding box center [977, 151] width 460 height 17
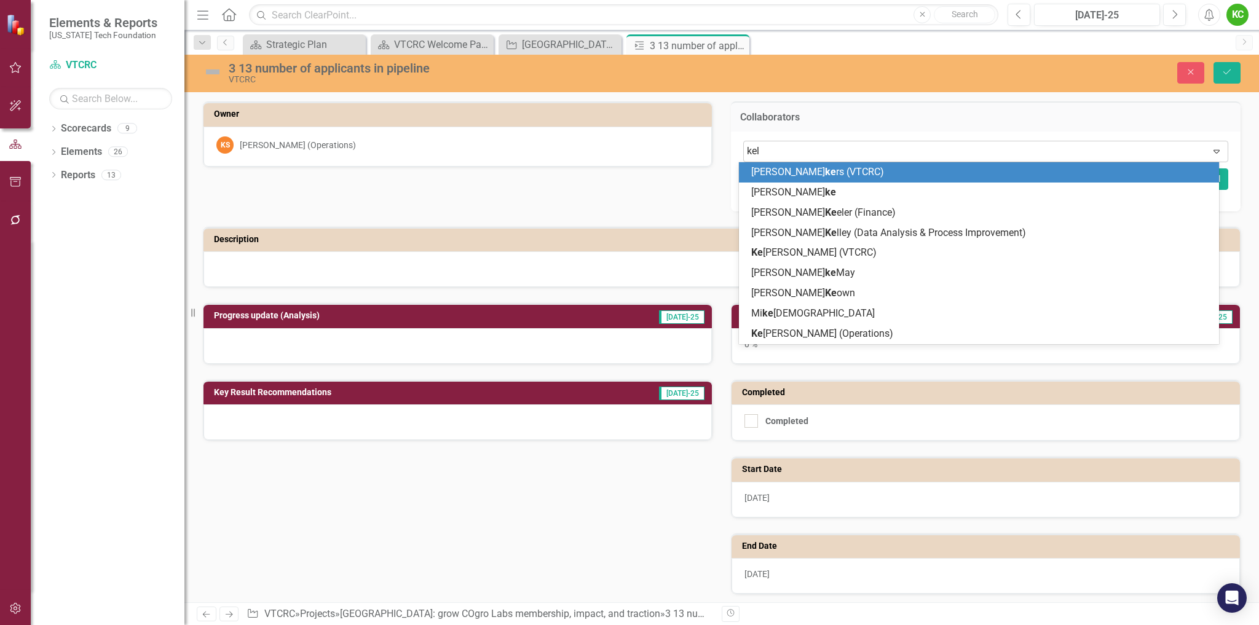
type input "[PERSON_NAME]"
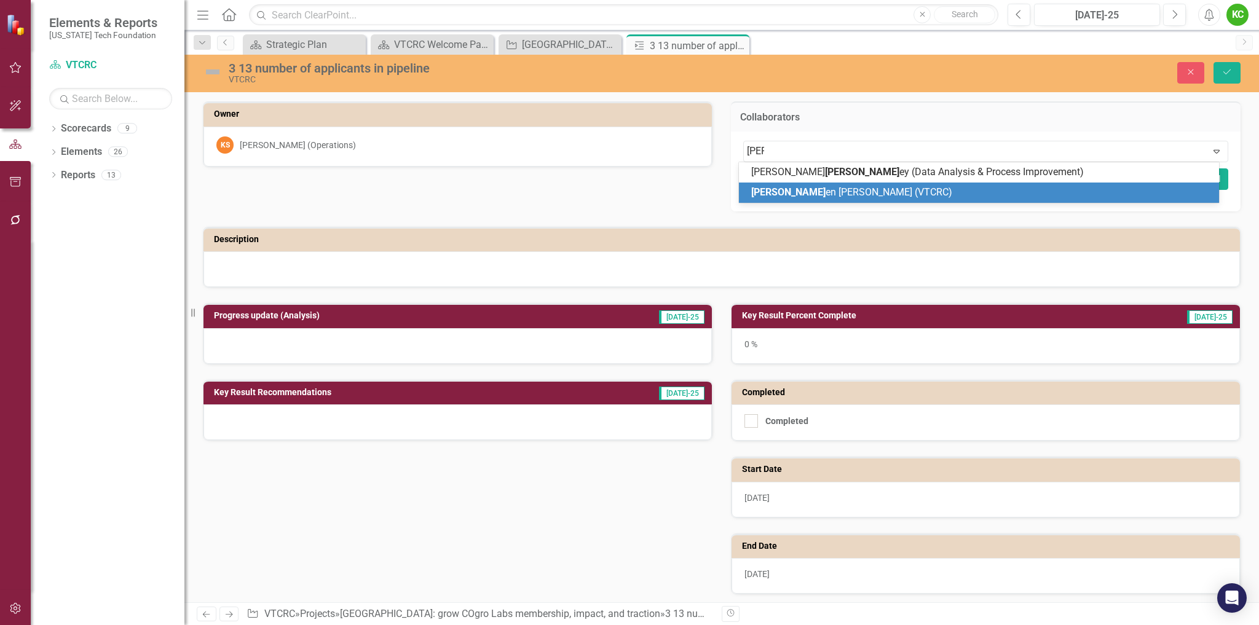
click at [819, 195] on span "[PERSON_NAME] en [PERSON_NAME] (VTCRC)" at bounding box center [851, 192] width 201 height 12
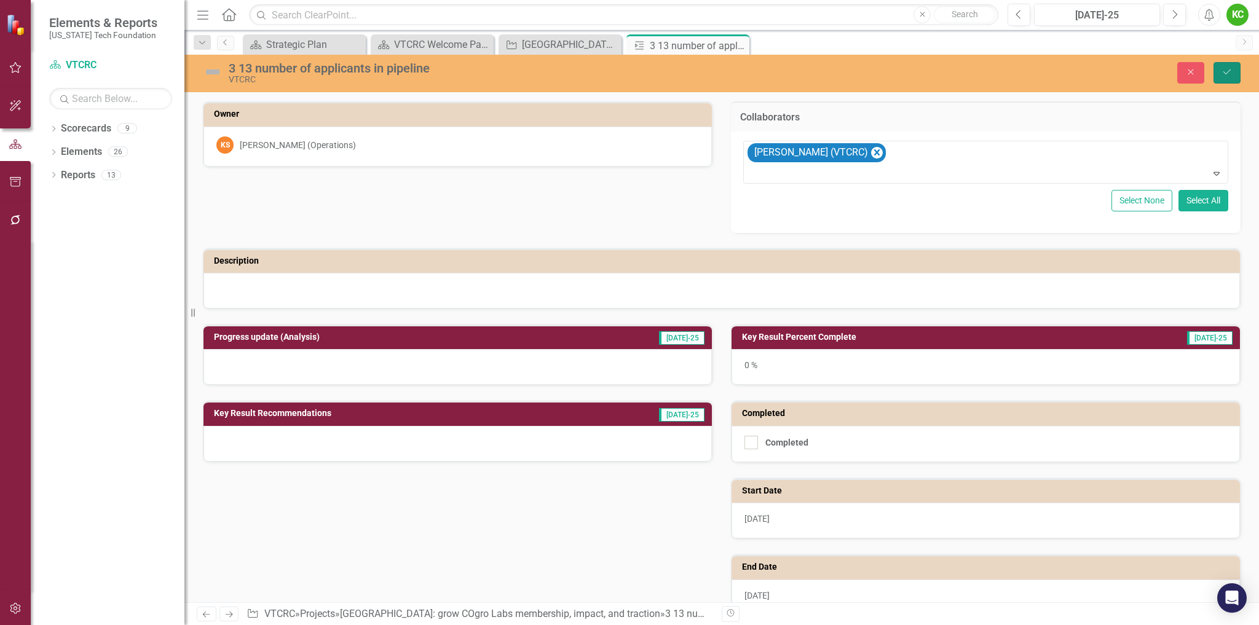
click at [1239, 73] on button "Save" at bounding box center [1226, 73] width 27 height 22
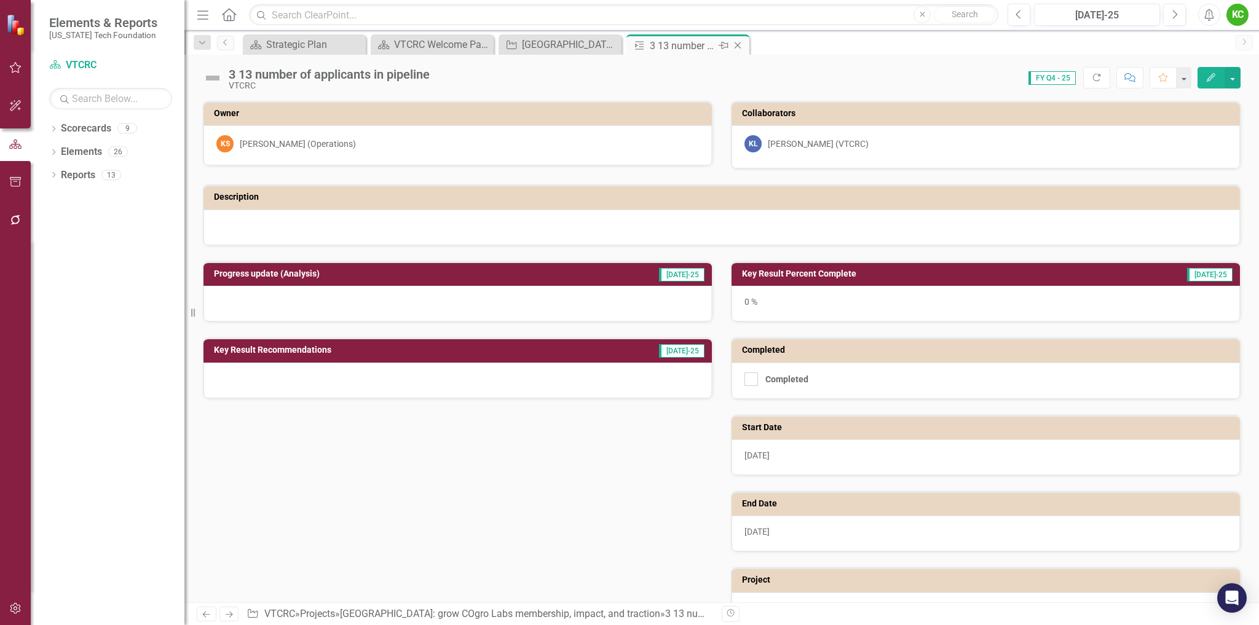
click at [738, 43] on icon "Close" at bounding box center [737, 46] width 12 height 10
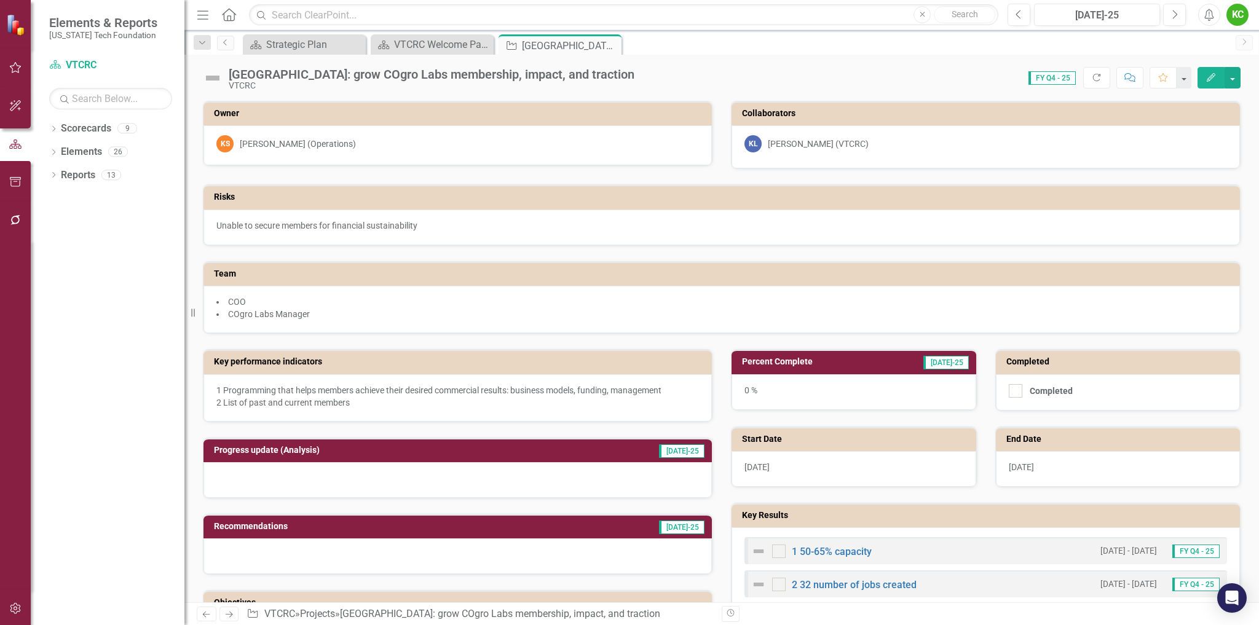
scroll to position [123, 0]
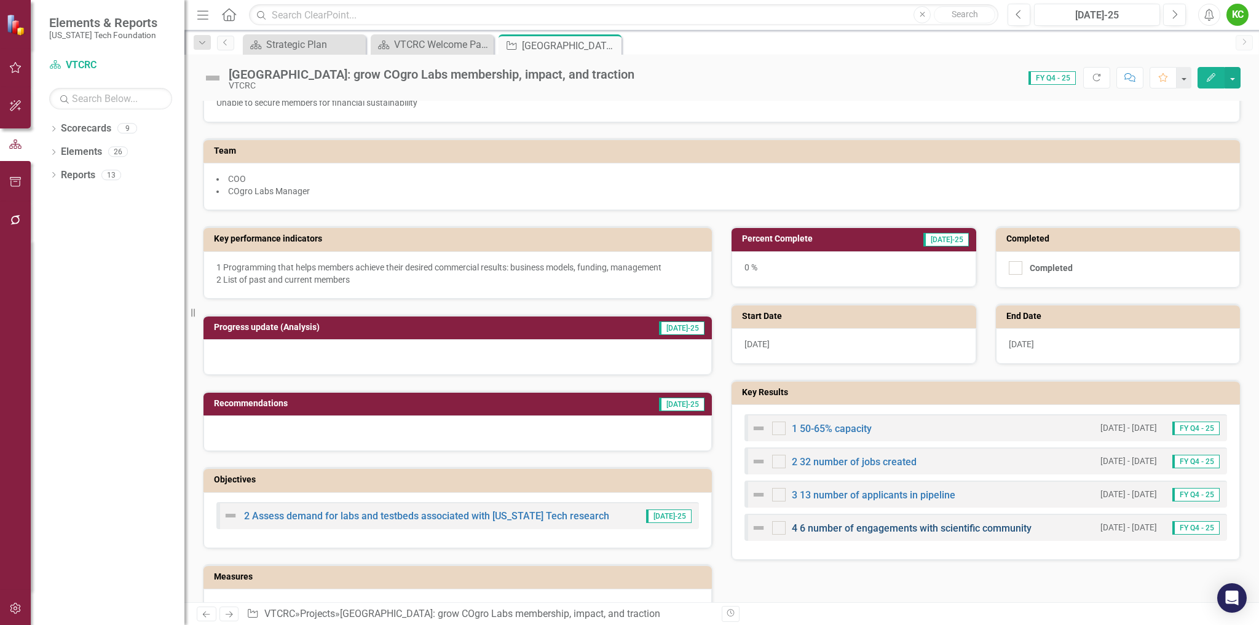
click at [874, 525] on link "4 6 number of engagements with scientific community" at bounding box center [912, 528] width 240 height 12
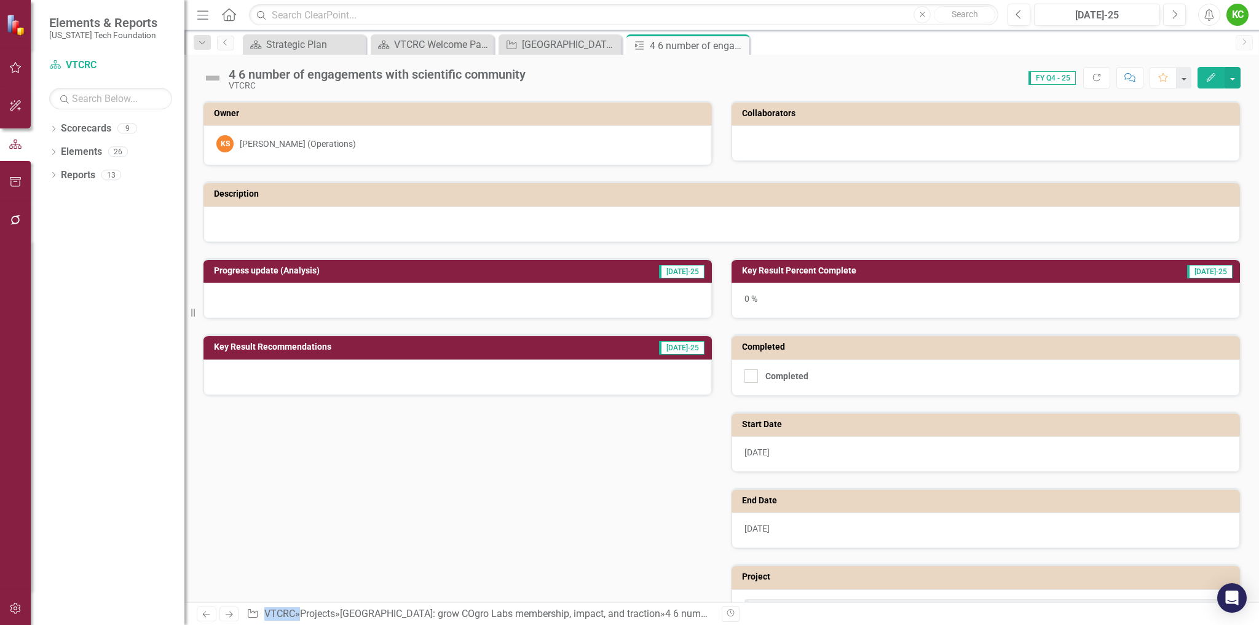
click at [834, 117] on h3 "Collaborators" at bounding box center [988, 113] width 492 height 9
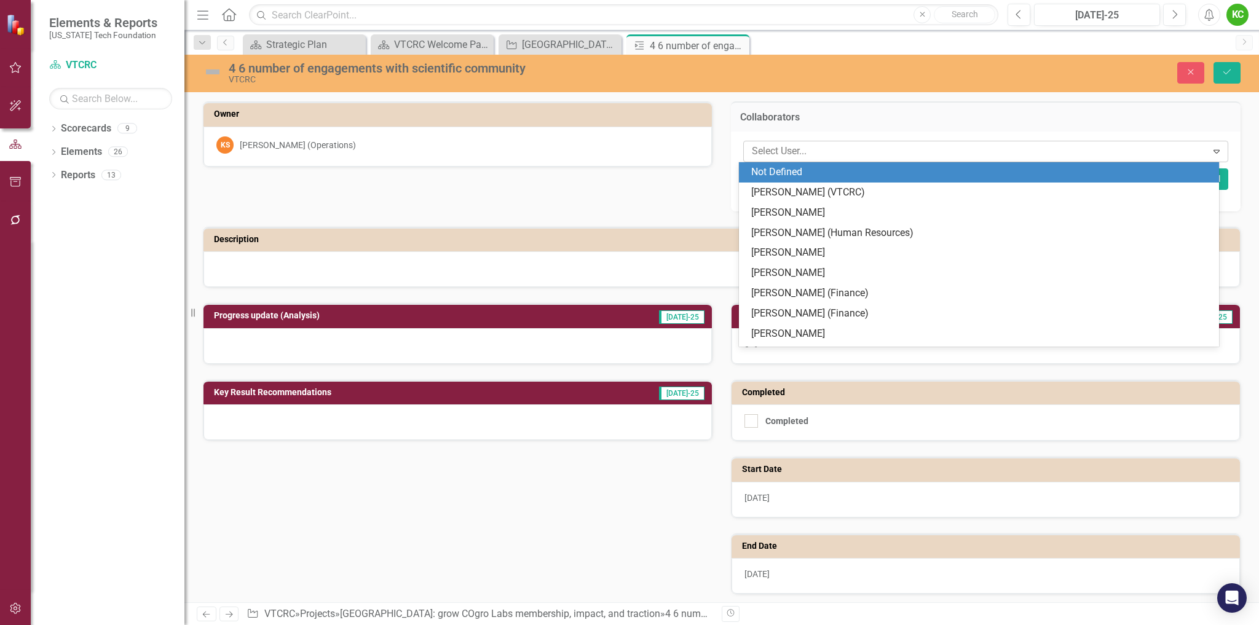
click at [827, 159] on div at bounding box center [977, 151] width 460 height 17
type input "[PERSON_NAME]"
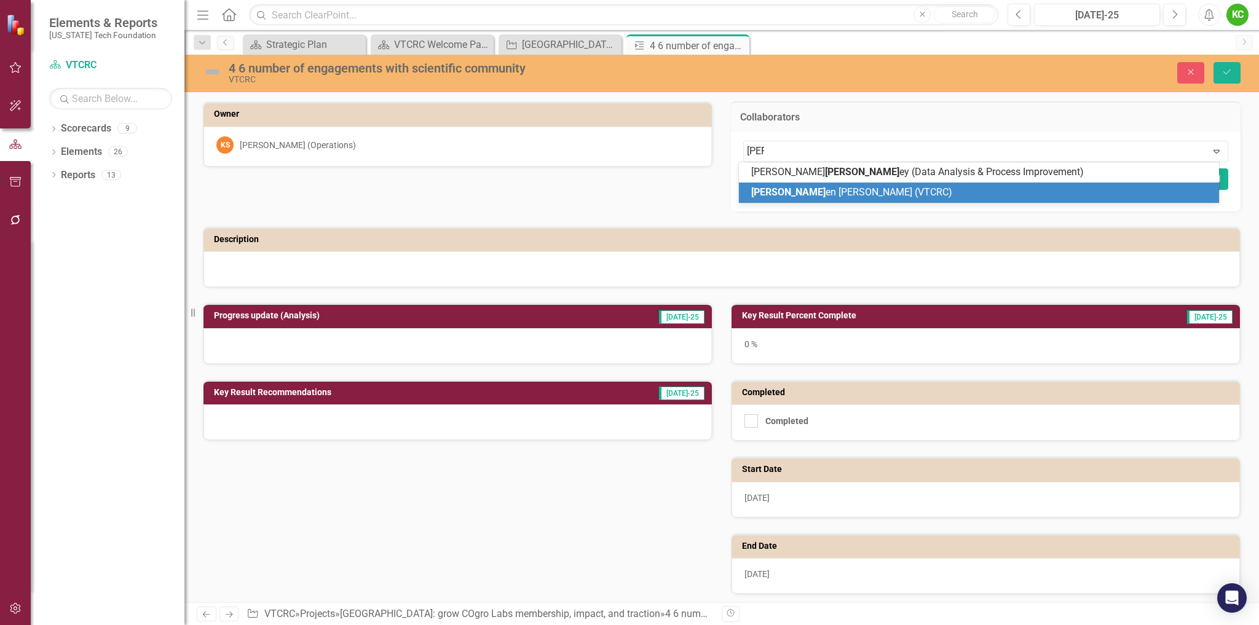
click at [825, 189] on span "[PERSON_NAME] en [PERSON_NAME] (VTCRC)" at bounding box center [851, 192] width 201 height 12
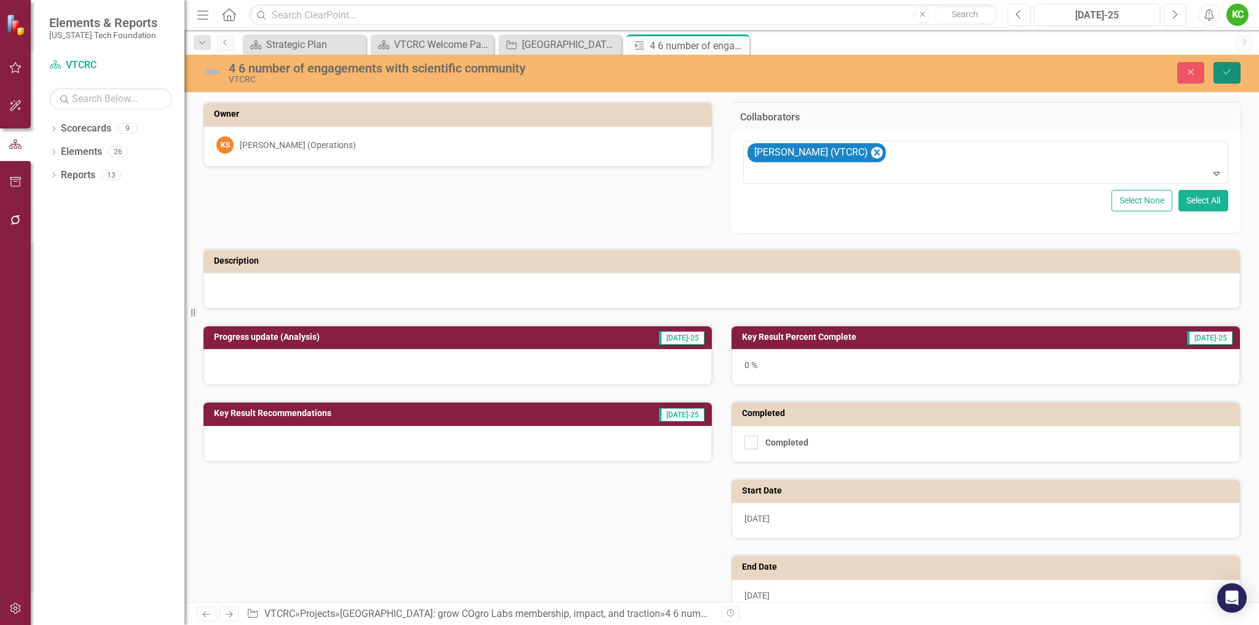
click at [1225, 69] on icon "Save" at bounding box center [1226, 72] width 11 height 9
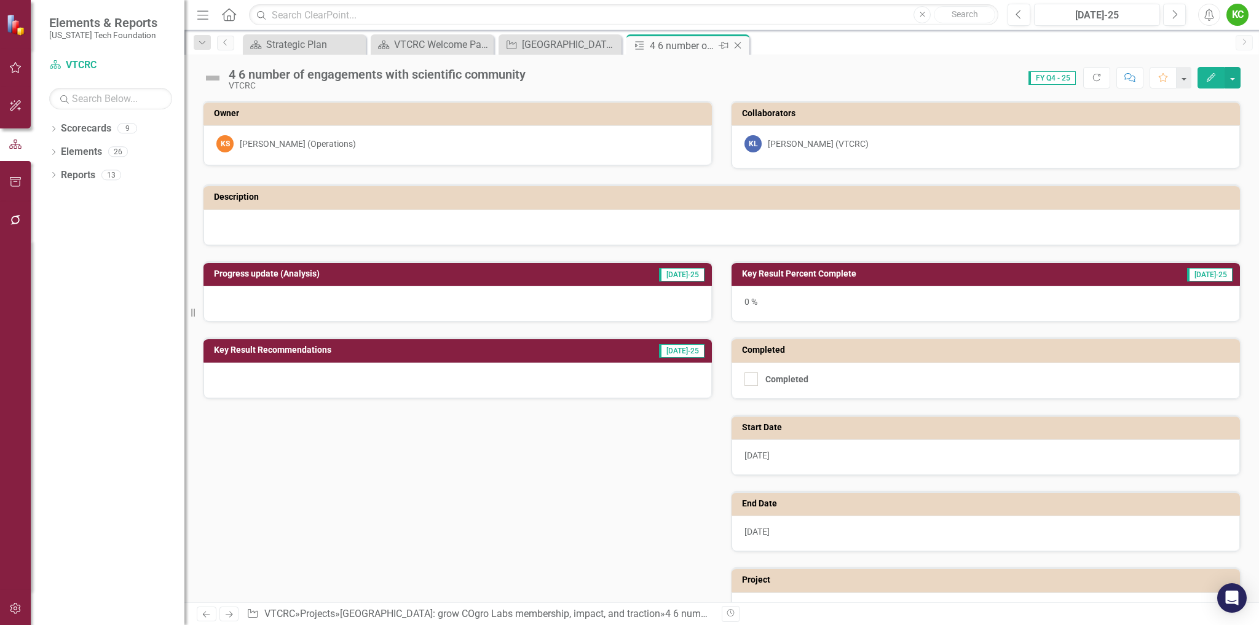
click at [738, 45] on icon at bounding box center [737, 45] width 7 height 7
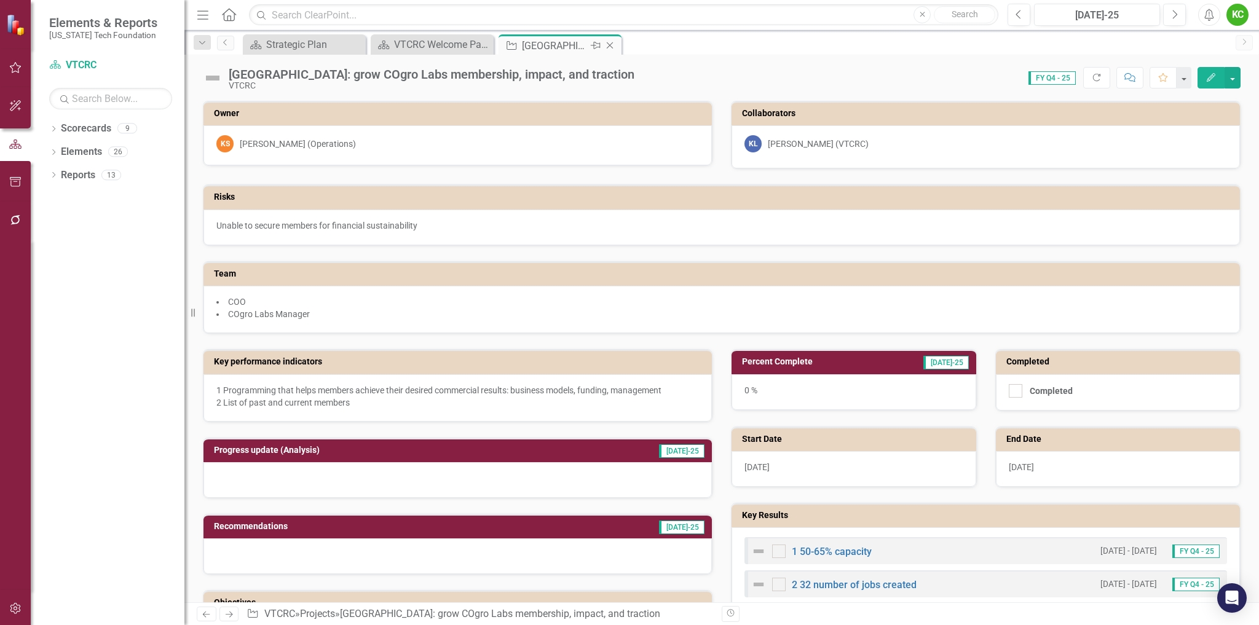
click at [609, 41] on icon "Close" at bounding box center [610, 46] width 12 height 10
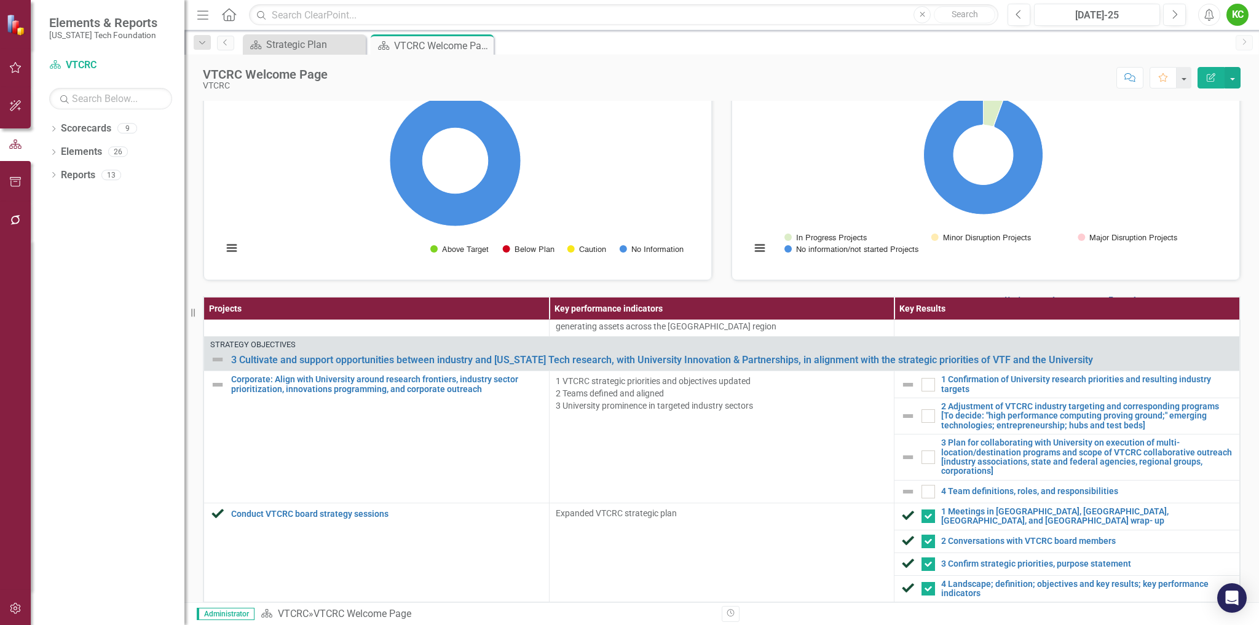
scroll to position [123, 0]
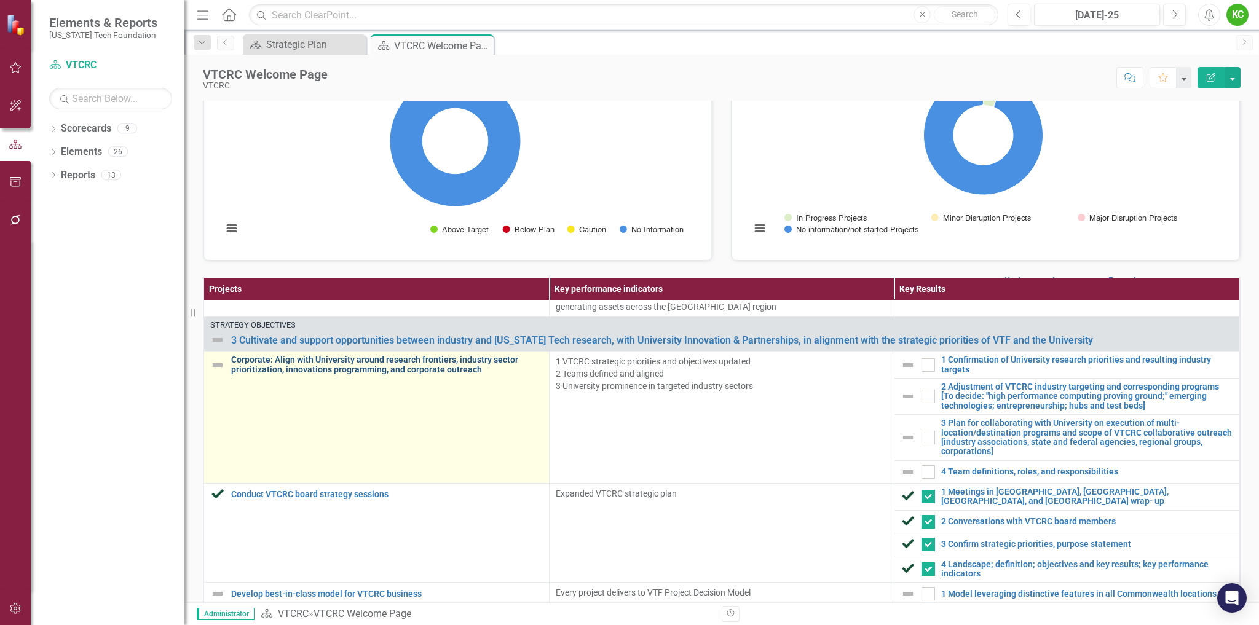
click at [422, 369] on link "Corporate: Align with University around research frontiers, industry sector pri…" at bounding box center [387, 364] width 312 height 19
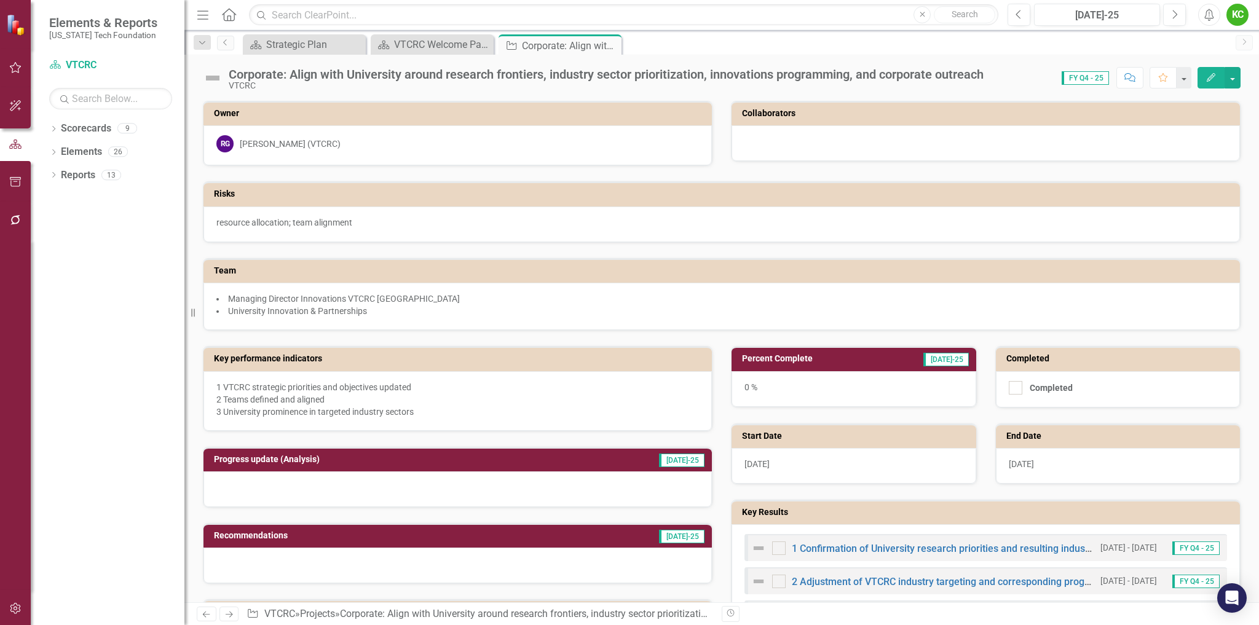
click at [219, 76] on img at bounding box center [213, 78] width 20 height 20
click at [208, 82] on img at bounding box center [213, 78] width 20 height 20
click at [218, 78] on img at bounding box center [213, 78] width 20 height 20
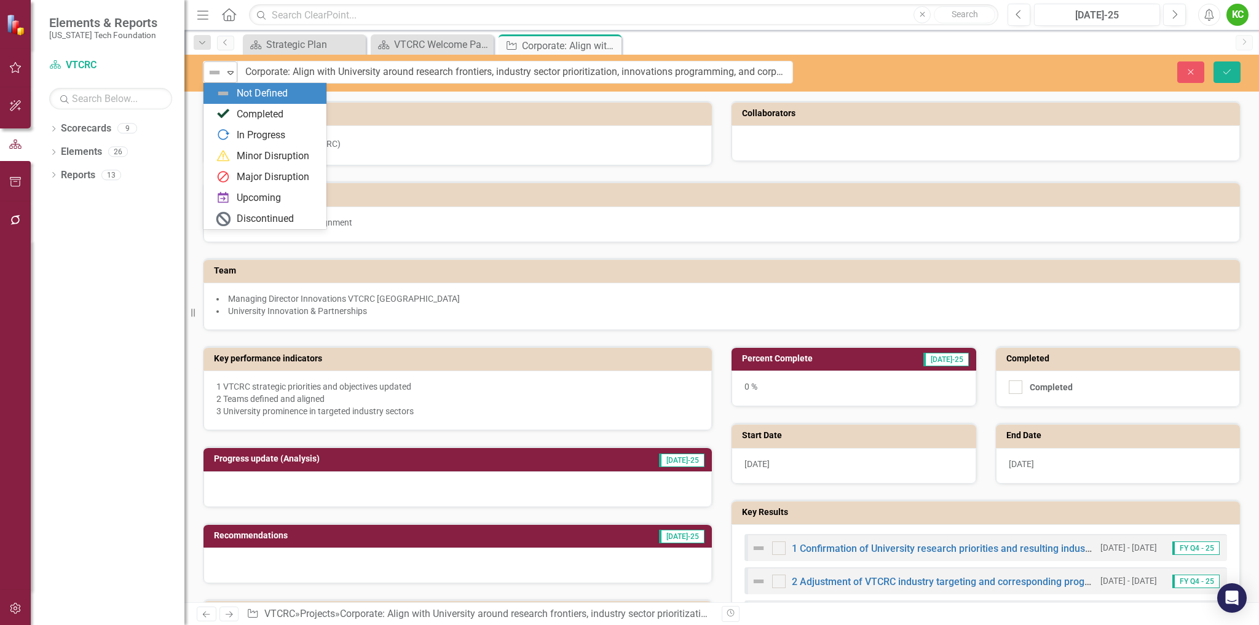
click at [234, 74] on icon "Expand" at bounding box center [230, 73] width 12 height 10
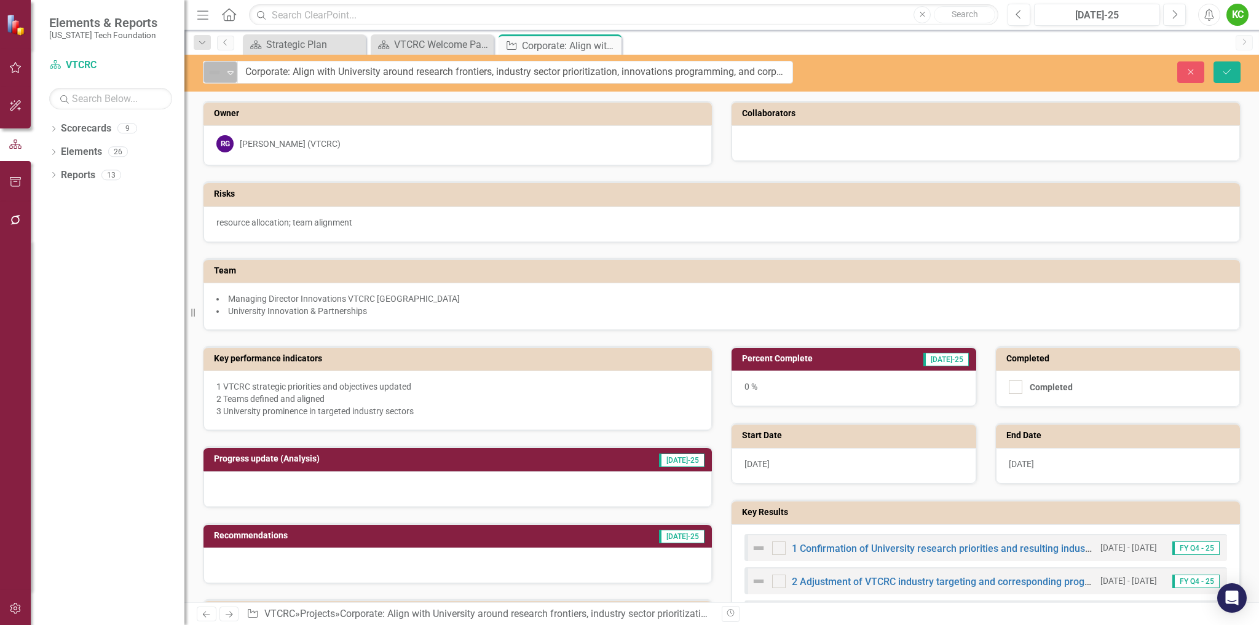
click at [230, 78] on div "Expand" at bounding box center [230, 72] width 12 height 20
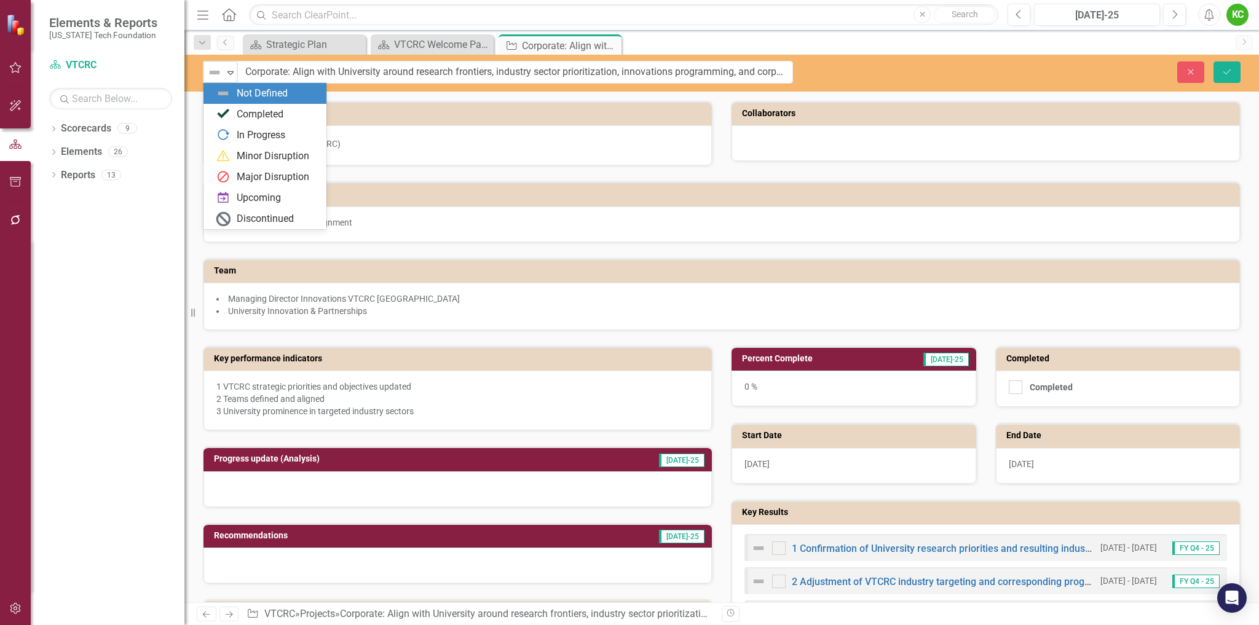
click at [792, 171] on div "Risks resource allocation; team alignment" at bounding box center [722, 204] width 1056 height 76
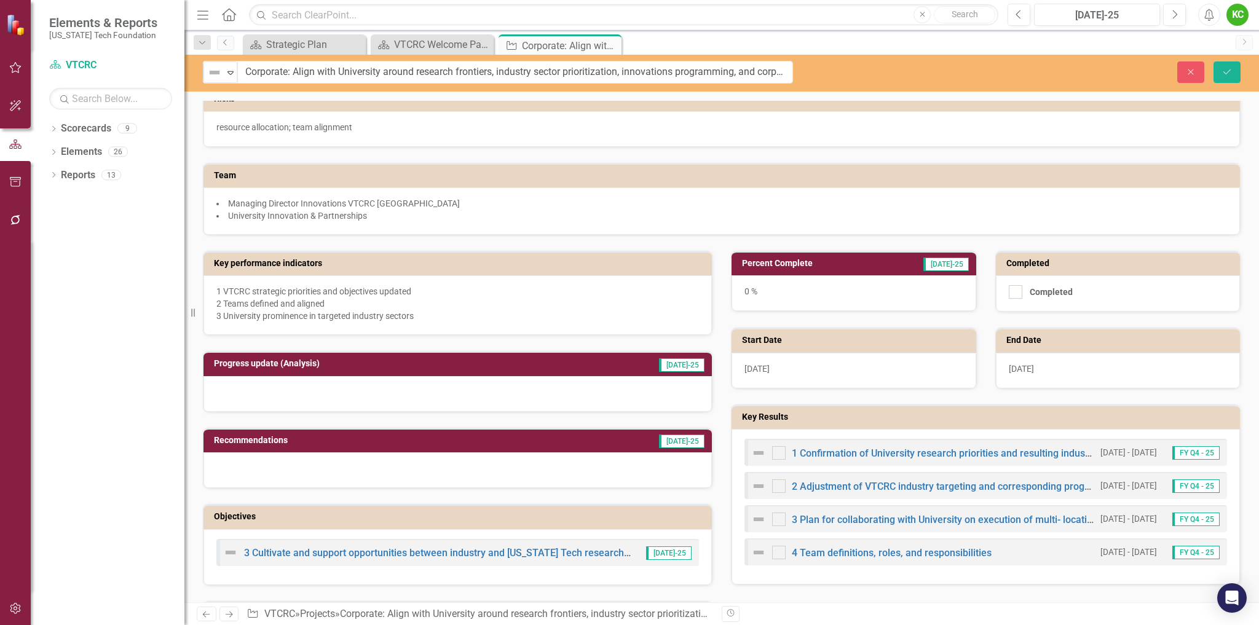
scroll to position [123, 0]
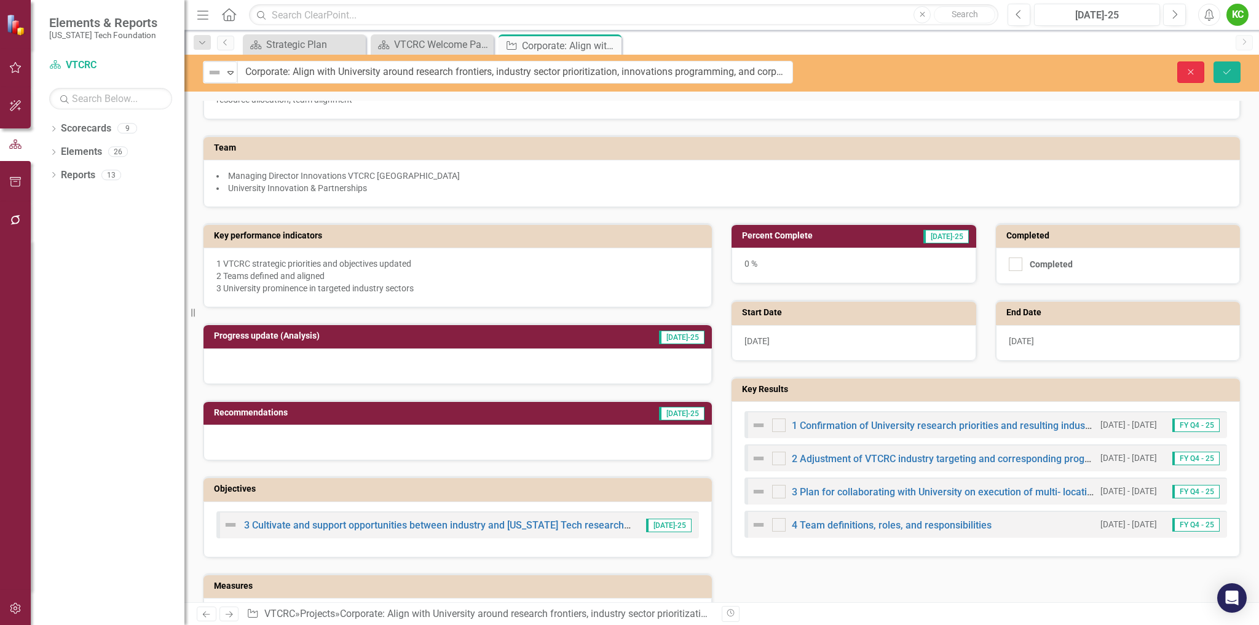
click at [1192, 71] on icon "Close" at bounding box center [1190, 72] width 11 height 9
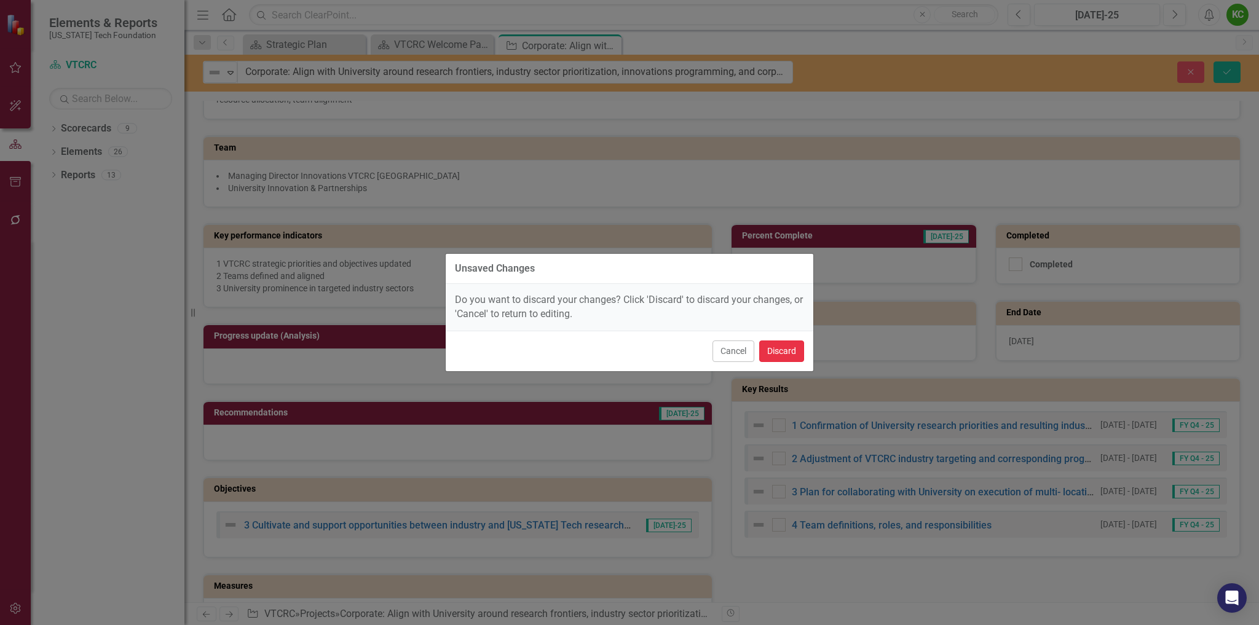
click at [770, 345] on button "Discard" at bounding box center [781, 352] width 45 height 22
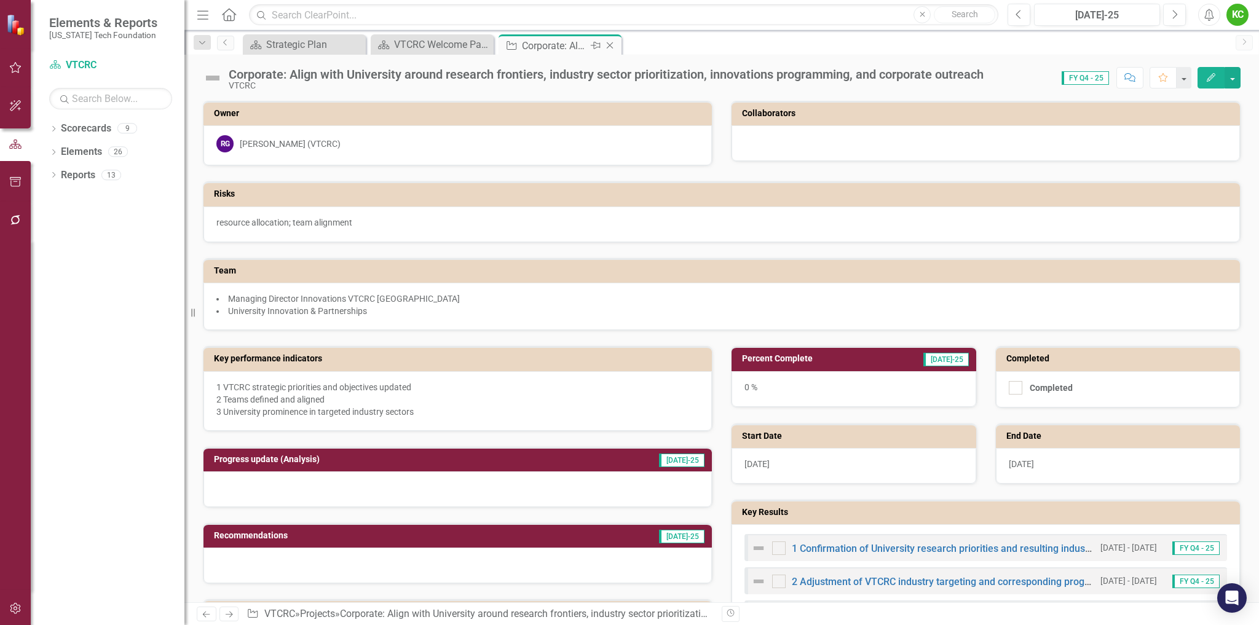
click at [611, 44] on icon "Close" at bounding box center [610, 46] width 12 height 10
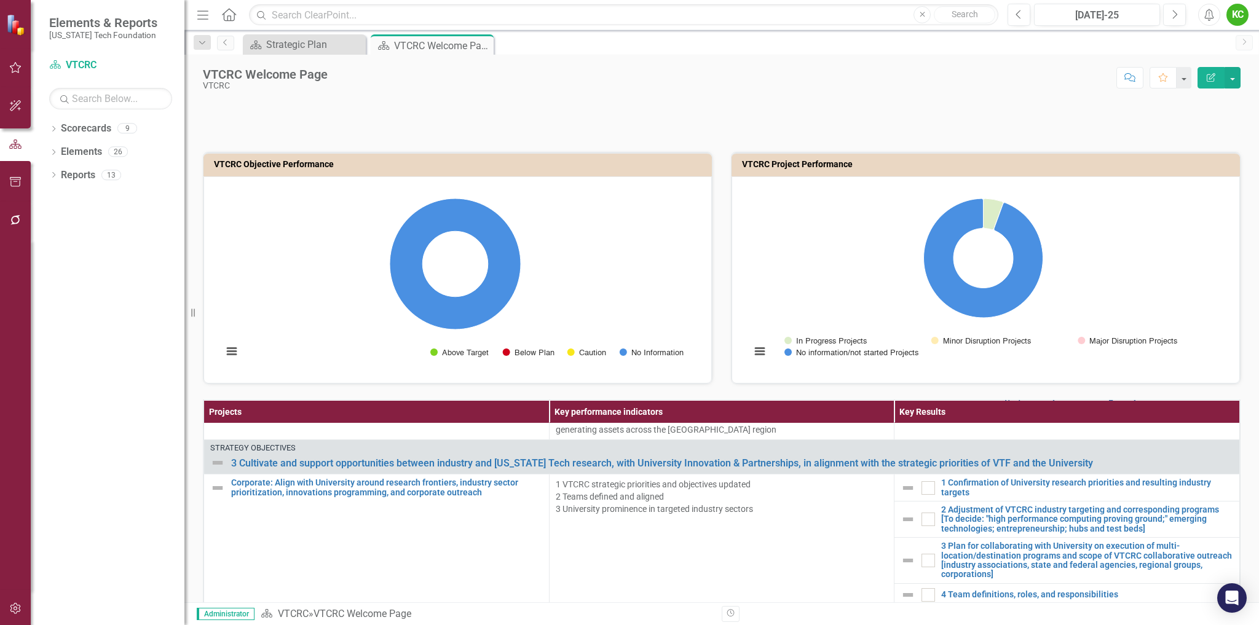
scroll to position [310, 0]
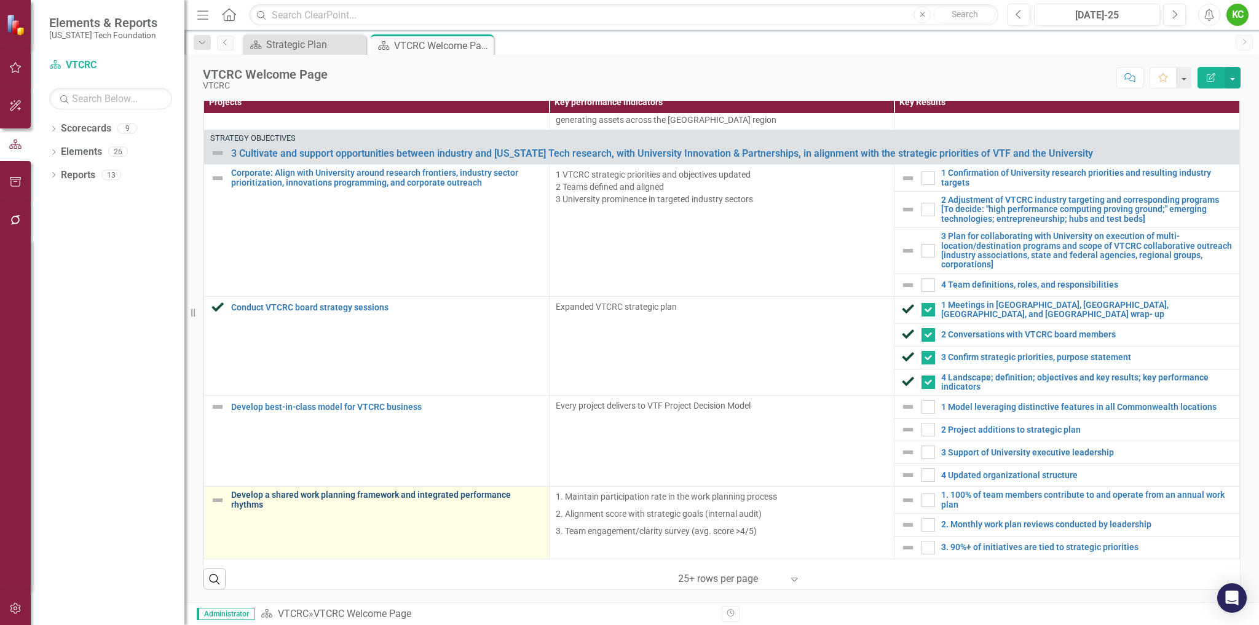
click at [433, 492] on link "Develop a shared work planning framework and integrated performance rhythms" at bounding box center [387, 499] width 312 height 19
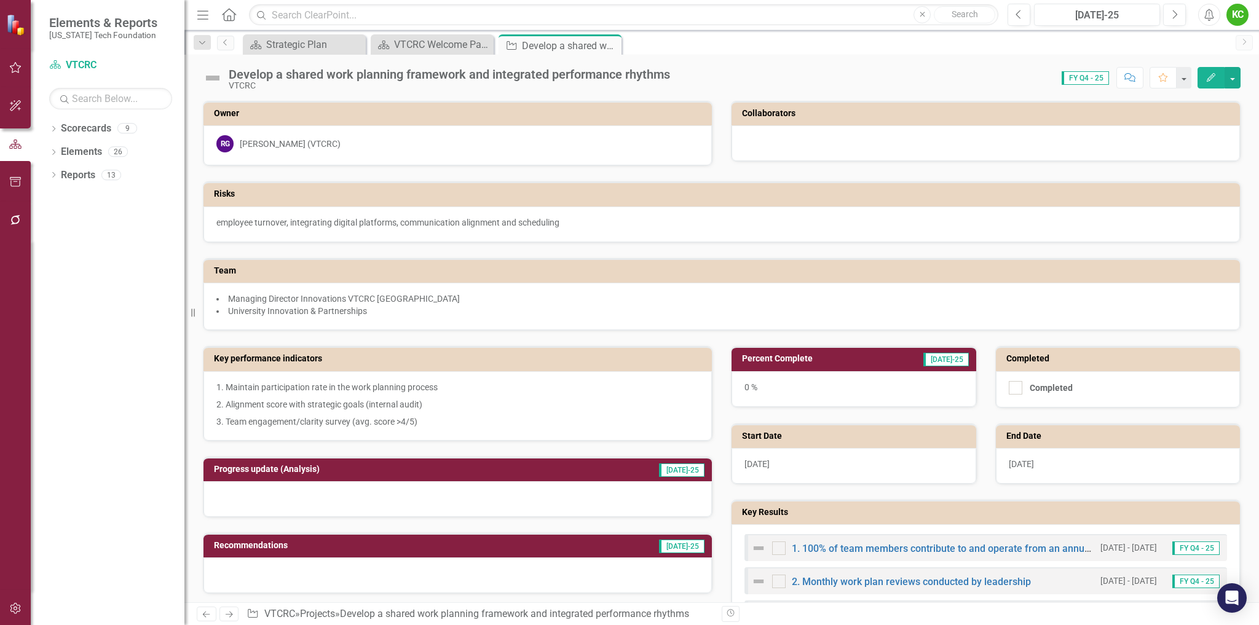
click at [395, 355] on h3 "Key performance indicators" at bounding box center [460, 358] width 492 height 9
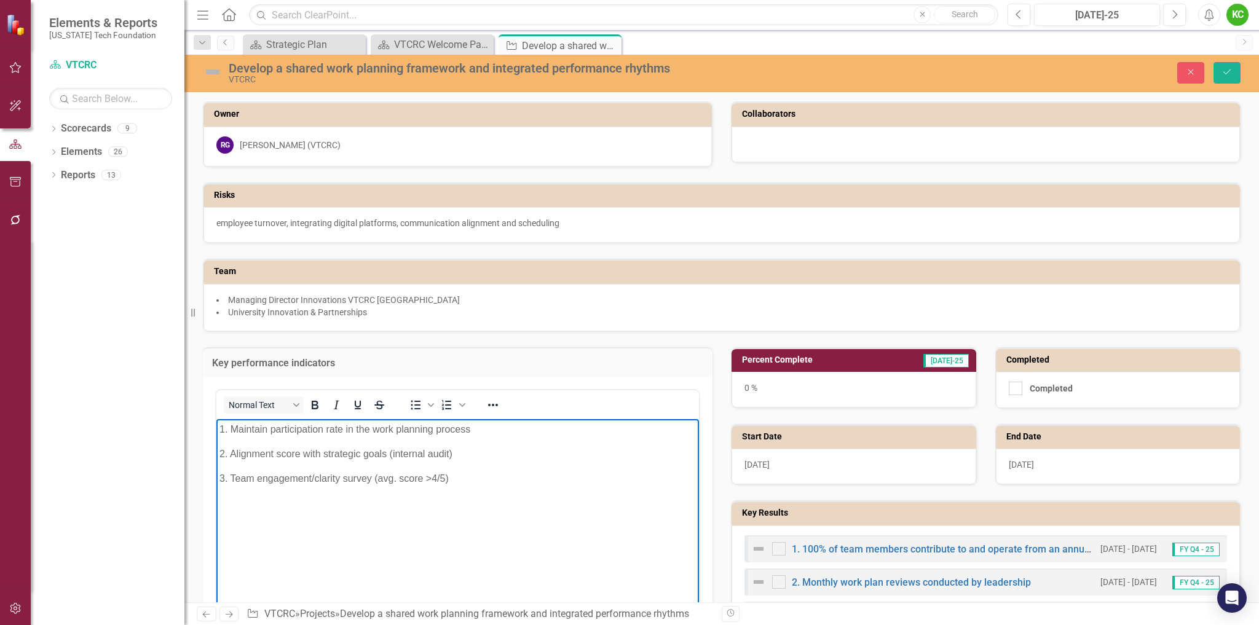
click at [457, 455] on p "2. Alignment score with strategic goals (internal audit)" at bounding box center [457, 454] width 476 height 15
click at [1230, 74] on icon "Save" at bounding box center [1226, 72] width 11 height 9
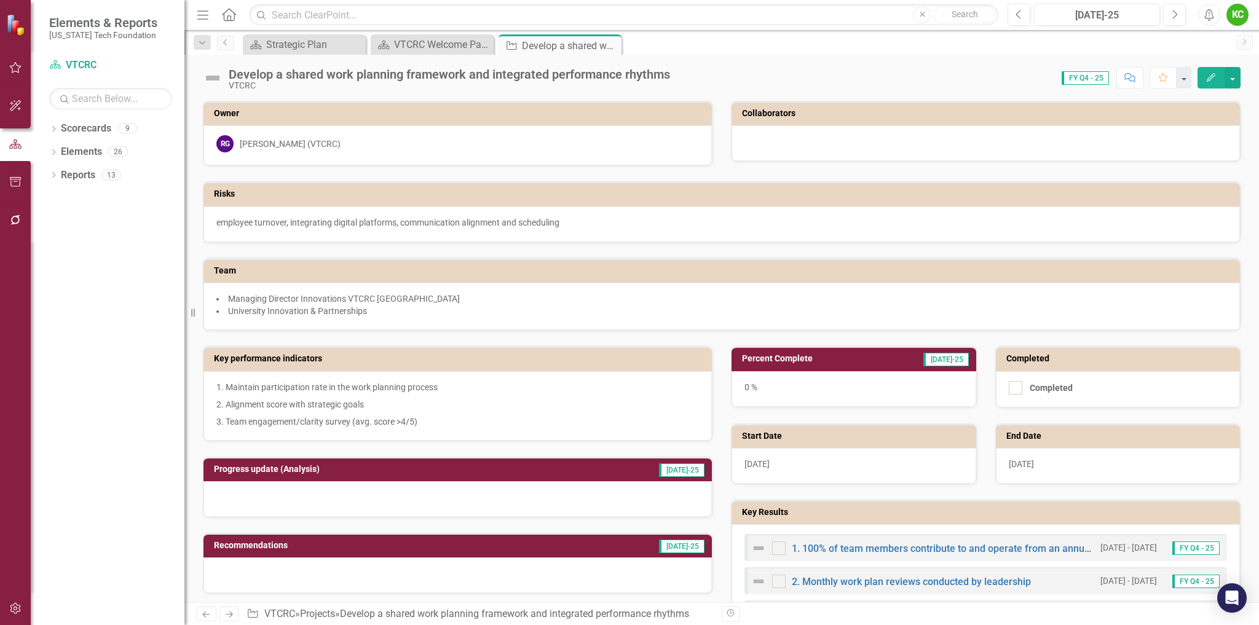
click at [0, 0] on icon at bounding box center [0, 0] width 0 height 0
